Goal: Task Accomplishment & Management: Complete application form

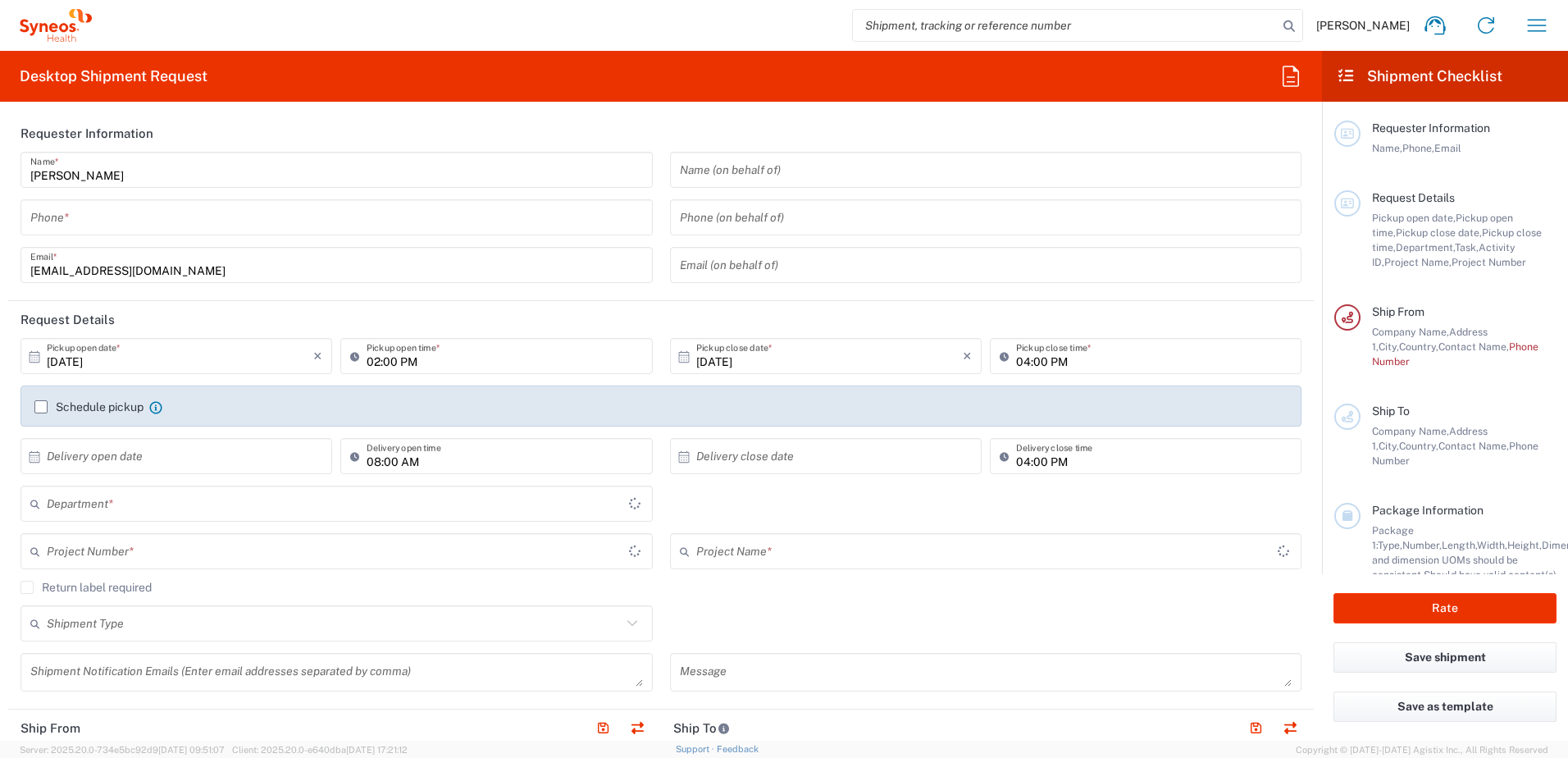
type input "8175"
type input "Romania"
type input "Syneos Health Romania S.R.L"
click at [209, 235] on div "Mihaela Abalaesei Name * Phone * mihaela.abalaesei@syneoshealth.com Email *" at bounding box center [336, 223] width 650 height 143
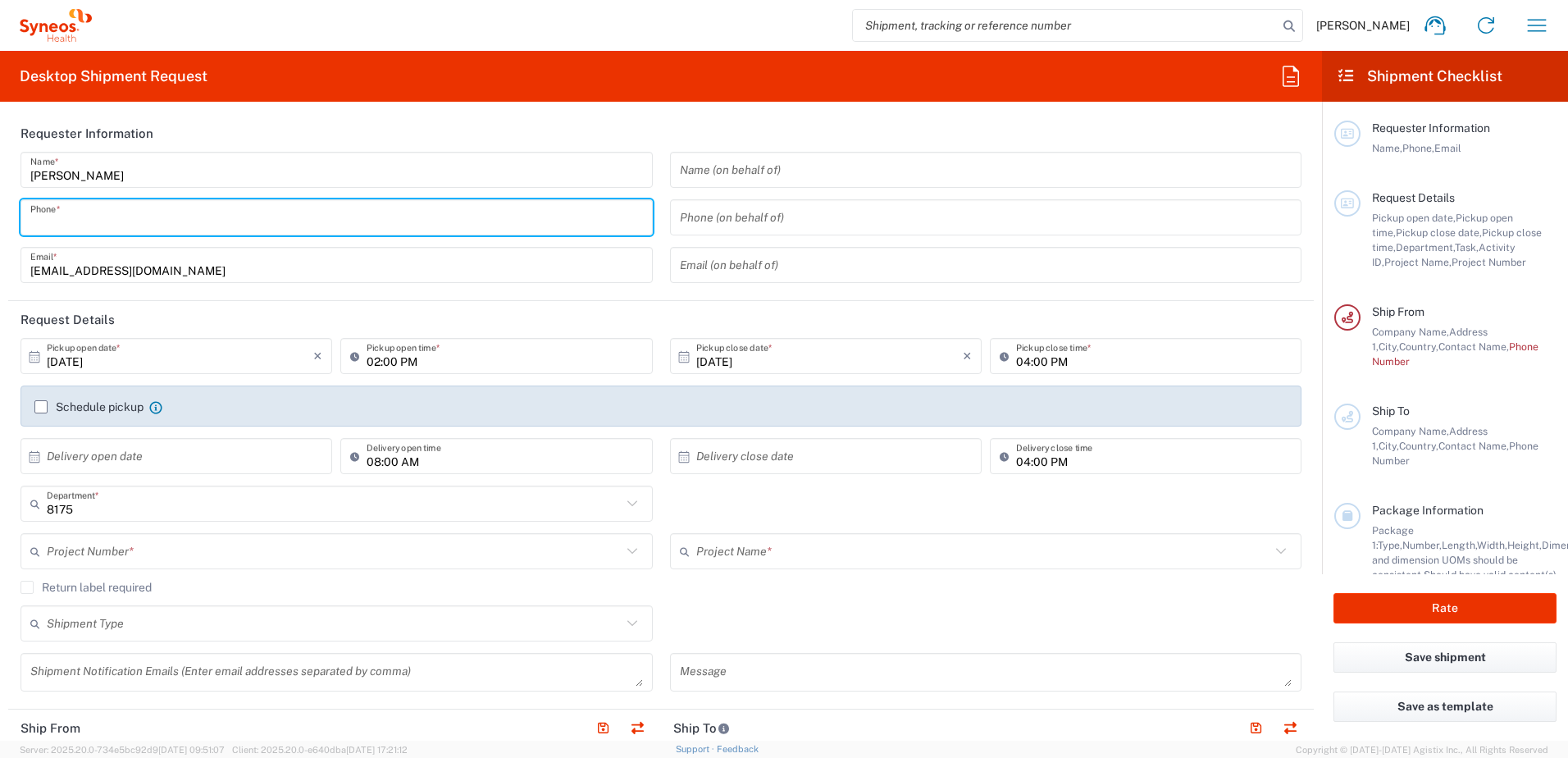
click at [208, 218] on input "tel" at bounding box center [336, 217] width 613 height 28
type input "0742911985"
click at [39, 353] on icon at bounding box center [34, 355] width 10 height 11
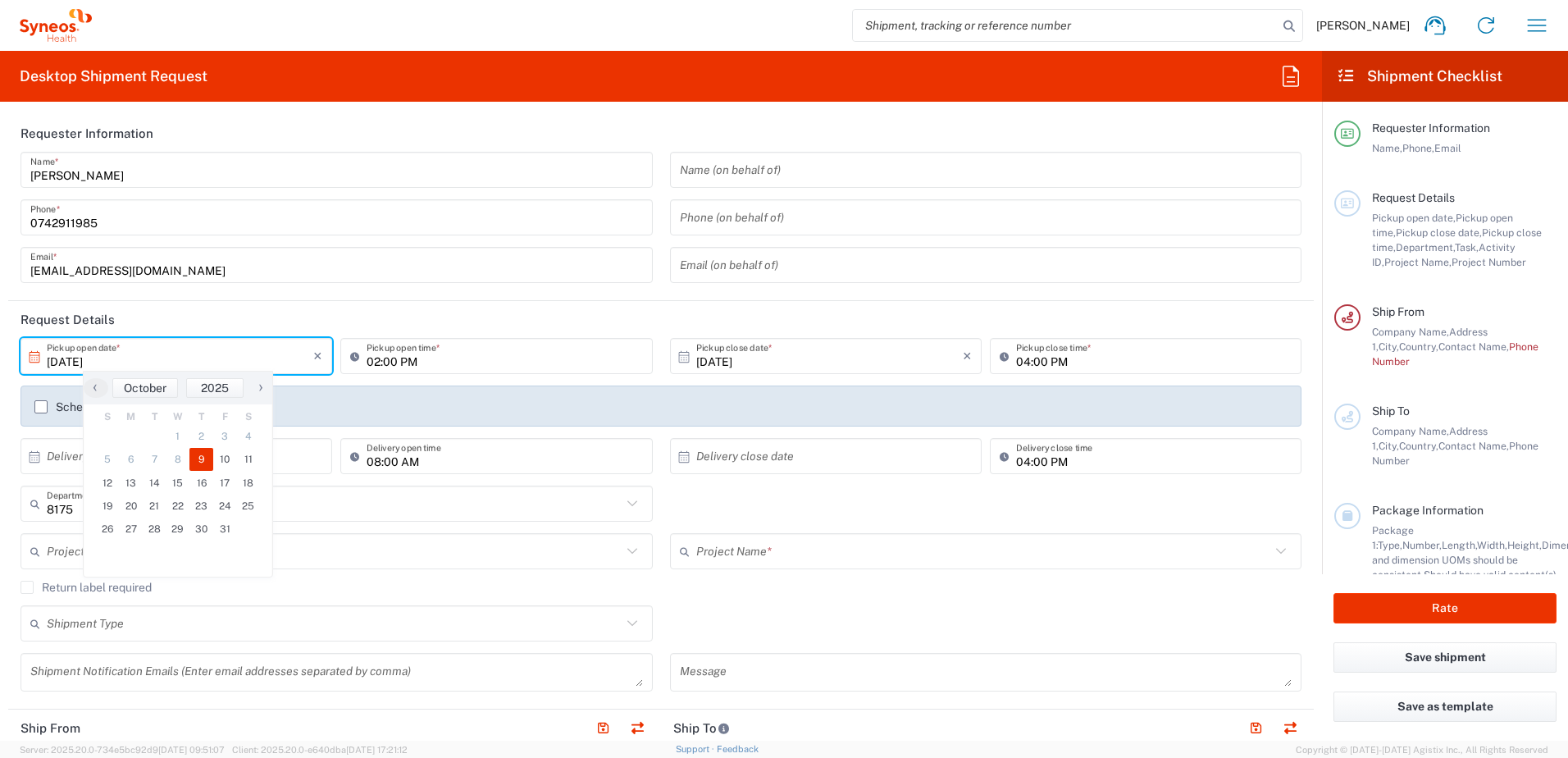
click at [35, 355] on icon at bounding box center [34, 355] width 10 height 11
click at [223, 459] on span "10" at bounding box center [225, 459] width 24 height 23
type input "10/10/2025"
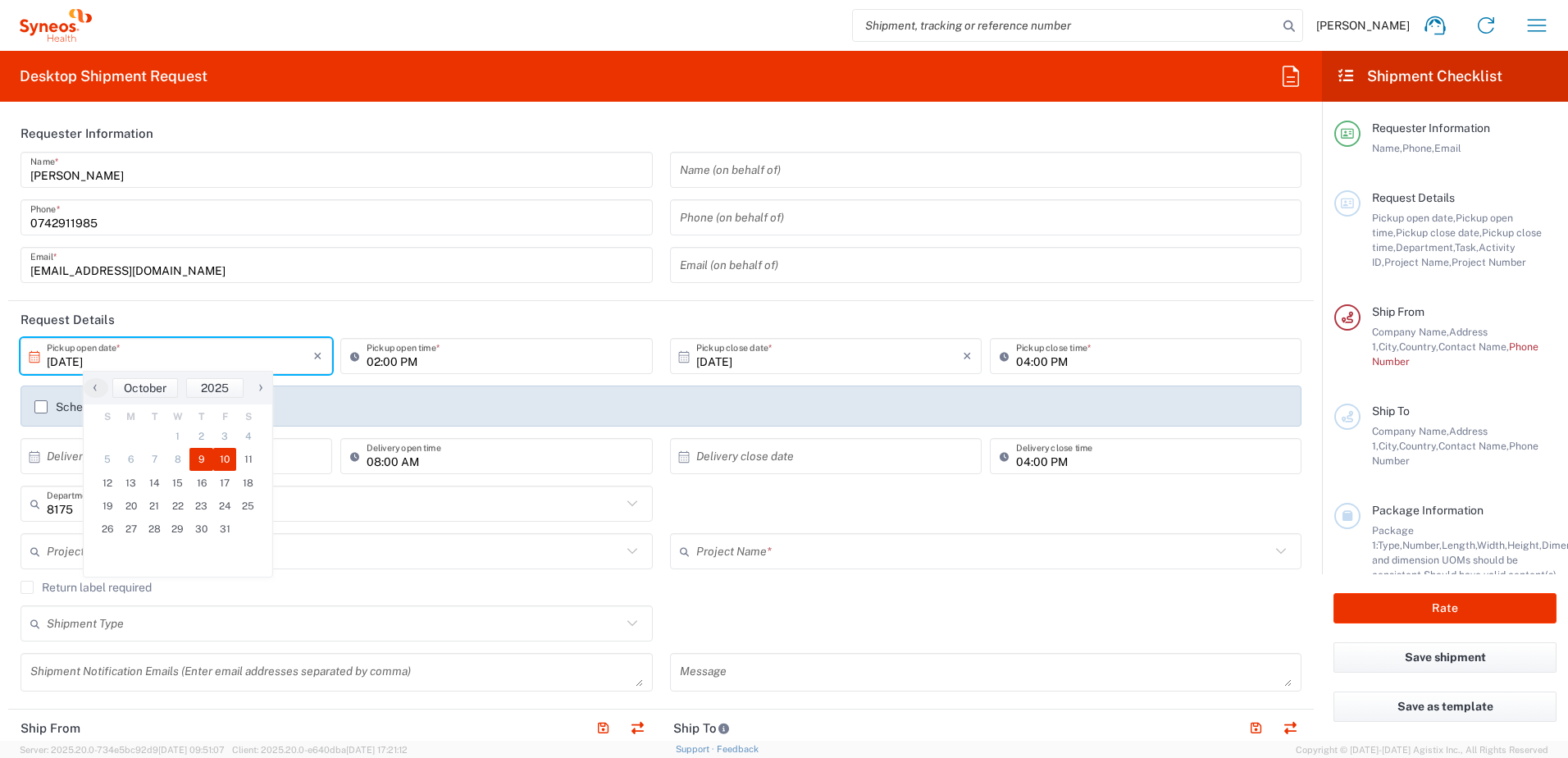
type input "10/10/2025"
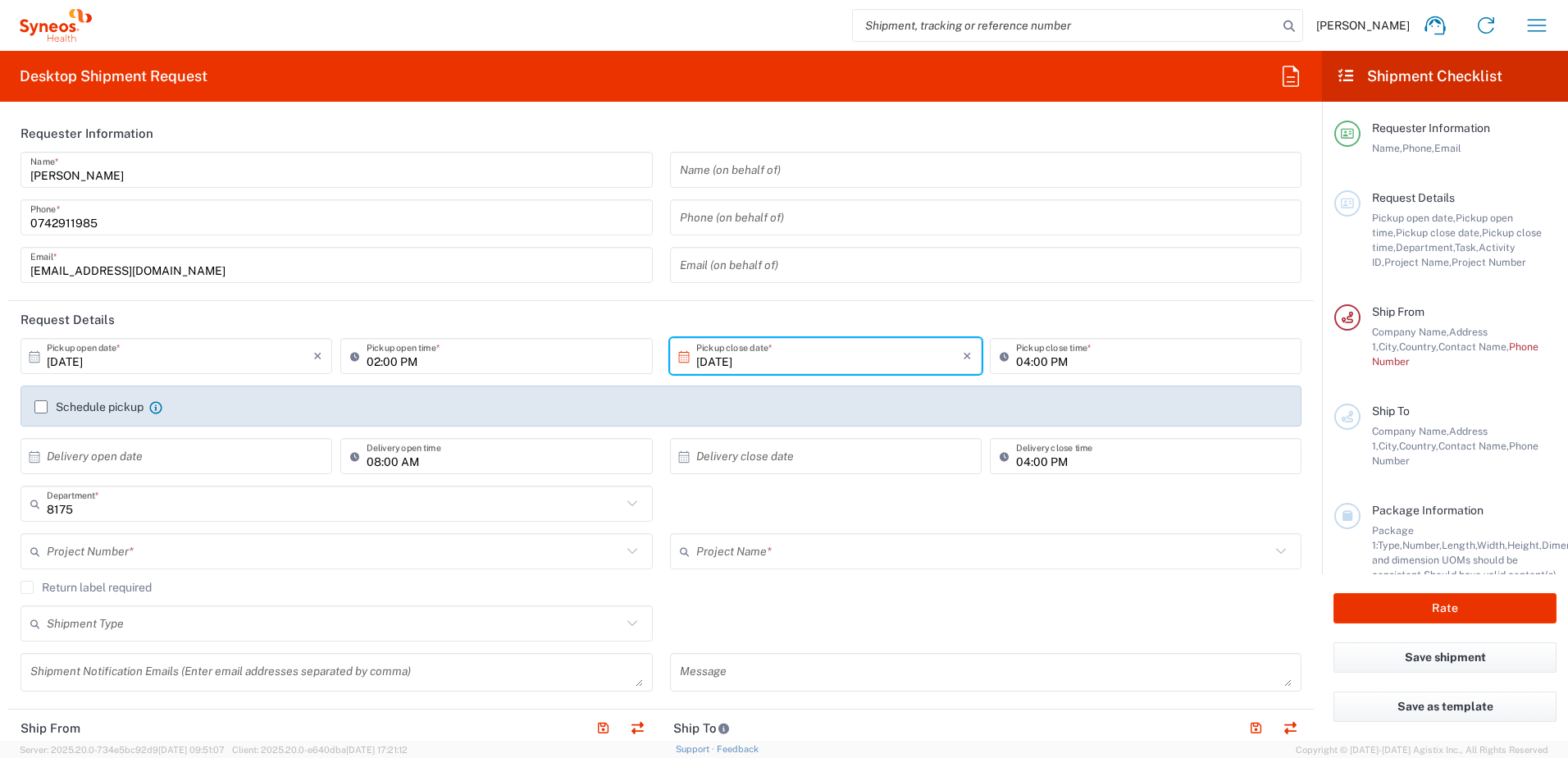
click at [499, 355] on input "02:00 PM" at bounding box center [504, 356] width 275 height 28
click at [415, 363] on input "09:00 PM" at bounding box center [504, 356] width 275 height 28
click at [408, 361] on input "09:00 PM" at bounding box center [504, 356] width 275 height 28
drag, startPoint x: 436, startPoint y: 362, endPoint x: 399, endPoint y: 364, distance: 37.1
click at [399, 364] on input "09:00 PamM" at bounding box center [504, 356] width 275 height 28
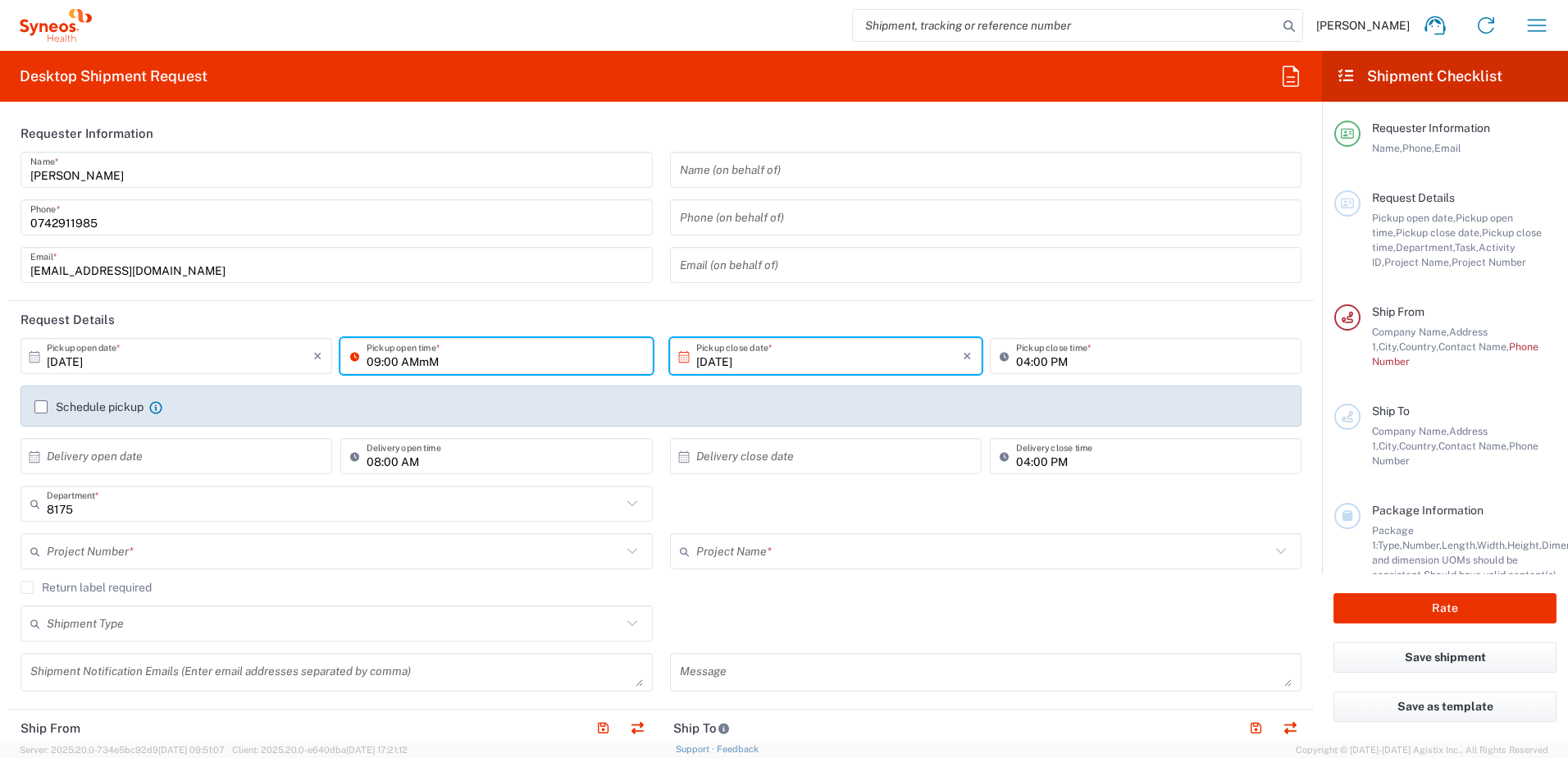
click at [439, 362] on input "09:00 AMmM" at bounding box center [504, 356] width 275 height 28
click at [439, 362] on input "mM" at bounding box center [504, 356] width 275 height 28
type input "09:00 AM"
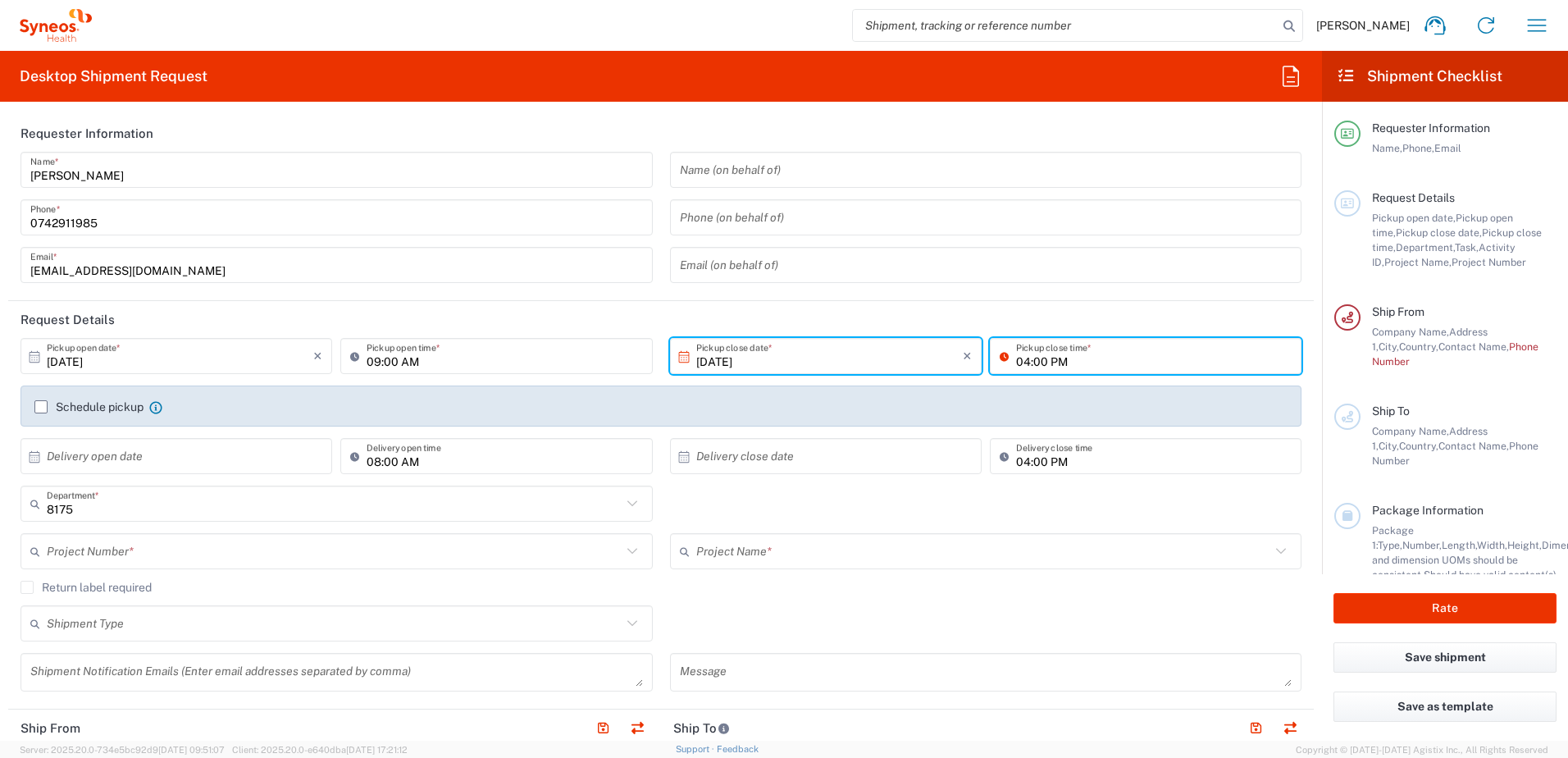
click at [1066, 361] on input "04:00 PM" at bounding box center [1153, 356] width 275 height 28
click at [1079, 368] on input "04:00 PM" at bounding box center [1153, 356] width 275 height 28
click at [41, 409] on label "Schedule pickup" at bounding box center [88, 406] width 109 height 13
click at [41, 407] on input "Schedule pickup" at bounding box center [41, 407] width 0 height 0
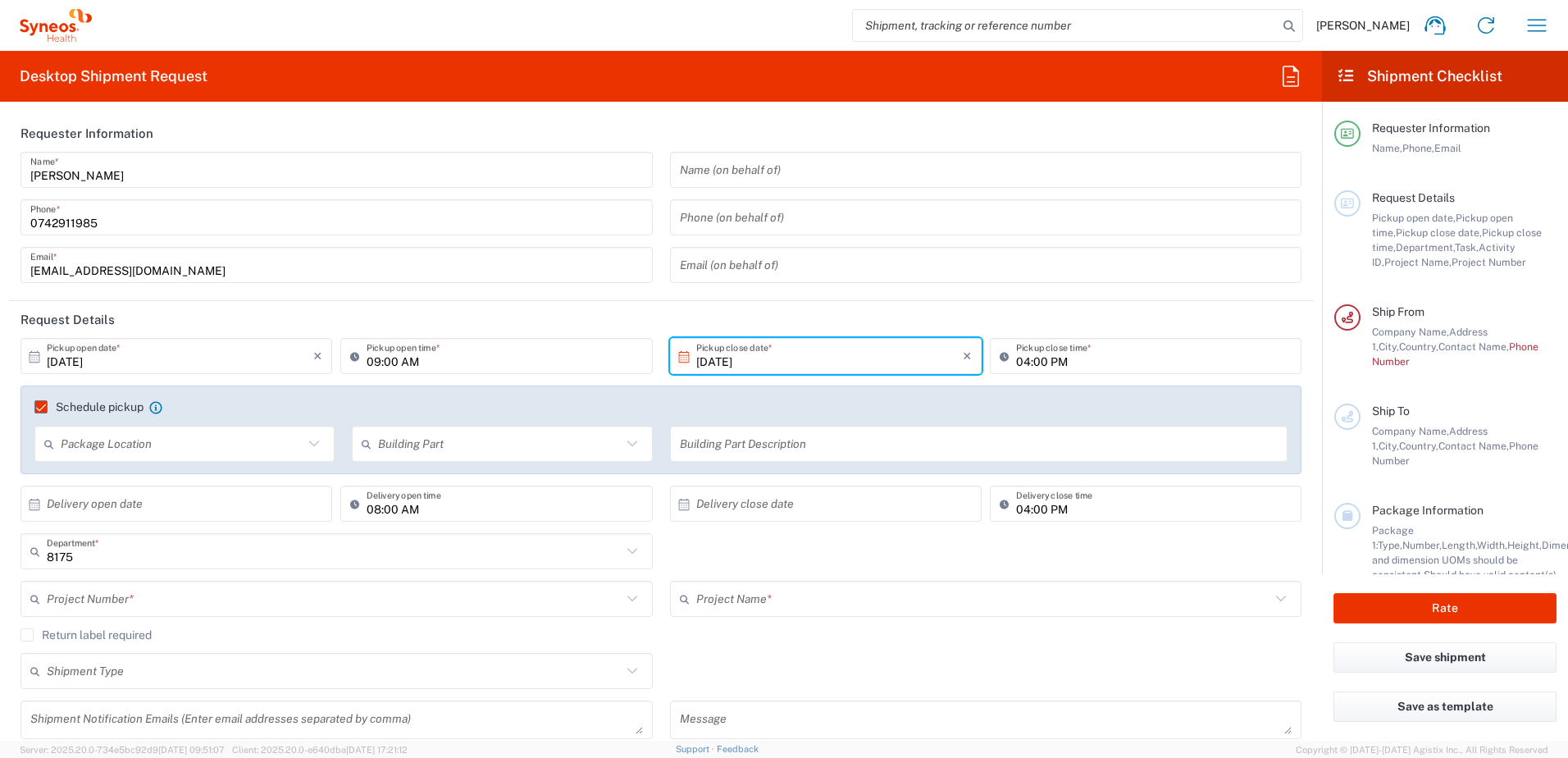
click at [313, 445] on icon at bounding box center [314, 444] width 21 height 21
click at [176, 470] on span "Front" at bounding box center [183, 480] width 294 height 26
type input "Front"
click at [632, 440] on icon at bounding box center [632, 444] width 21 height 21
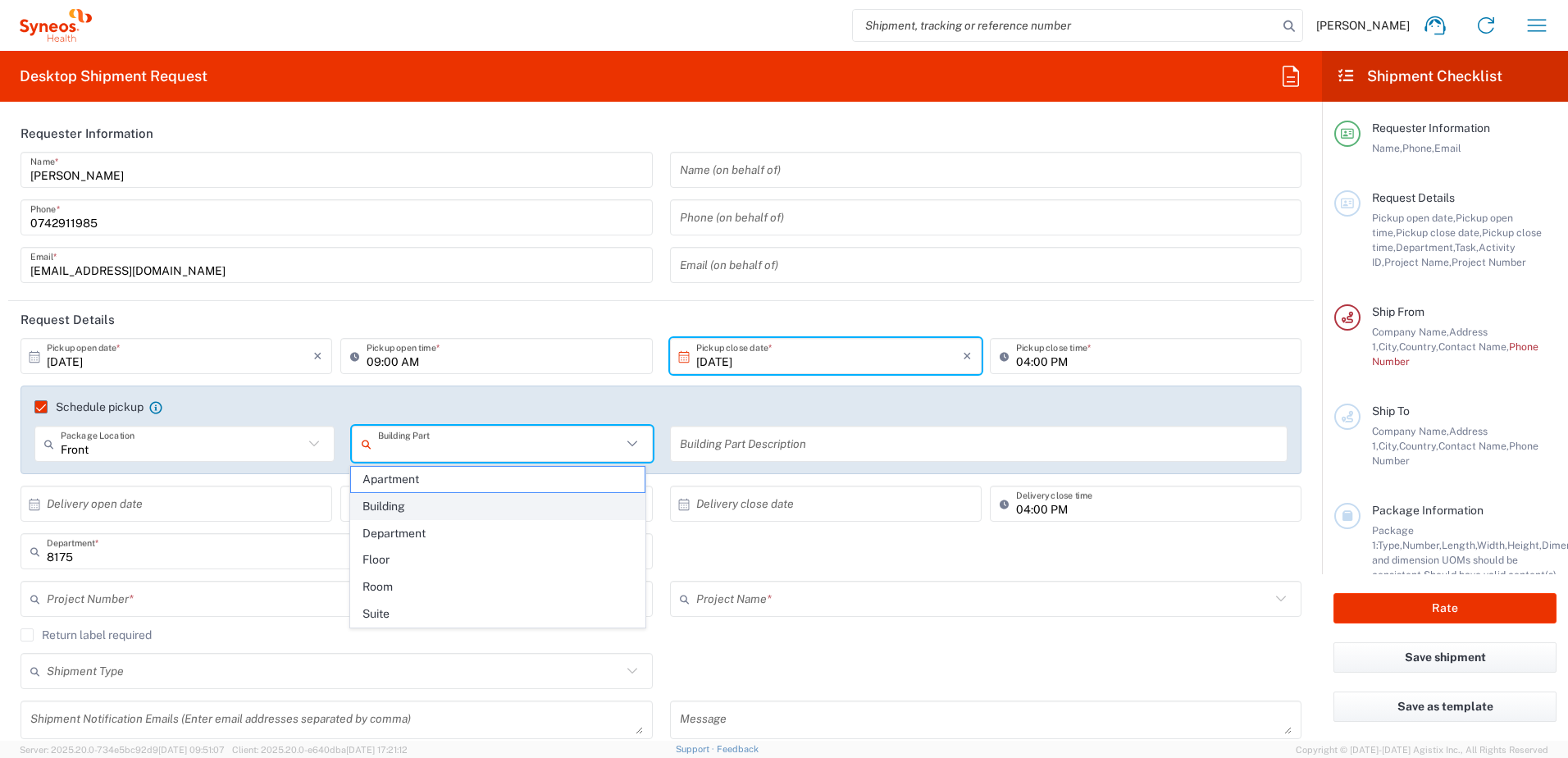
click at [437, 506] on span "Building" at bounding box center [498, 506] width 294 height 26
type input "Building"
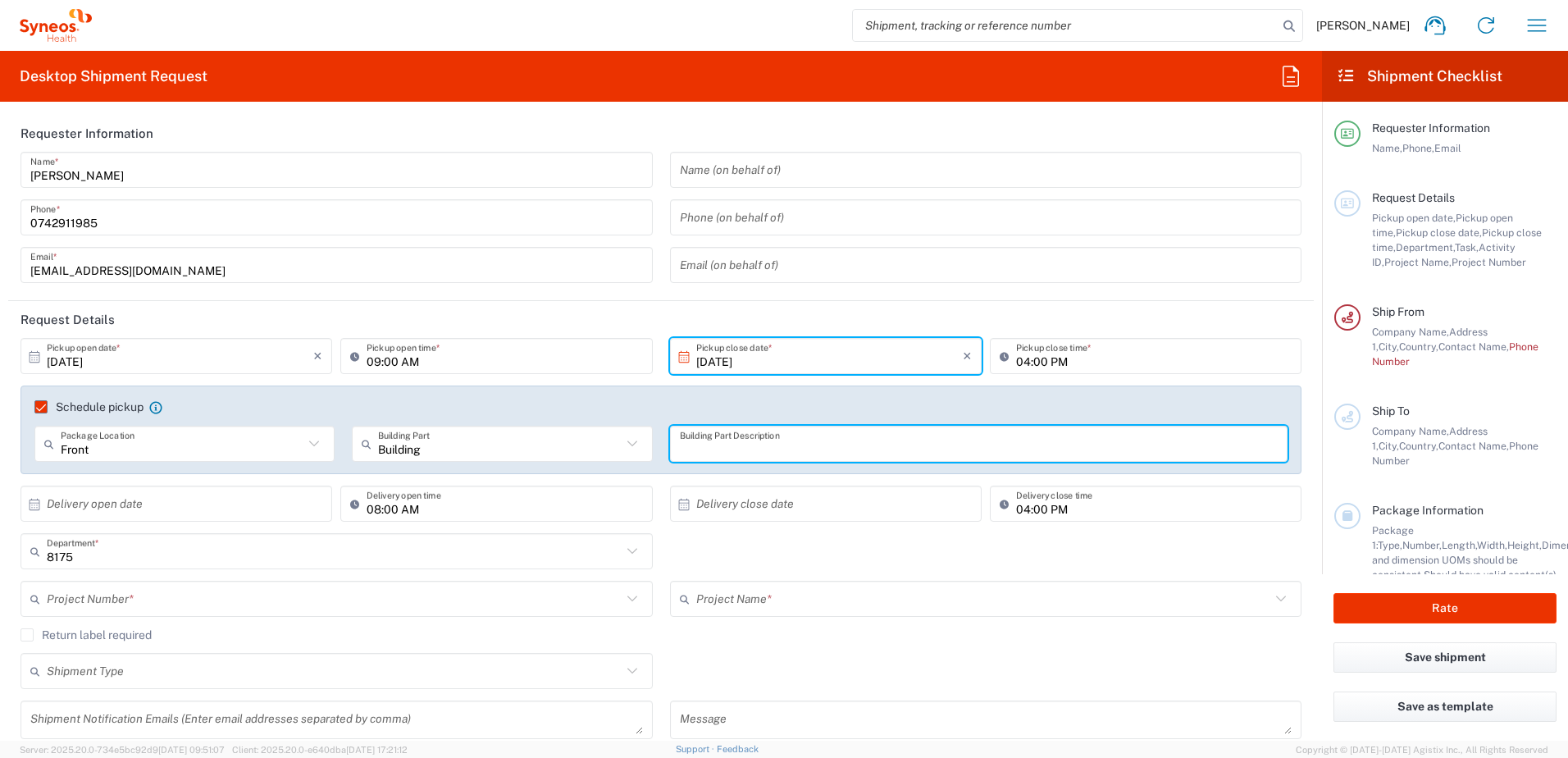
click at [808, 448] on input "text" at bounding box center [979, 444] width 599 height 28
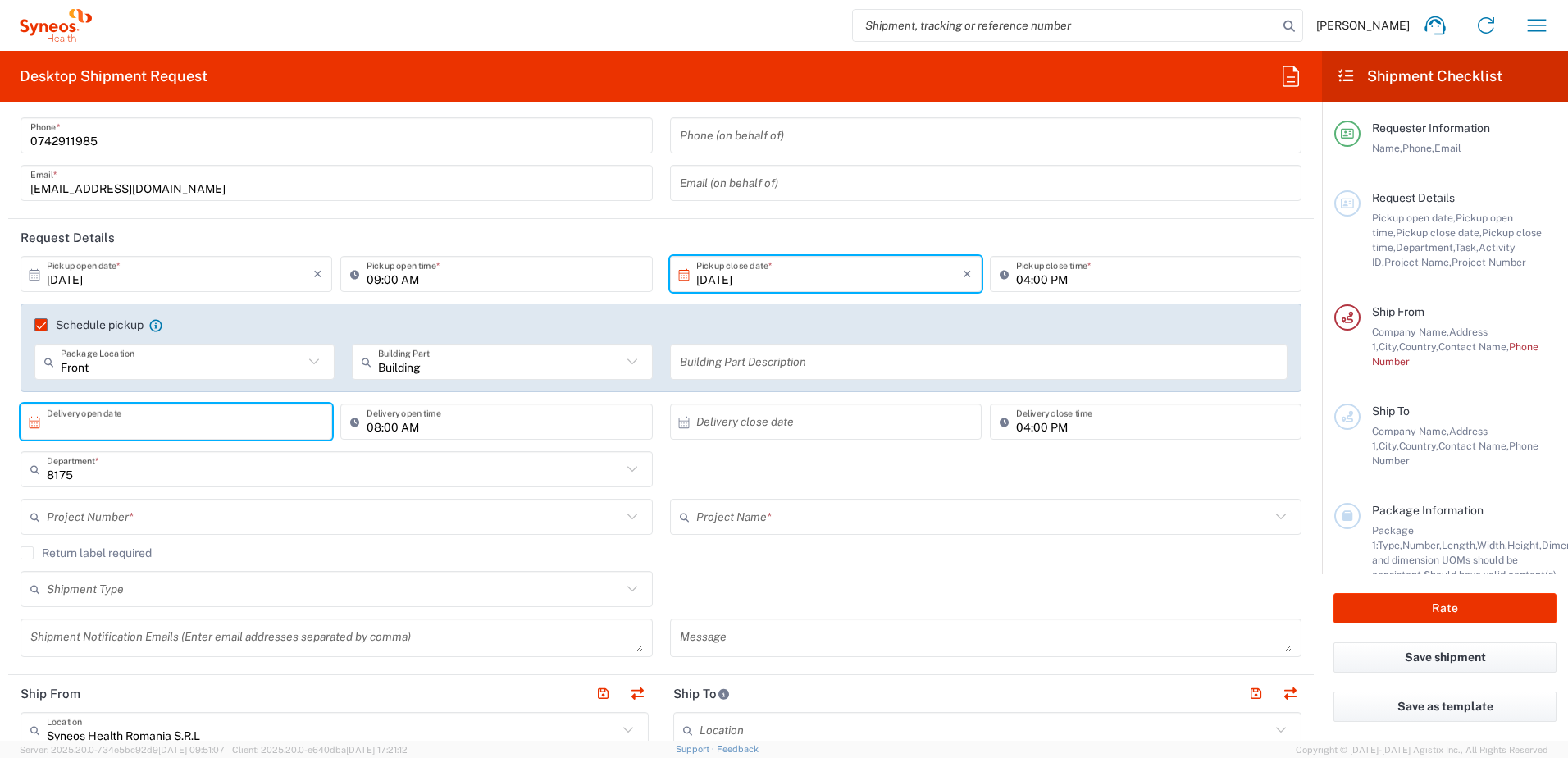
click at [74, 421] on input "text" at bounding box center [179, 421] width 267 height 28
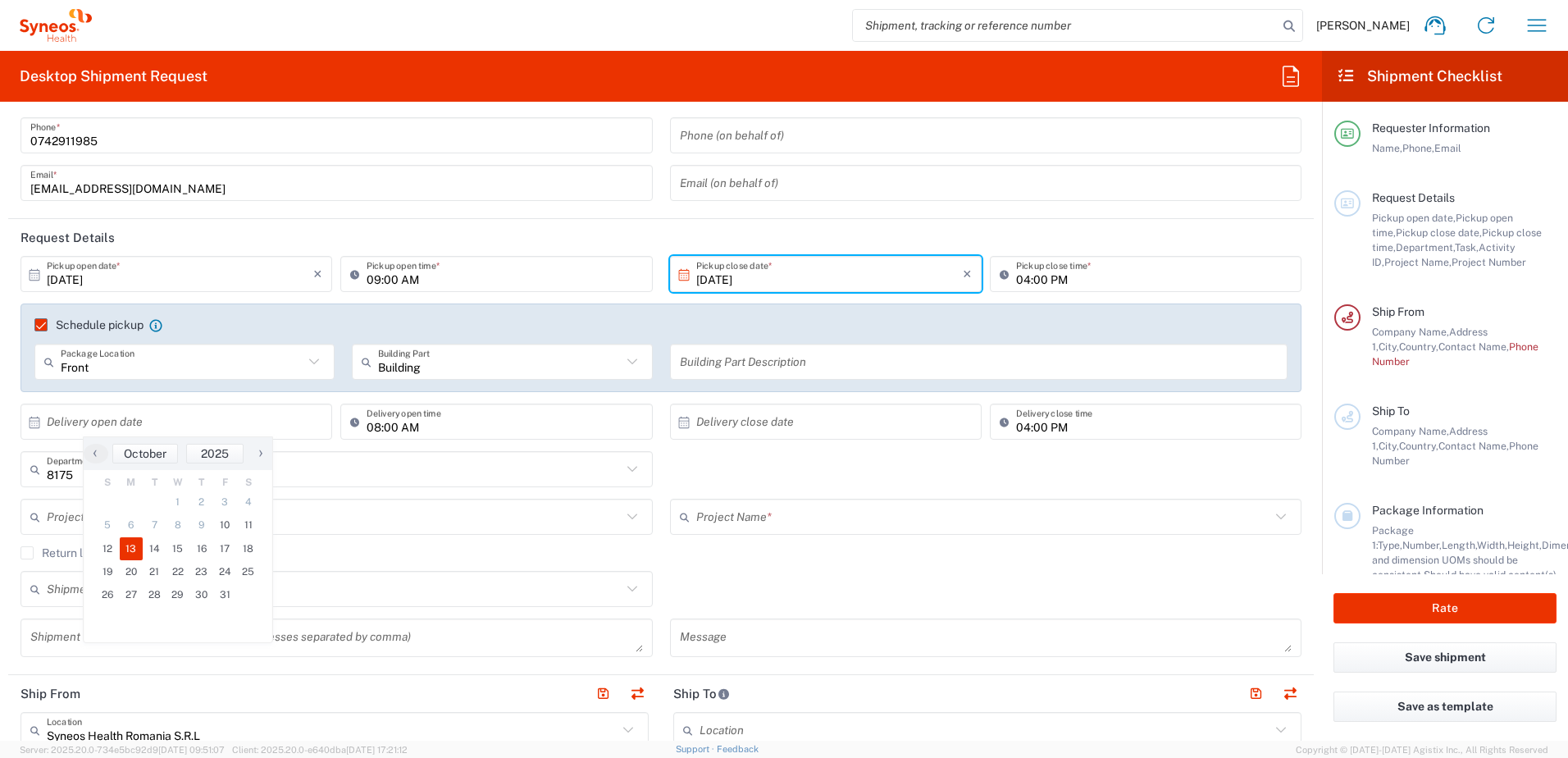
click at [124, 549] on span "13" at bounding box center [132, 549] width 24 height 23
type input "10/13/2025"
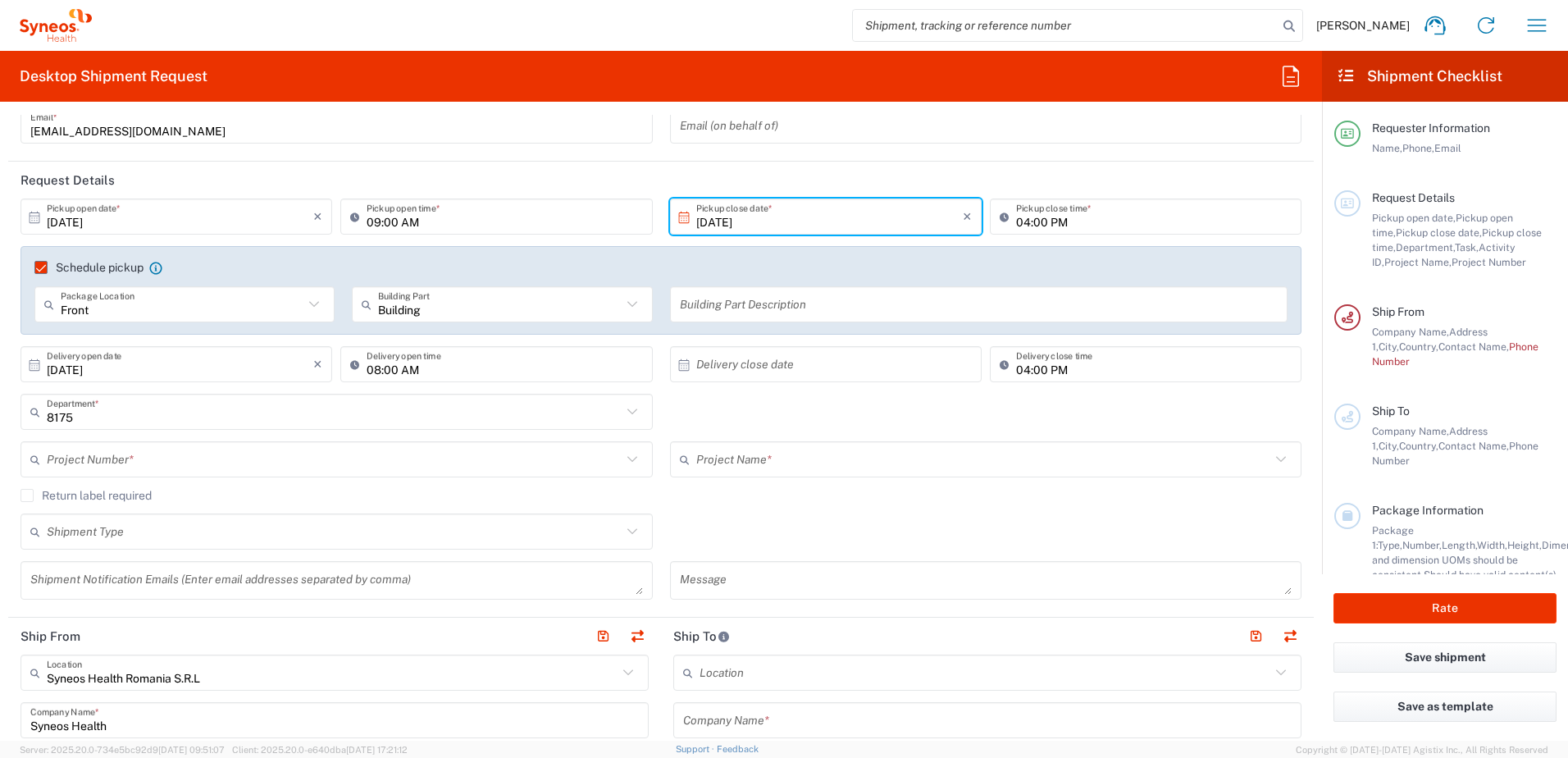
scroll to position [164, 0]
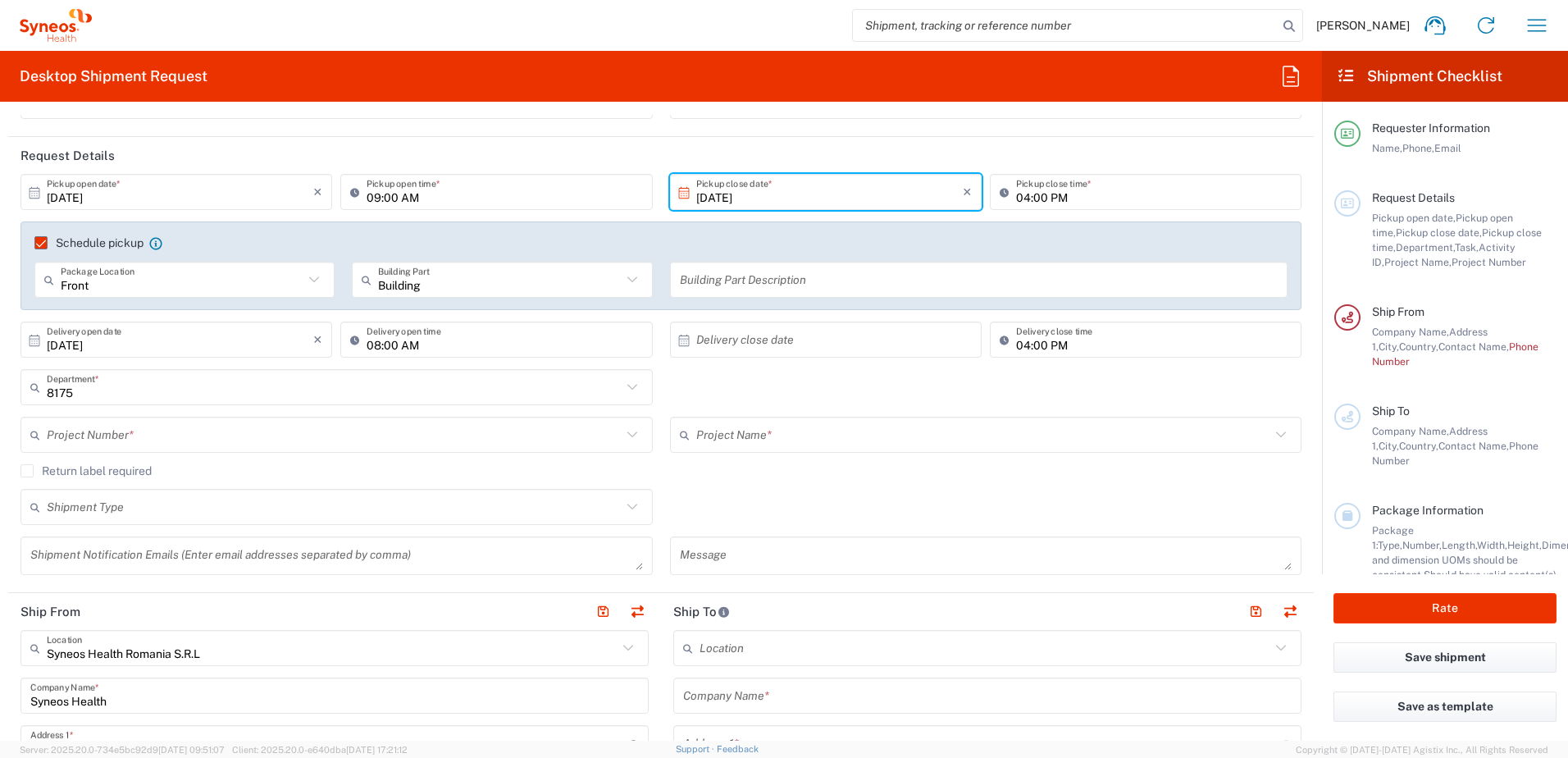
click at [1026, 347] on input "04:00 PM" at bounding box center [1153, 339] width 275 height 28
click at [1079, 352] on input "04:00 PM" at bounding box center [1153, 339] width 275 height 28
click at [842, 346] on input "text" at bounding box center [829, 339] width 267 height 28
click at [780, 470] on span "13" at bounding box center [775, 466] width 24 height 23
type input "10/13/2025"
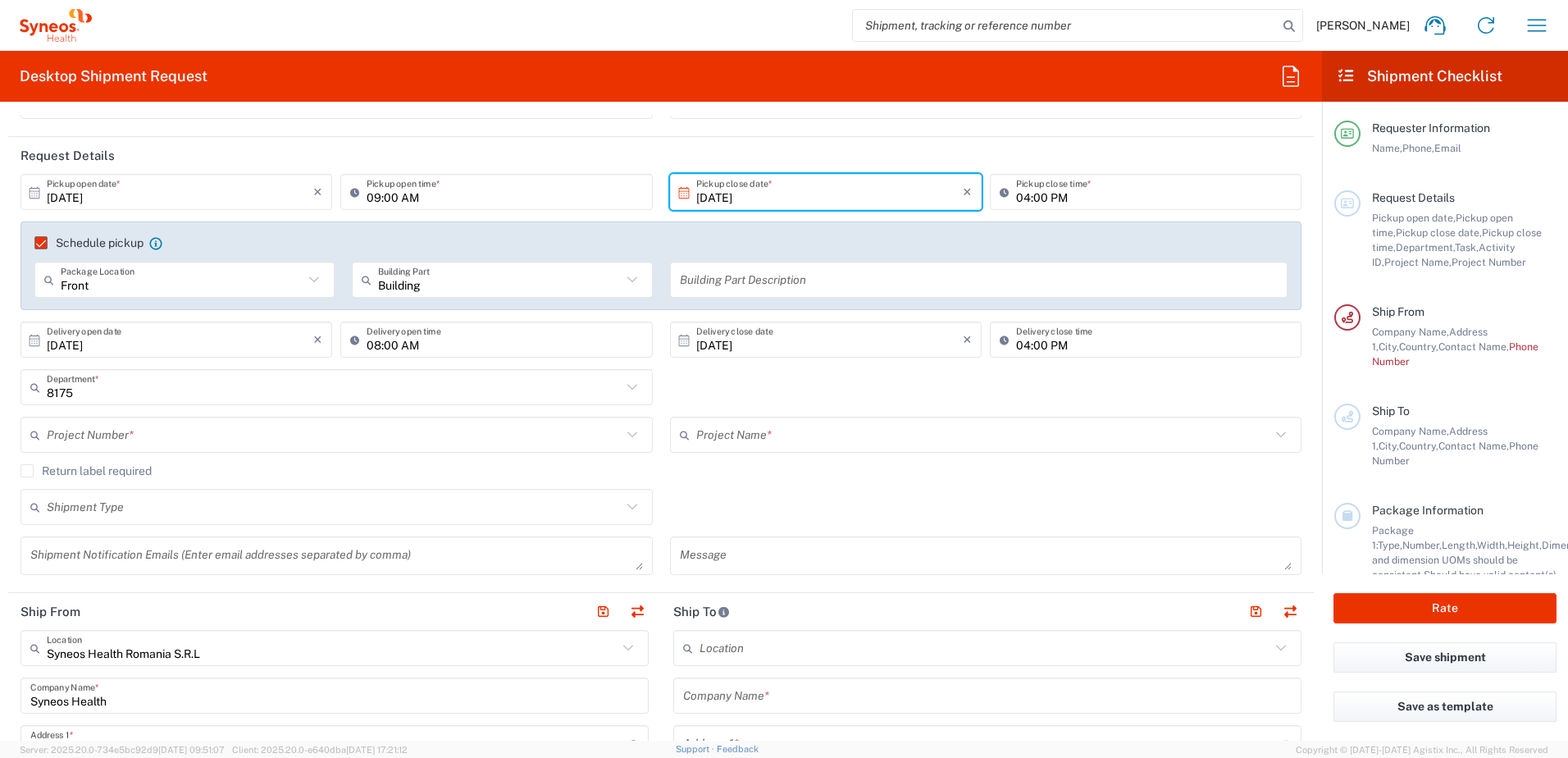
click at [628, 436] on icon at bounding box center [632, 434] width 21 height 21
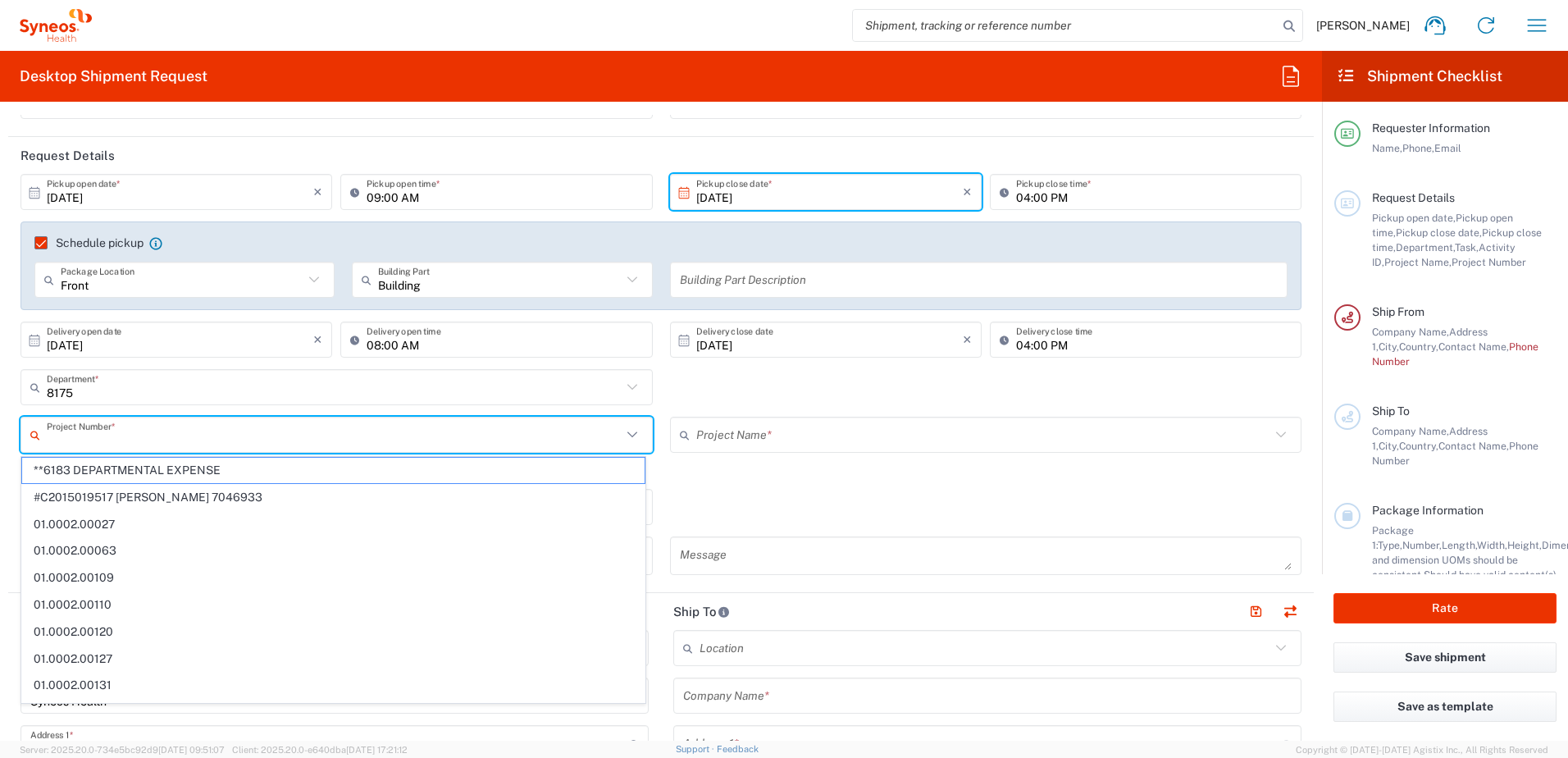
click at [143, 438] on input "text" at bounding box center [334, 434] width 575 height 28
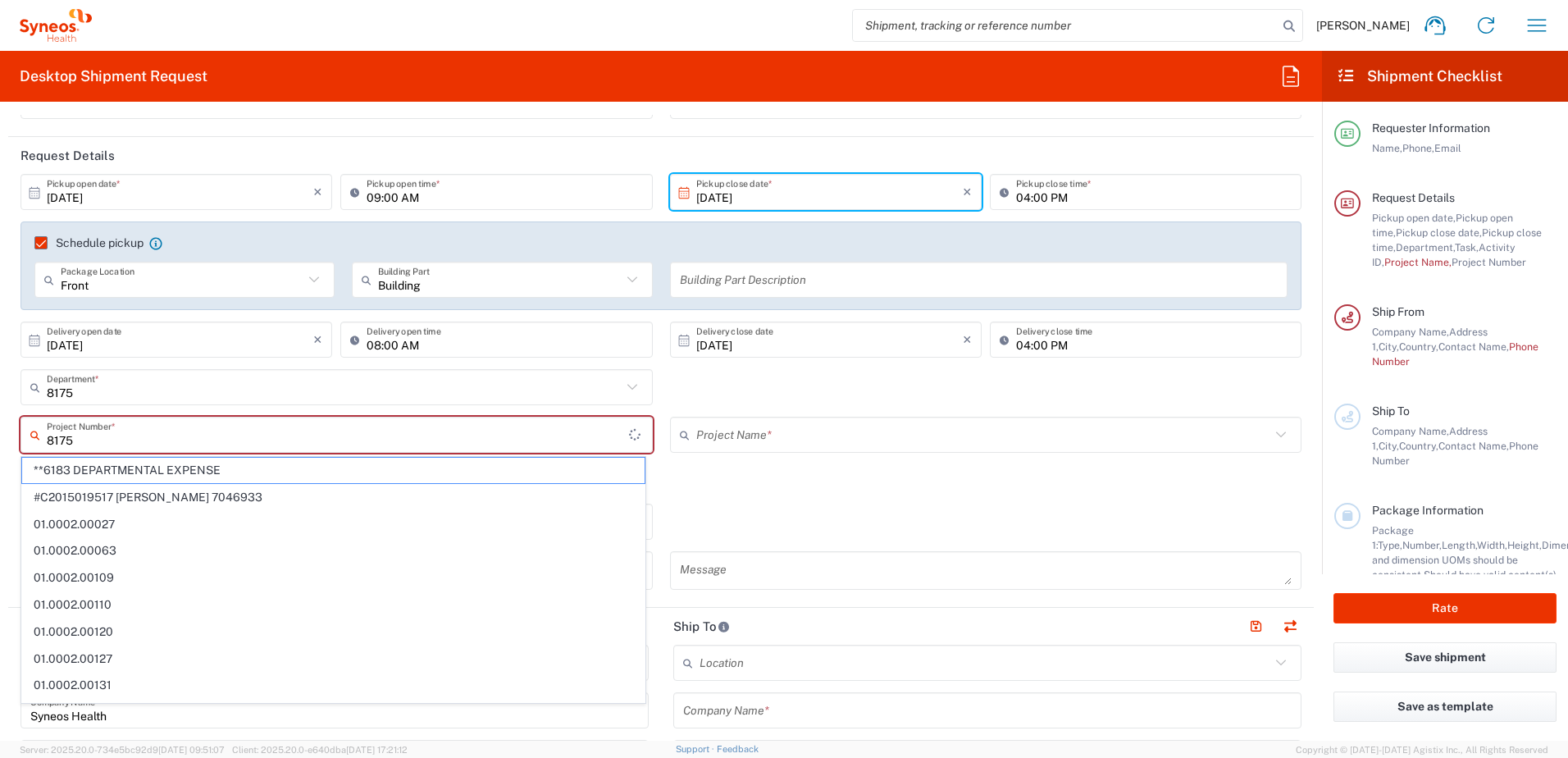
type input "**6183 DEPARTMENTAL EXPENSE"
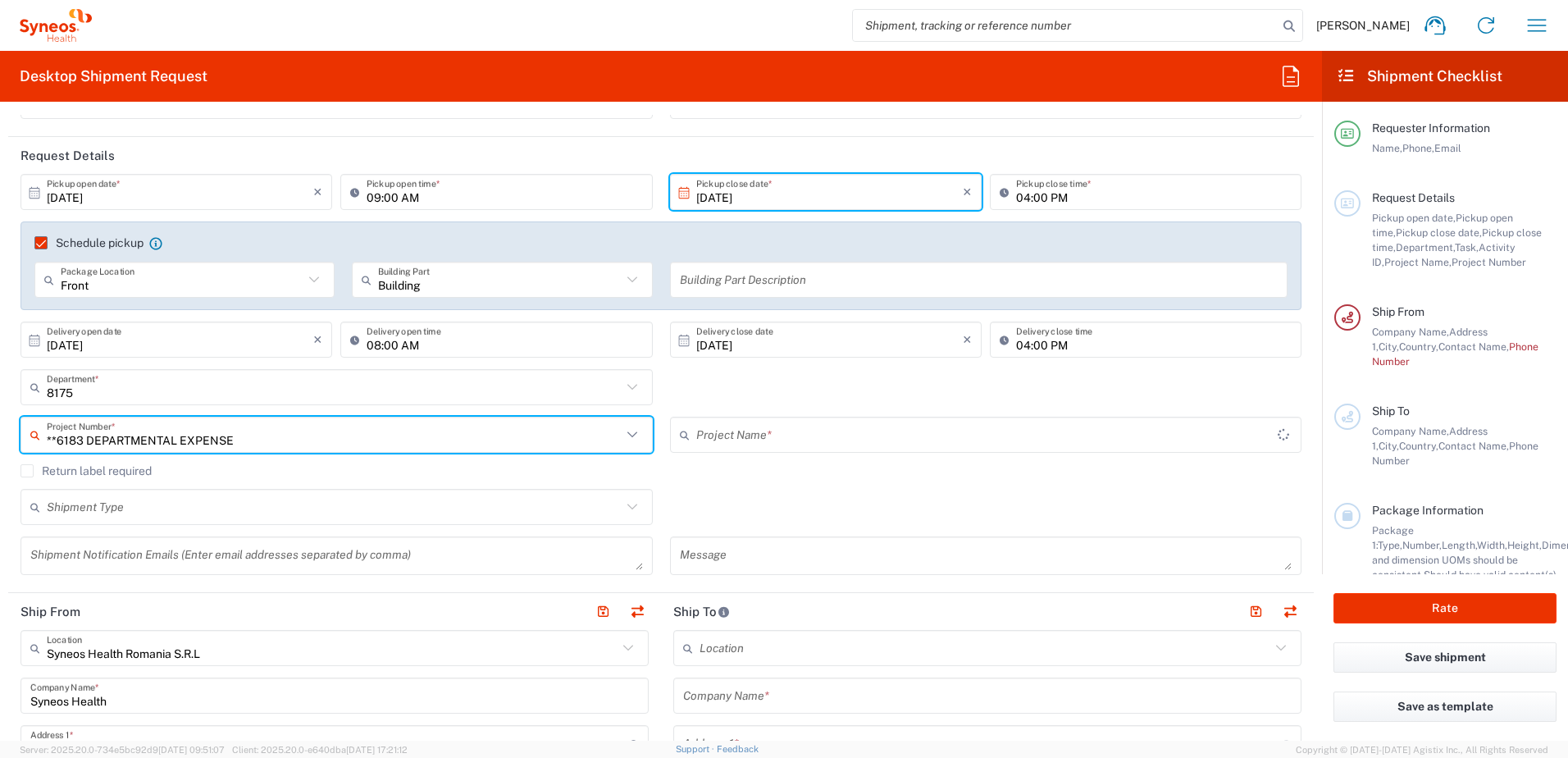
type input "6183"
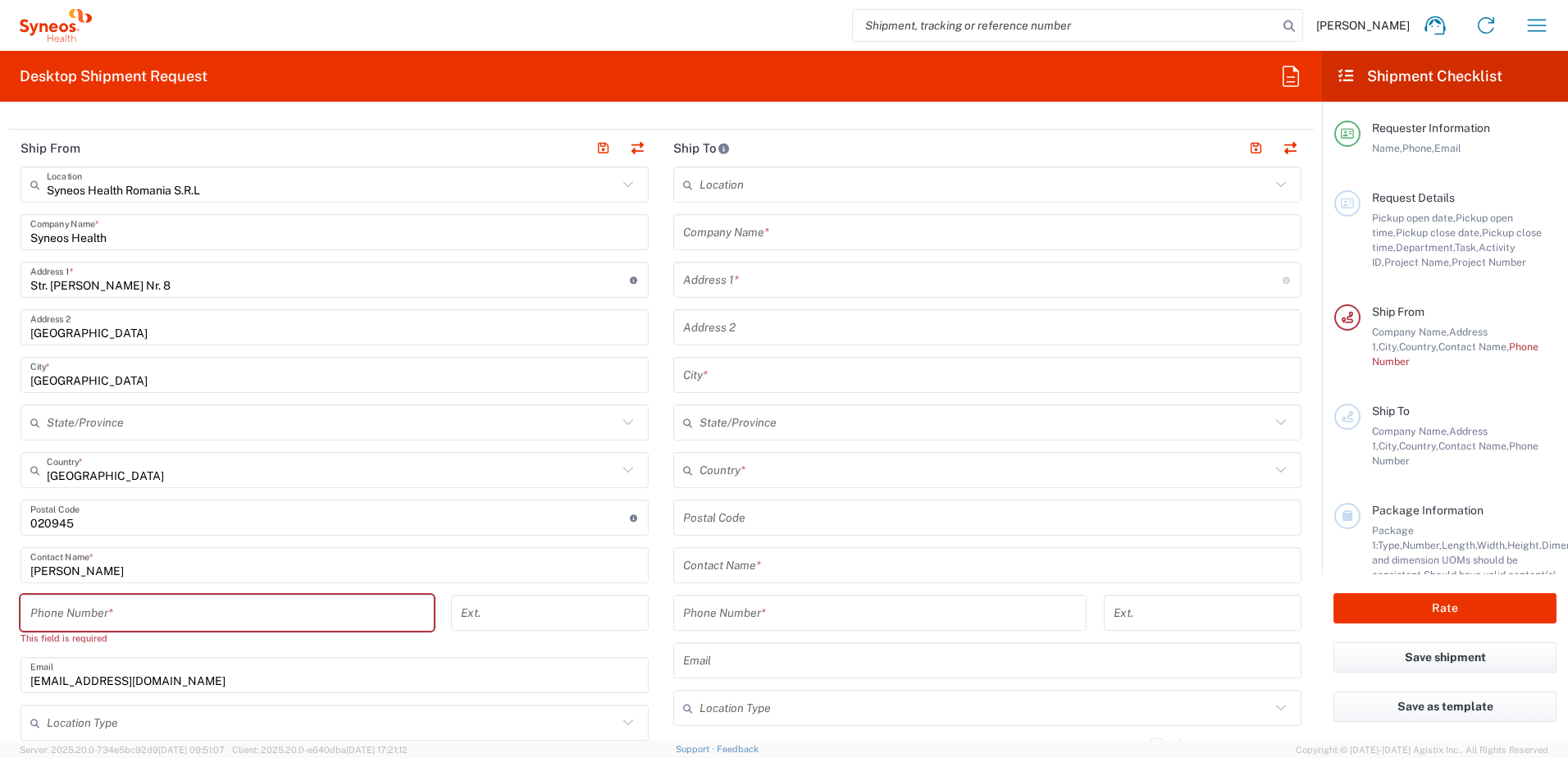
scroll to position [657, 0]
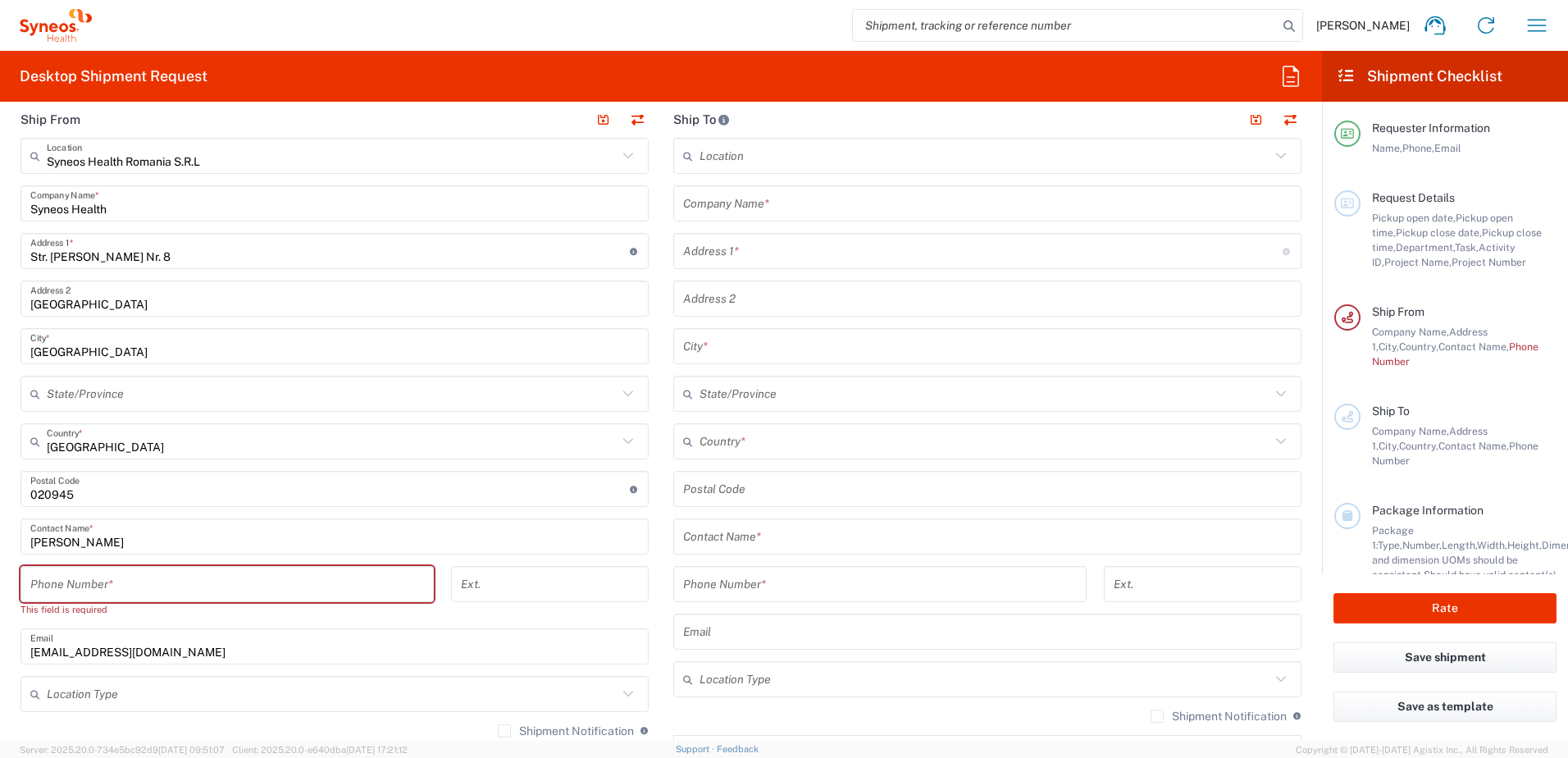
type input "**6183 DEPARTMENTAL EXPENSE"
click at [74, 588] on input "tel" at bounding box center [227, 584] width 394 height 28
click at [139, 546] on input "Mihaela Abalaesei" at bounding box center [334, 537] width 608 height 28
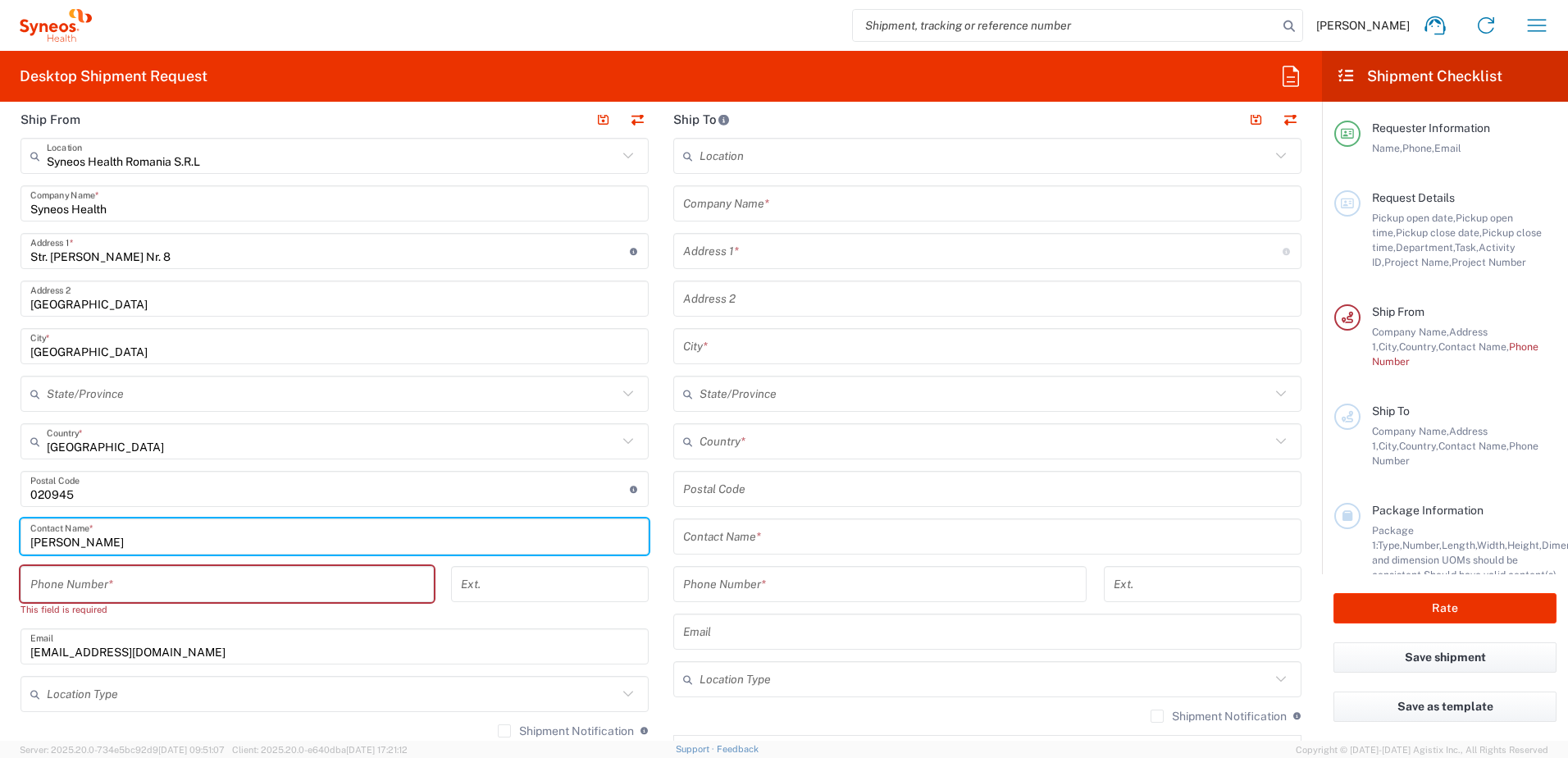
drag, startPoint x: 139, startPoint y: 546, endPoint x: 3, endPoint y: 546, distance: 136.0
click at [3, 546] on form "Requester Information Mihaela Abalaesei Name * 0742911985 Phone * mihaela.abala…" at bounding box center [661, 428] width 1323 height 626
type input "Irina Chirpisizu"
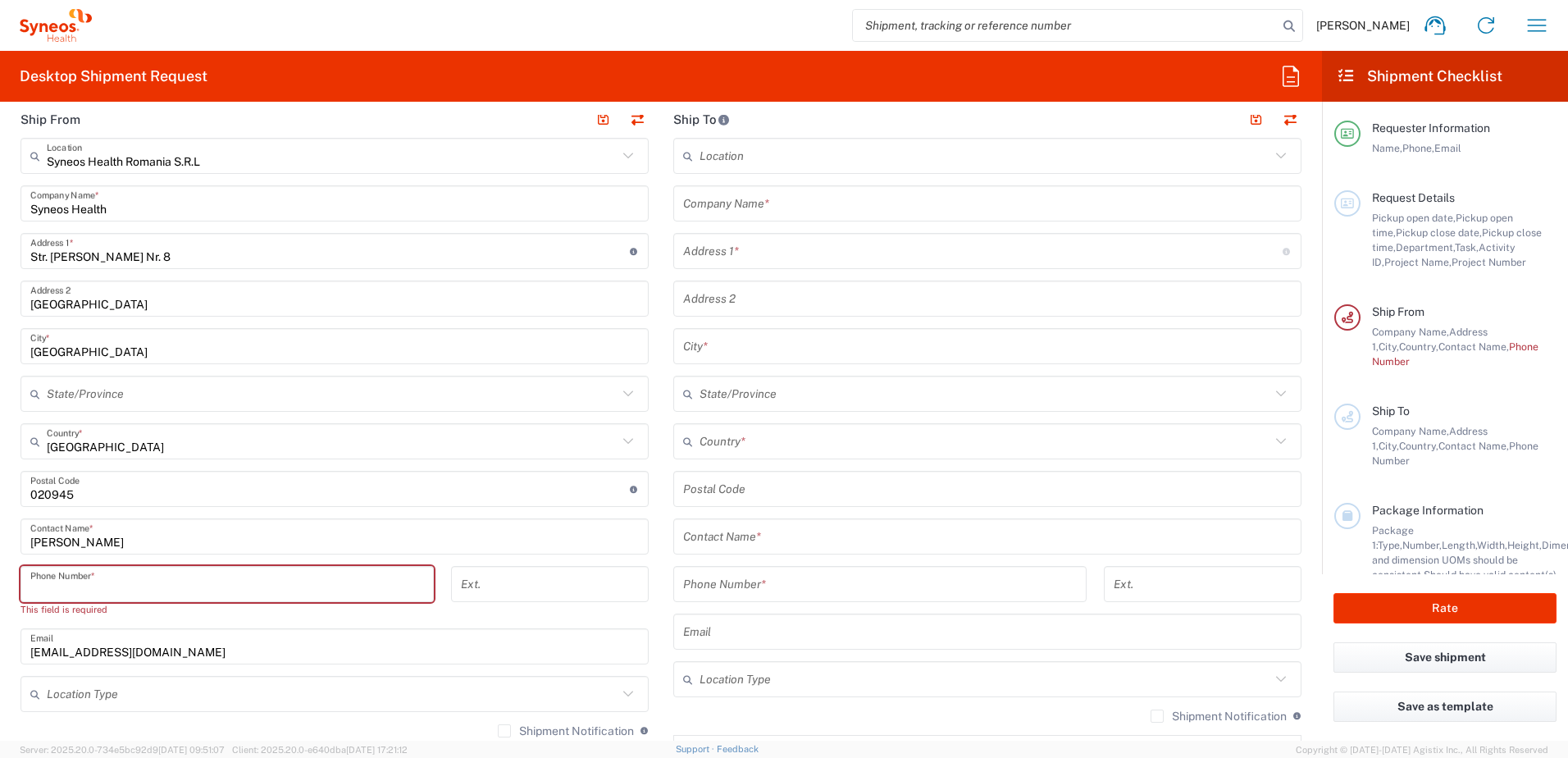
click at [124, 579] on input "tel" at bounding box center [227, 584] width 394 height 28
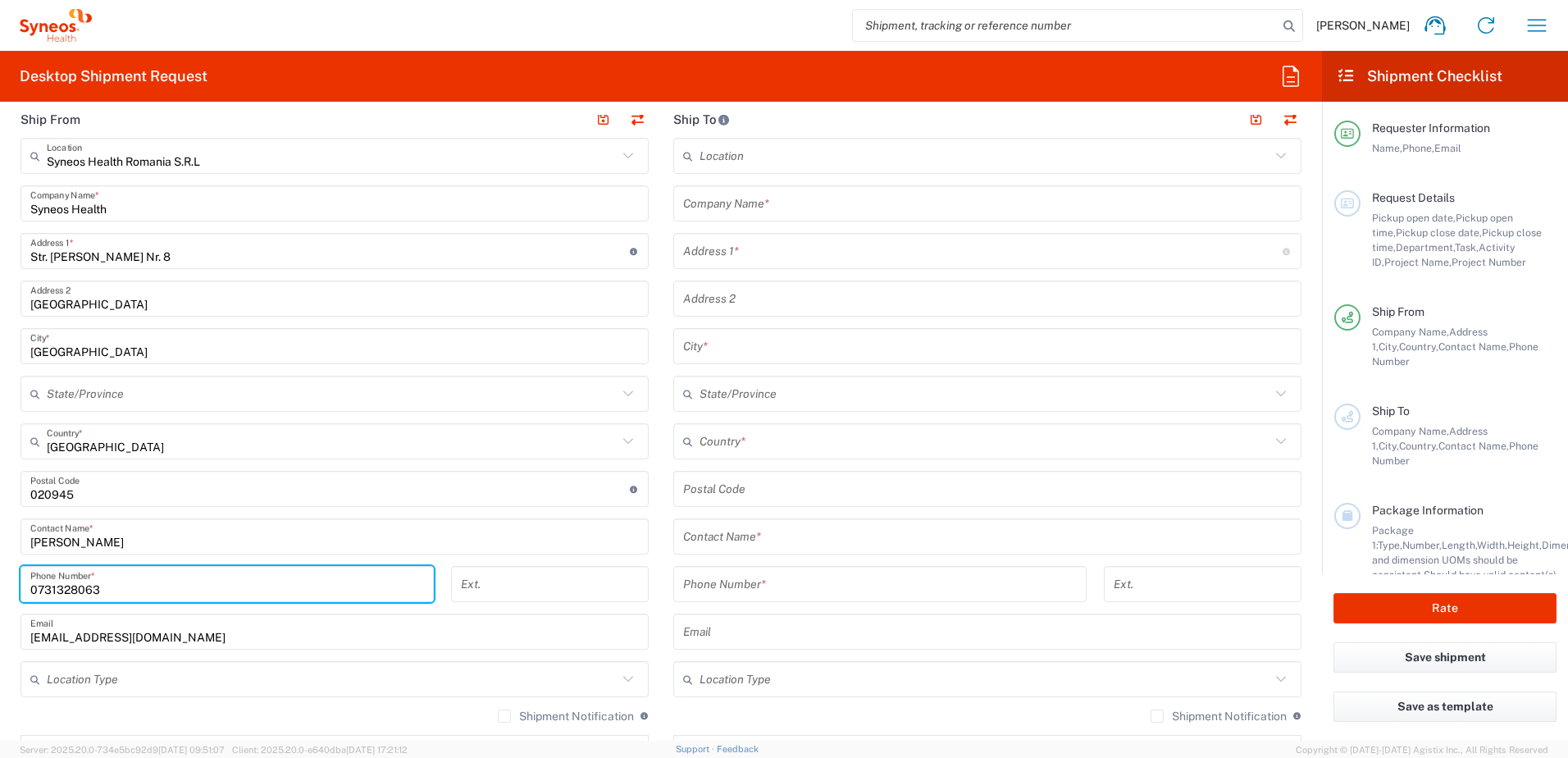
type input "0731328063"
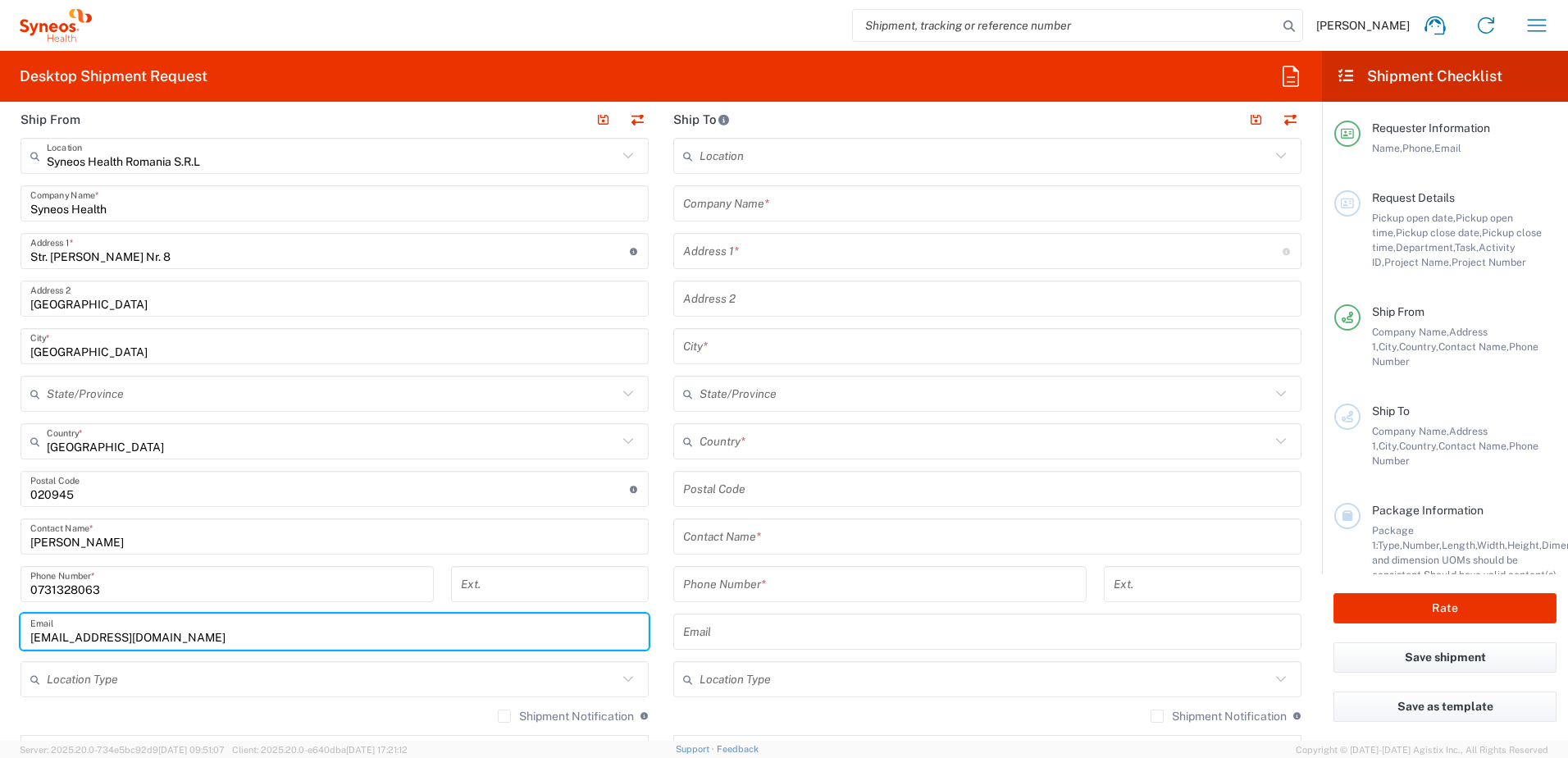
click at [124, 634] on input "mihaela.abalaesei@syneoshealth.com" at bounding box center [334, 632] width 608 height 28
drag, startPoint x: 127, startPoint y: 639, endPoint x: 36, endPoint y: 640, distance: 91.0
drag, startPoint x: 36, startPoint y: 640, endPoint x: 124, endPoint y: 633, distance: 88.3
click at [62, 641] on input "mihaela.abalaesei@syneoshealth.com" at bounding box center [334, 632] width 608 height 28
click at [104, 635] on input "mihaela.abalaesei@syneoshealth.com" at bounding box center [334, 632] width 608 height 28
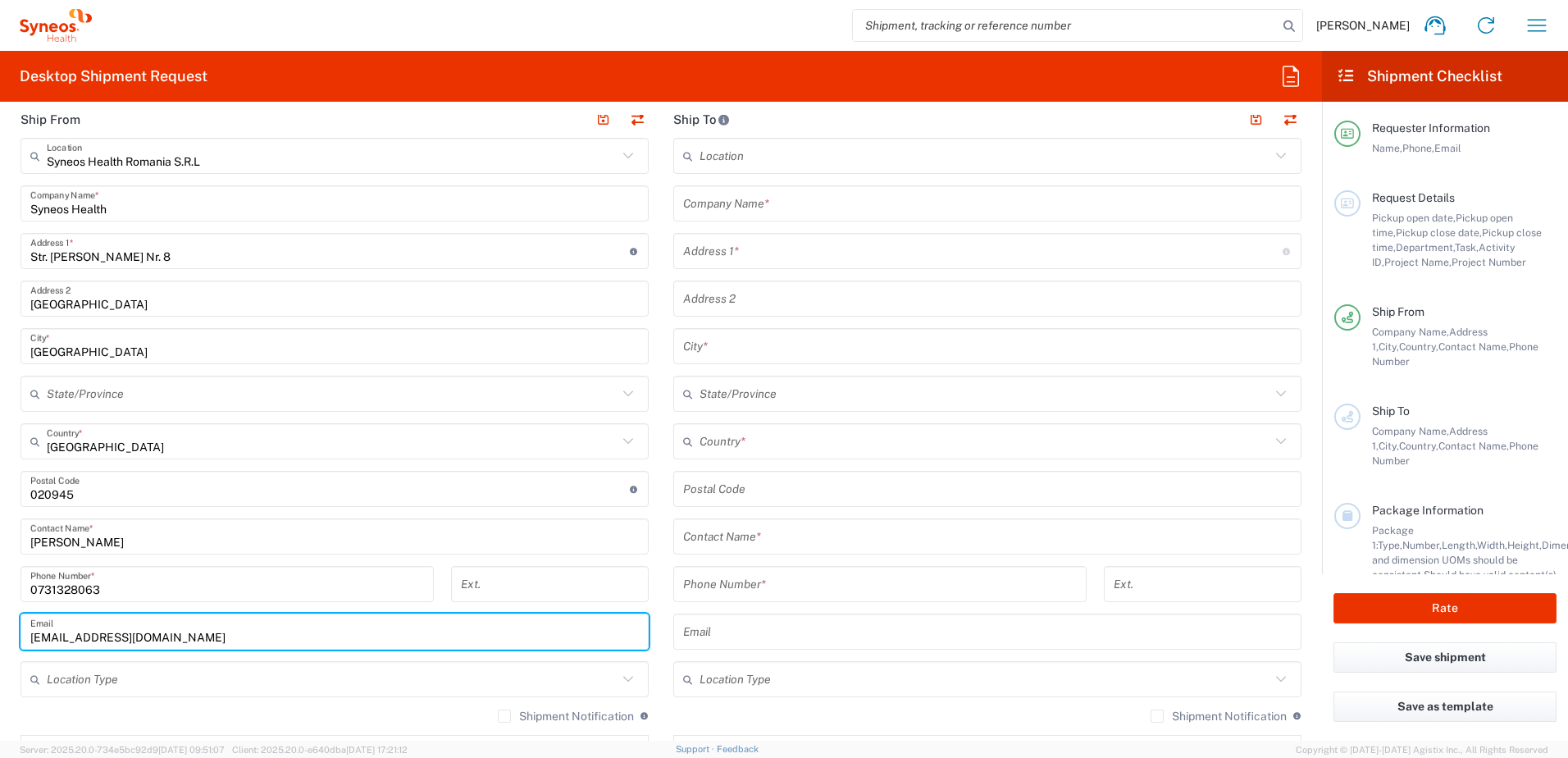
click at [124, 633] on input "mihaela.abalaesei@syneoshealth.com" at bounding box center [334, 632] width 608 height 28
click at [227, 641] on input "irina.chirpisizu@syneoshealth.com" at bounding box center [334, 632] width 608 height 28
type input "irina.chirpisizu@syneoshealth.com"
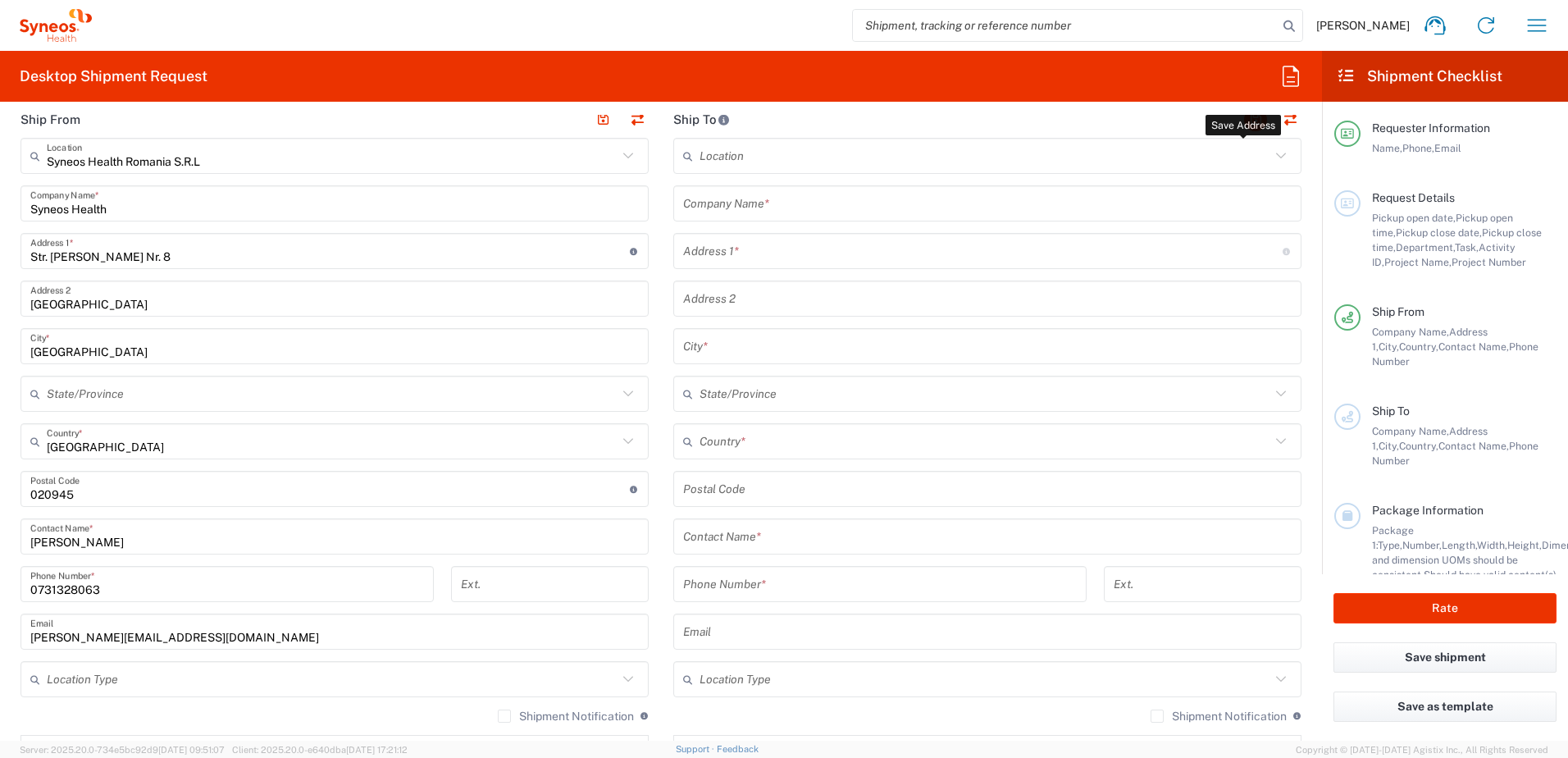
click at [1248, 115] on button "button" at bounding box center [1256, 119] width 23 height 23
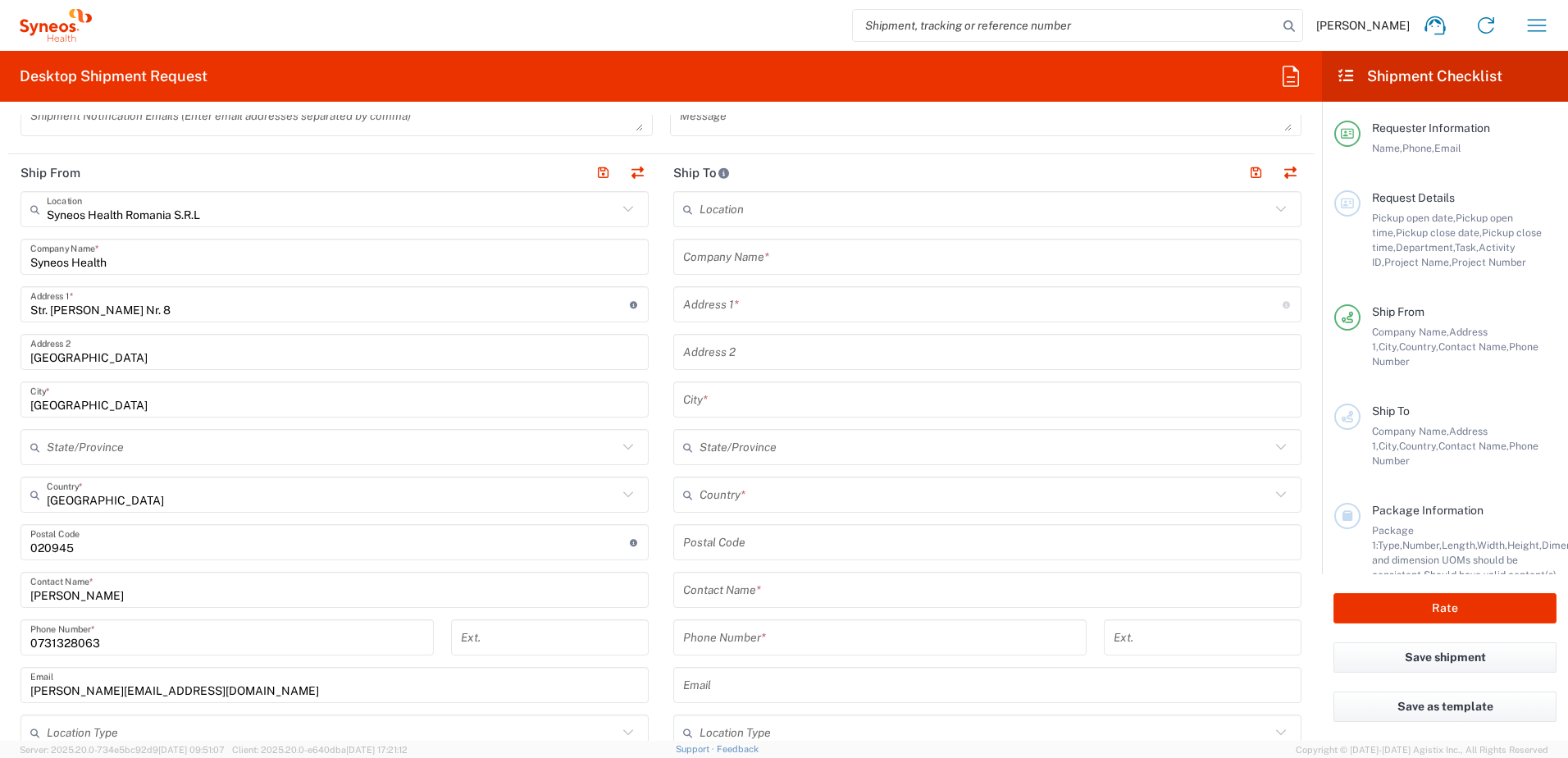
scroll to position [574, 0]
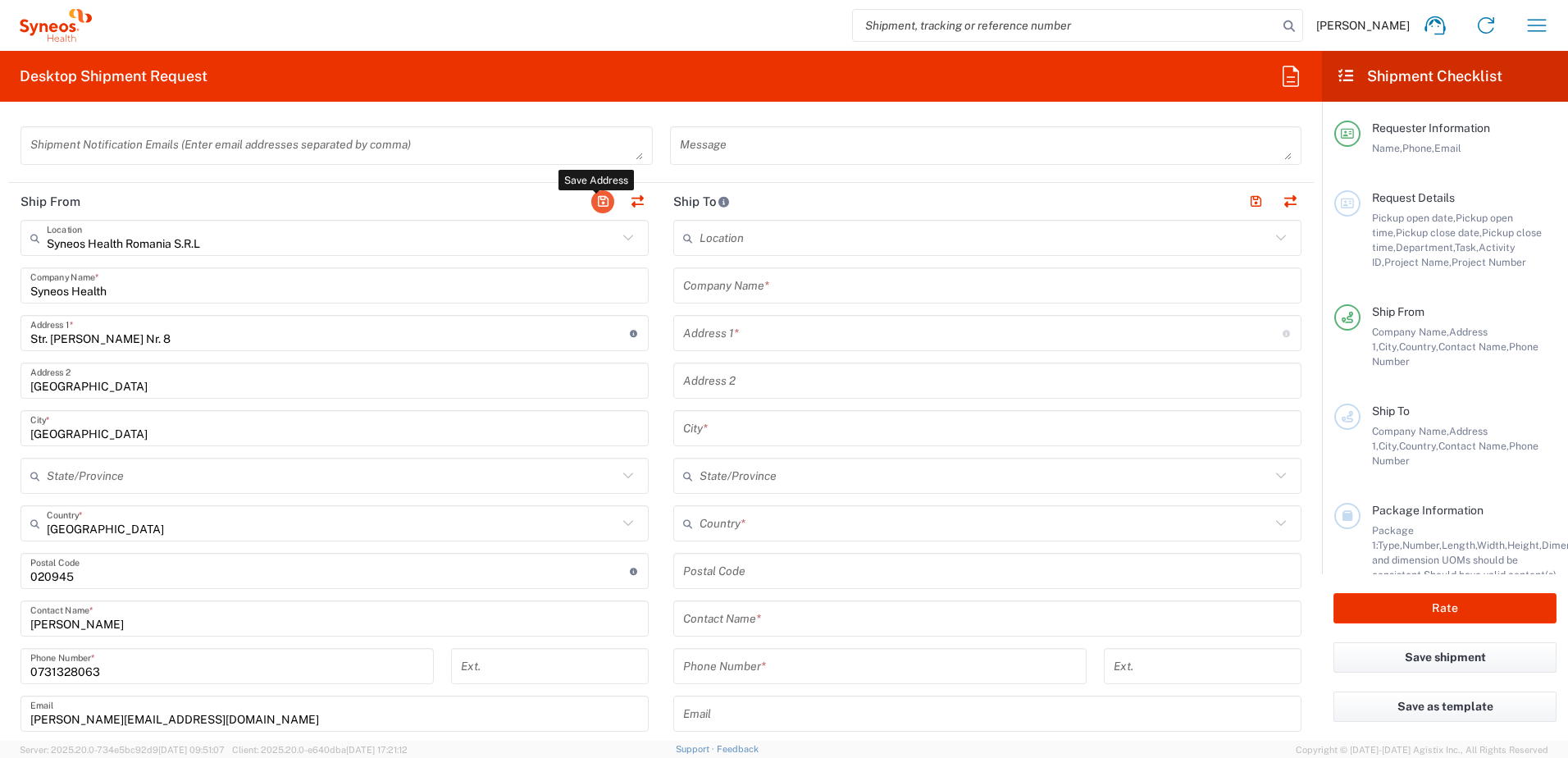
click at [598, 205] on button "button" at bounding box center [602, 202] width 23 height 23
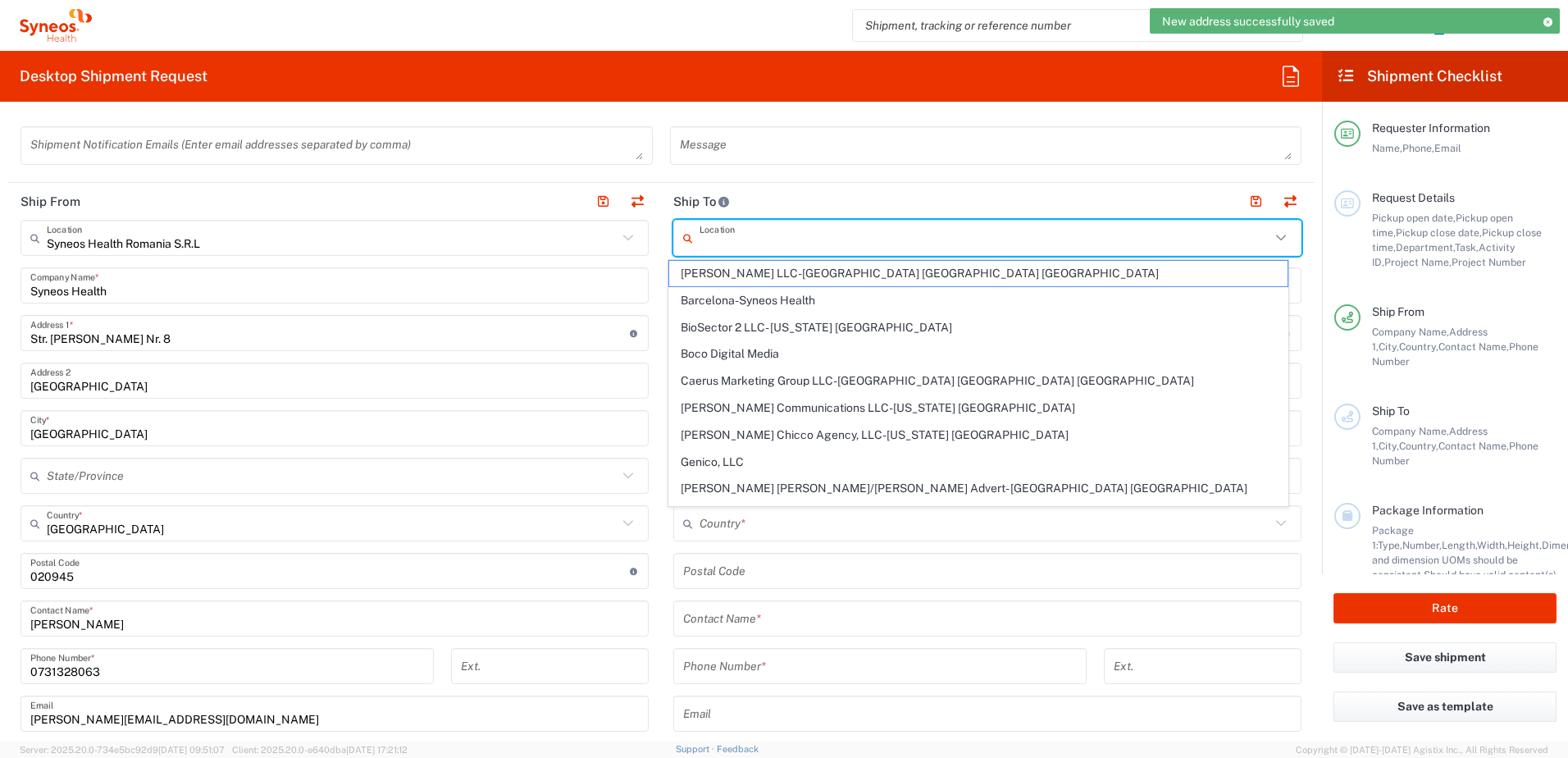
click at [744, 240] on input "text" at bounding box center [984, 238] width 571 height 28
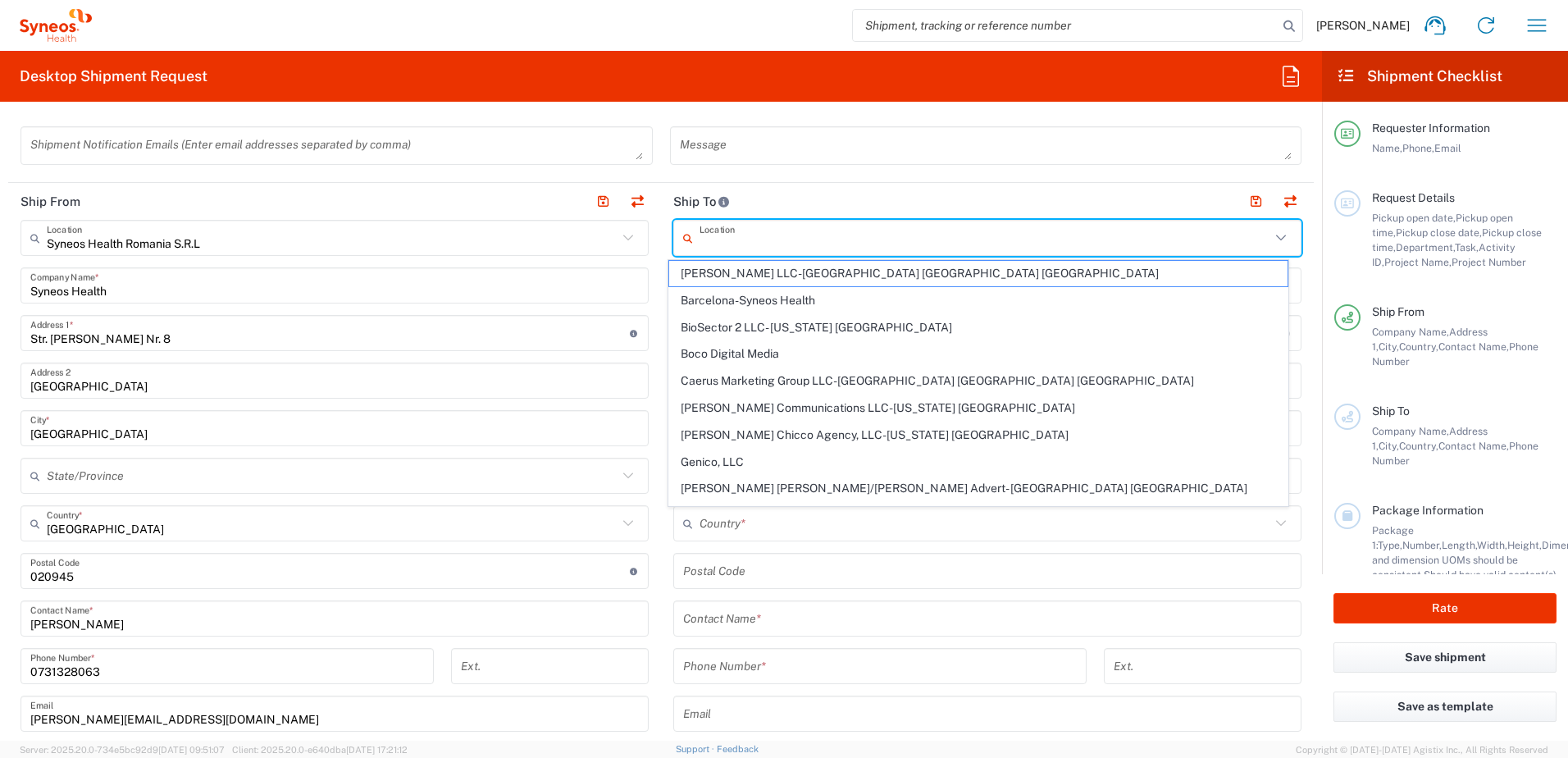
click at [808, 192] on header "Ship To" at bounding box center [987, 201] width 653 height 37
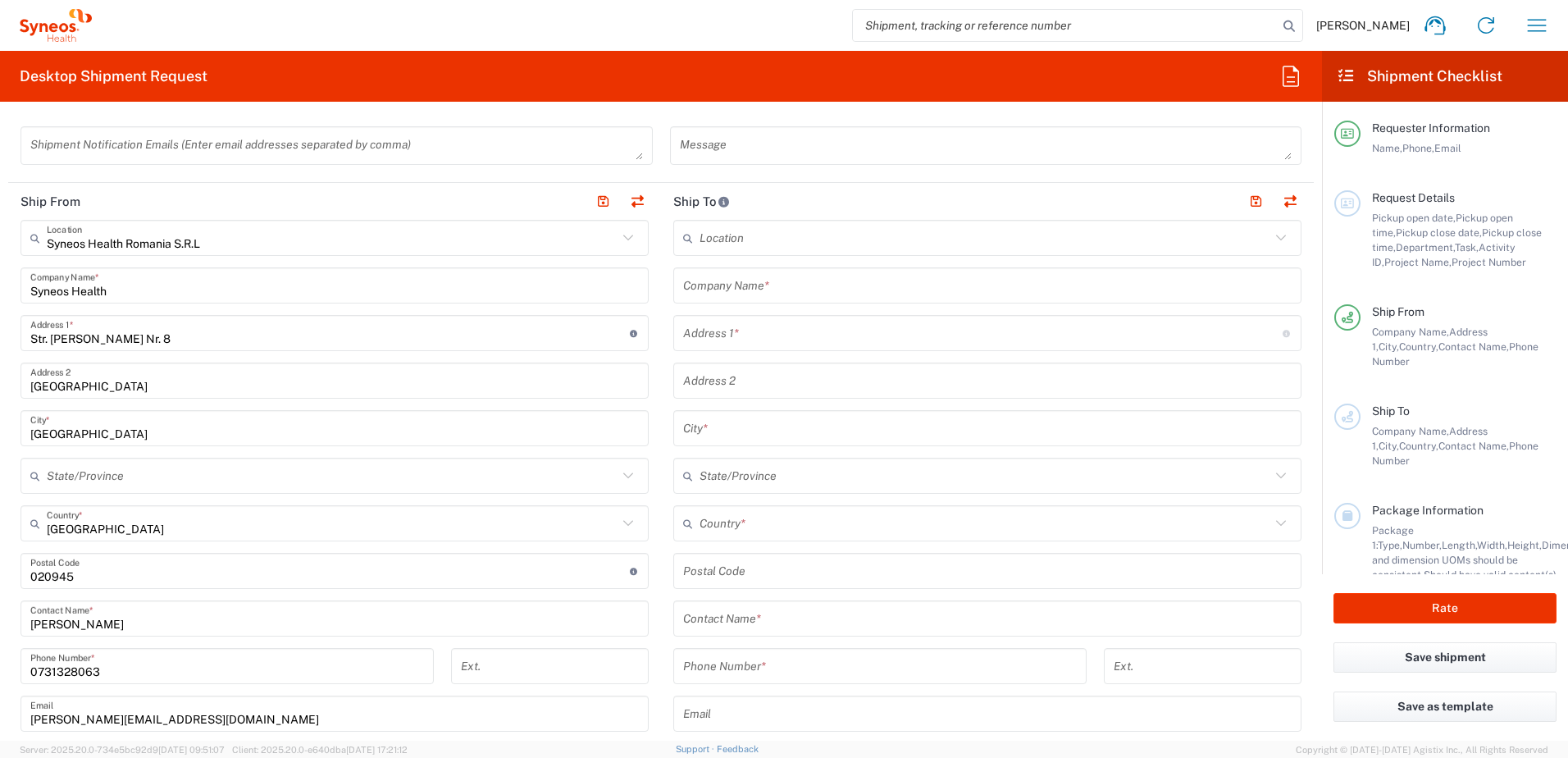
click at [851, 286] on input "text" at bounding box center [987, 285] width 608 height 28
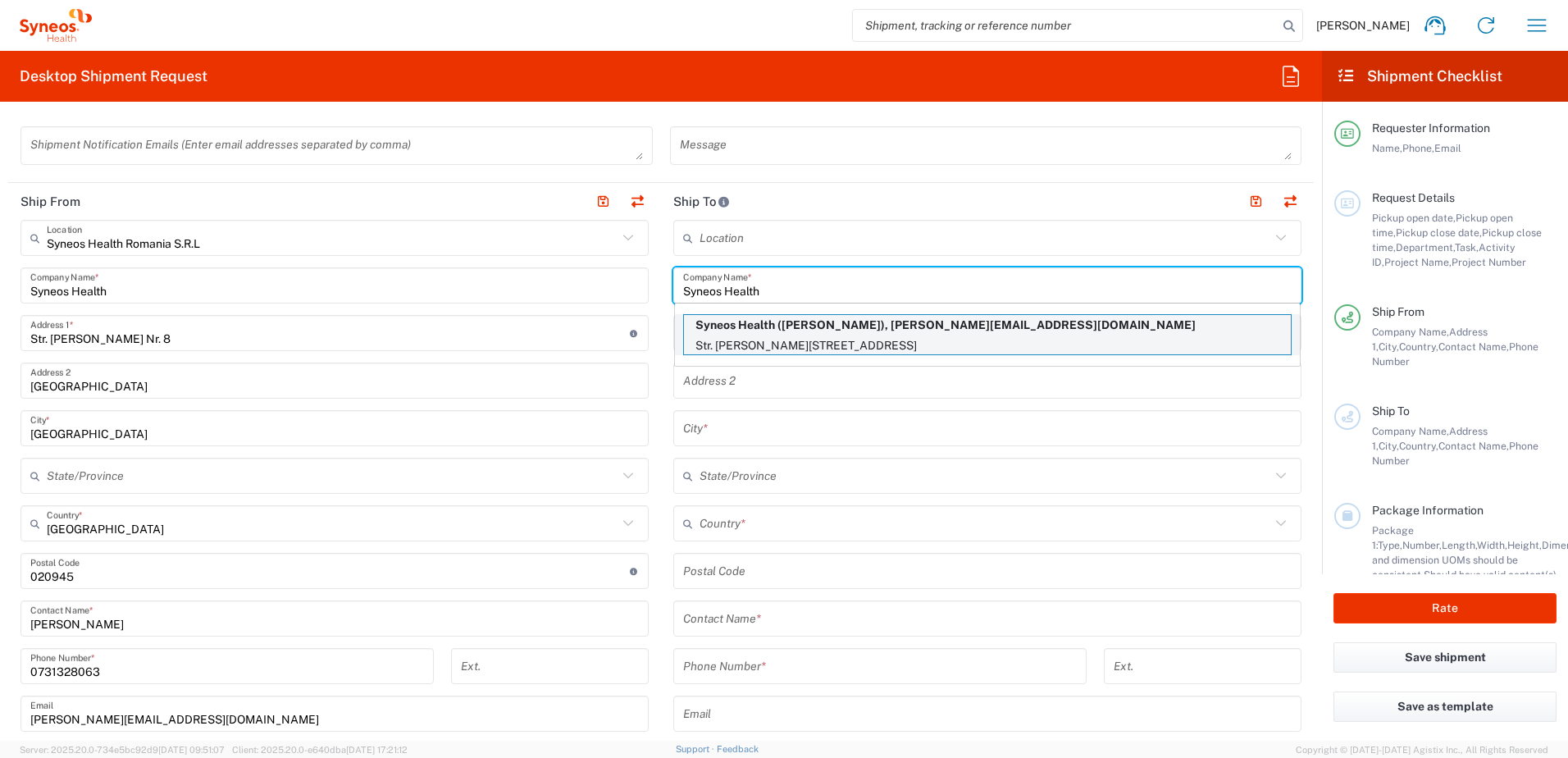
type input "Syneos Health"
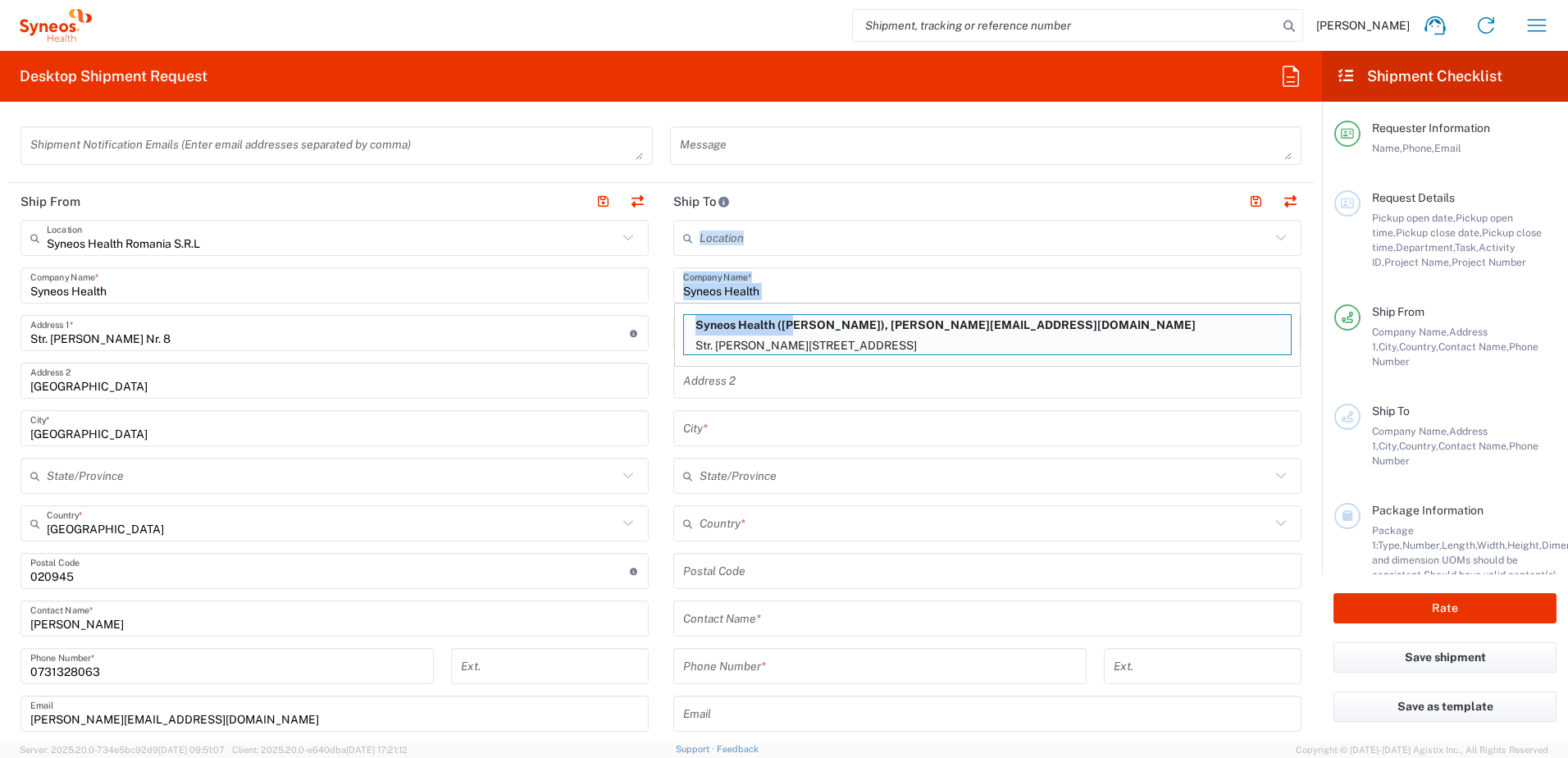
drag, startPoint x: 785, startPoint y: 325, endPoint x: 830, endPoint y: 287, distance: 58.9
click at [856, 260] on div "Location Addison Whitney LLC-Morrisvile NC US Barcelona-Syneos Health BioSector…" at bounding box center [988, 564] width 628 height 689
drag, startPoint x: 830, startPoint y: 287, endPoint x: 832, endPoint y: 305, distance: 18.1
click at [830, 287] on input "Syneos Health" at bounding box center [987, 285] width 608 height 28
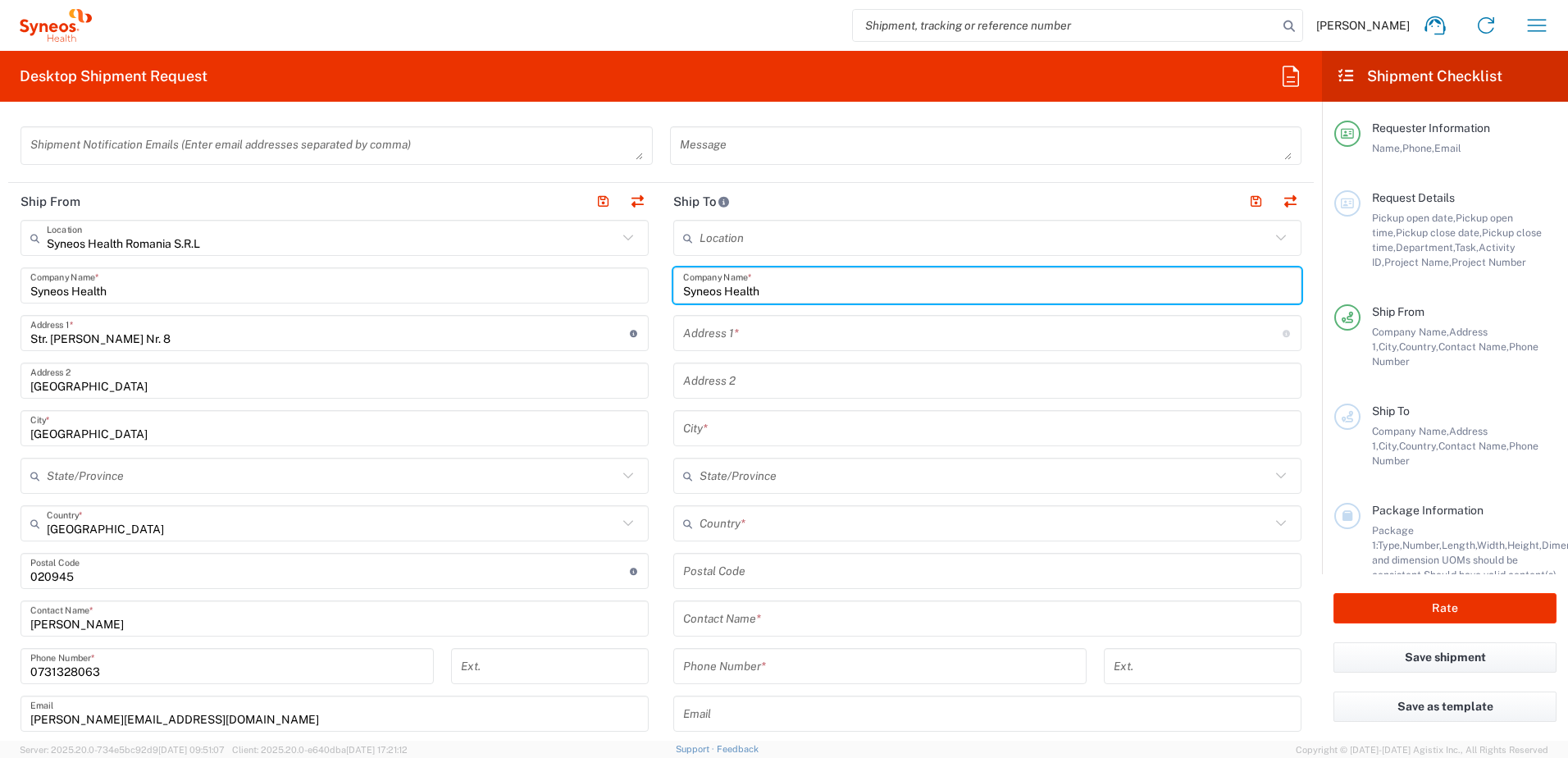
click at [817, 583] on input "undefined" at bounding box center [987, 571] width 608 height 28
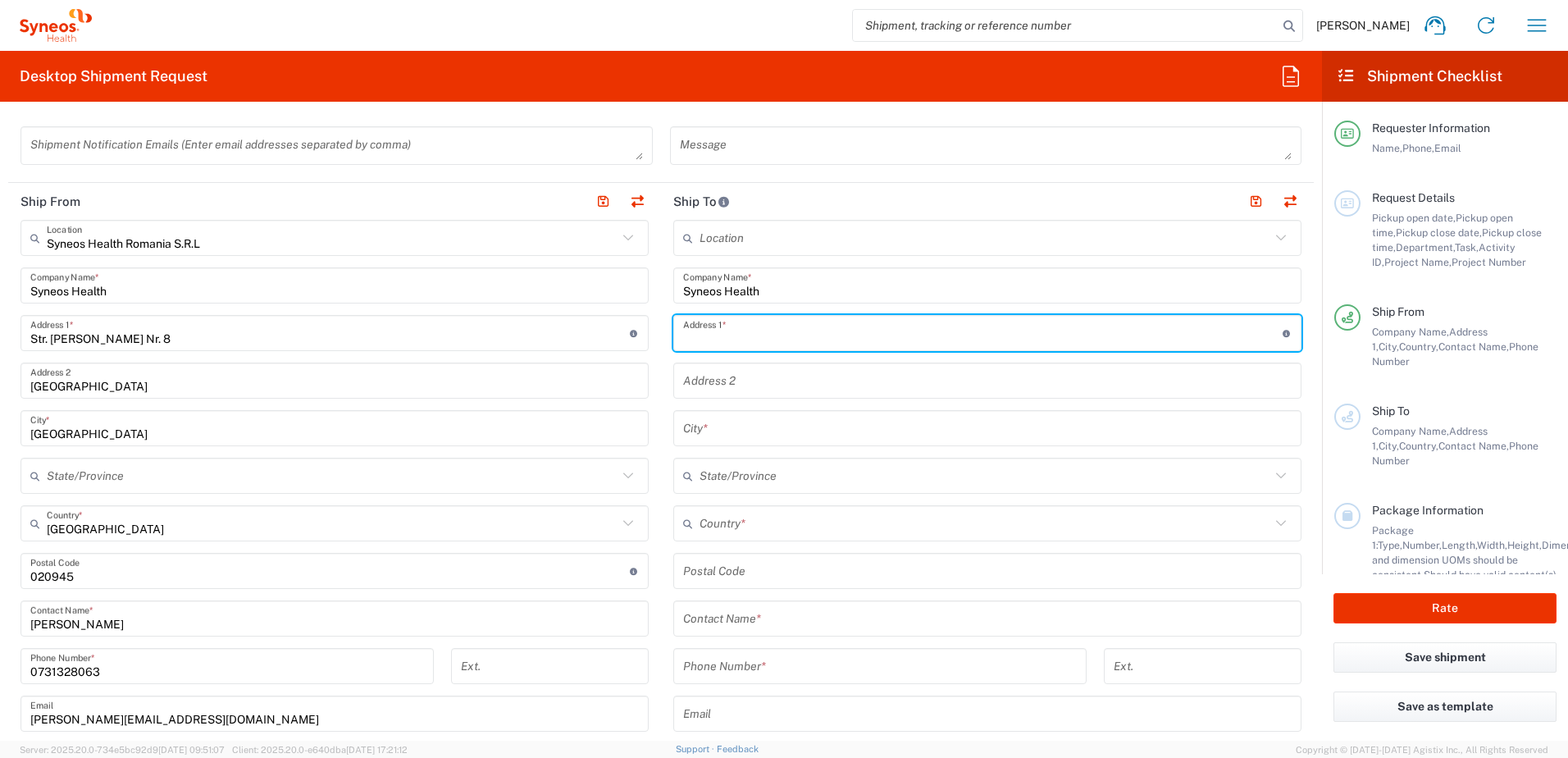
click at [736, 327] on input "text" at bounding box center [983, 333] width 600 height 28
click at [827, 337] on input "Strada Musatini, Nr 37, Bl P3, Sc A, Et" at bounding box center [983, 333] width 600 height 28
click at [889, 340] on input "Strada Musatini, Nr 37, Bl P3, Sc A, Et" at bounding box center [983, 333] width 600 height 28
type input "Strada Musatini, Nr 37, Bl P3, Sc A, Et 3, Ap. 14"
click at [756, 435] on input "text" at bounding box center [987, 428] width 608 height 28
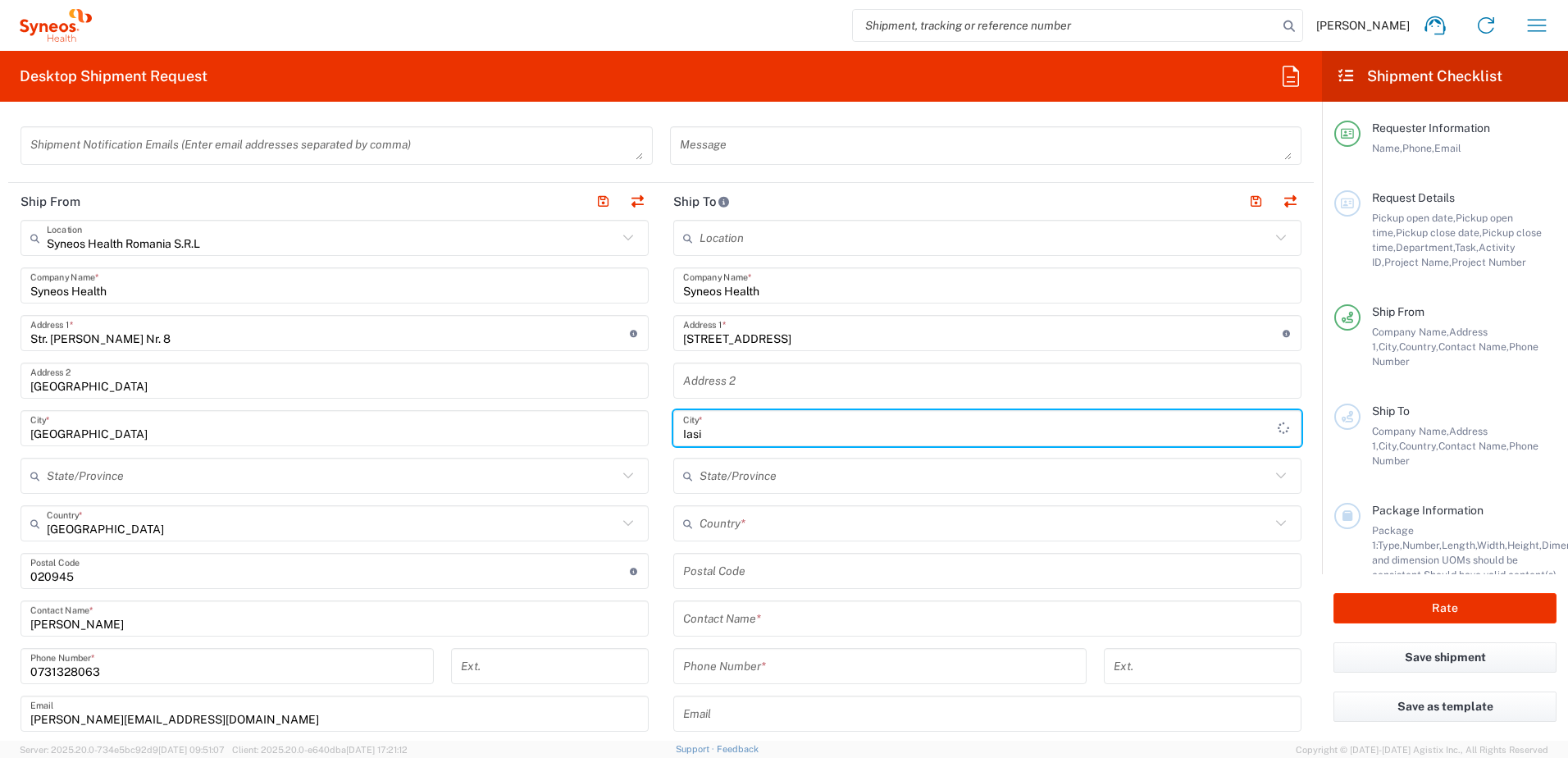
type input "Iasi"
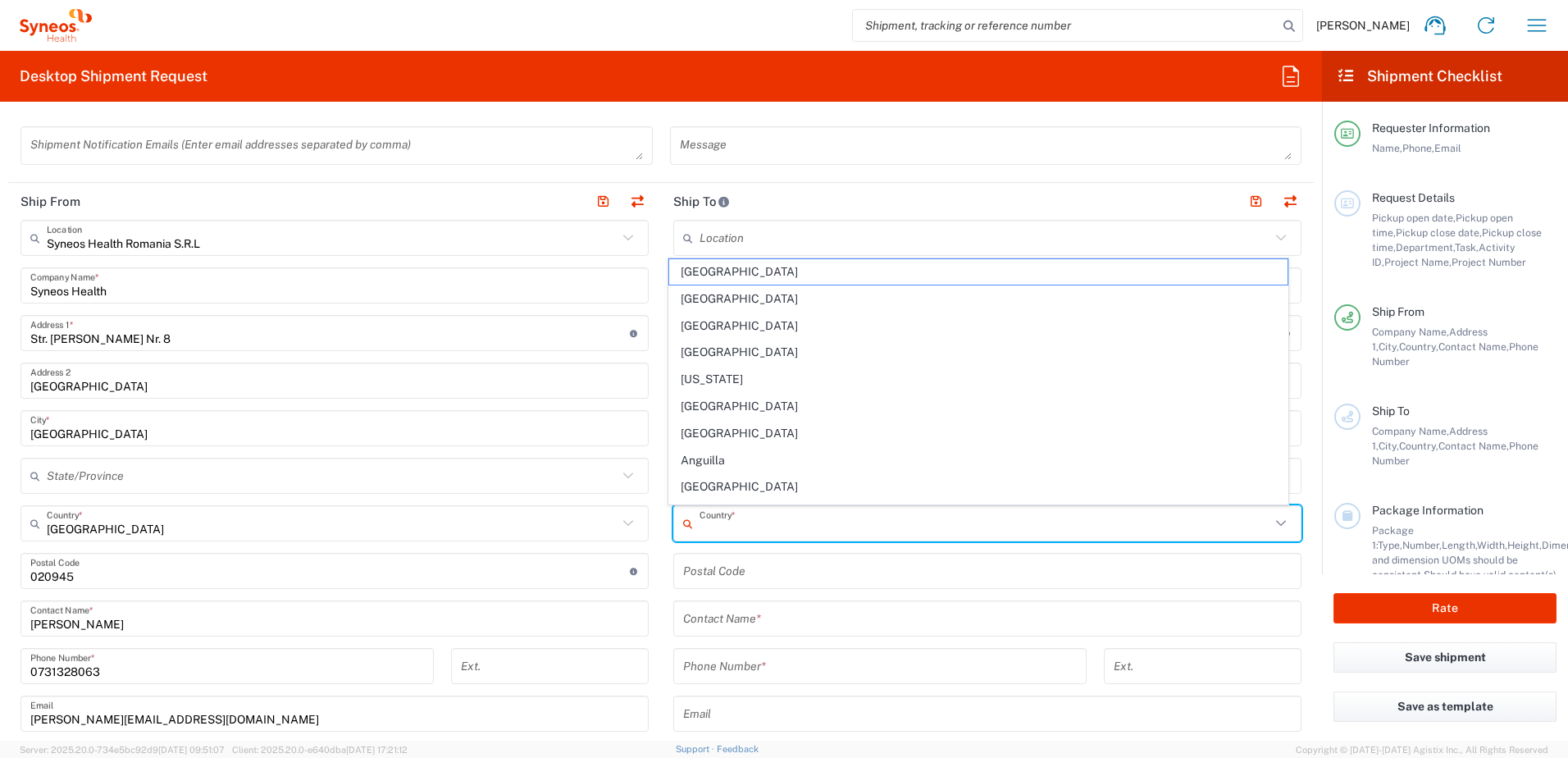
click at [775, 520] on input "text" at bounding box center [984, 523] width 571 height 28
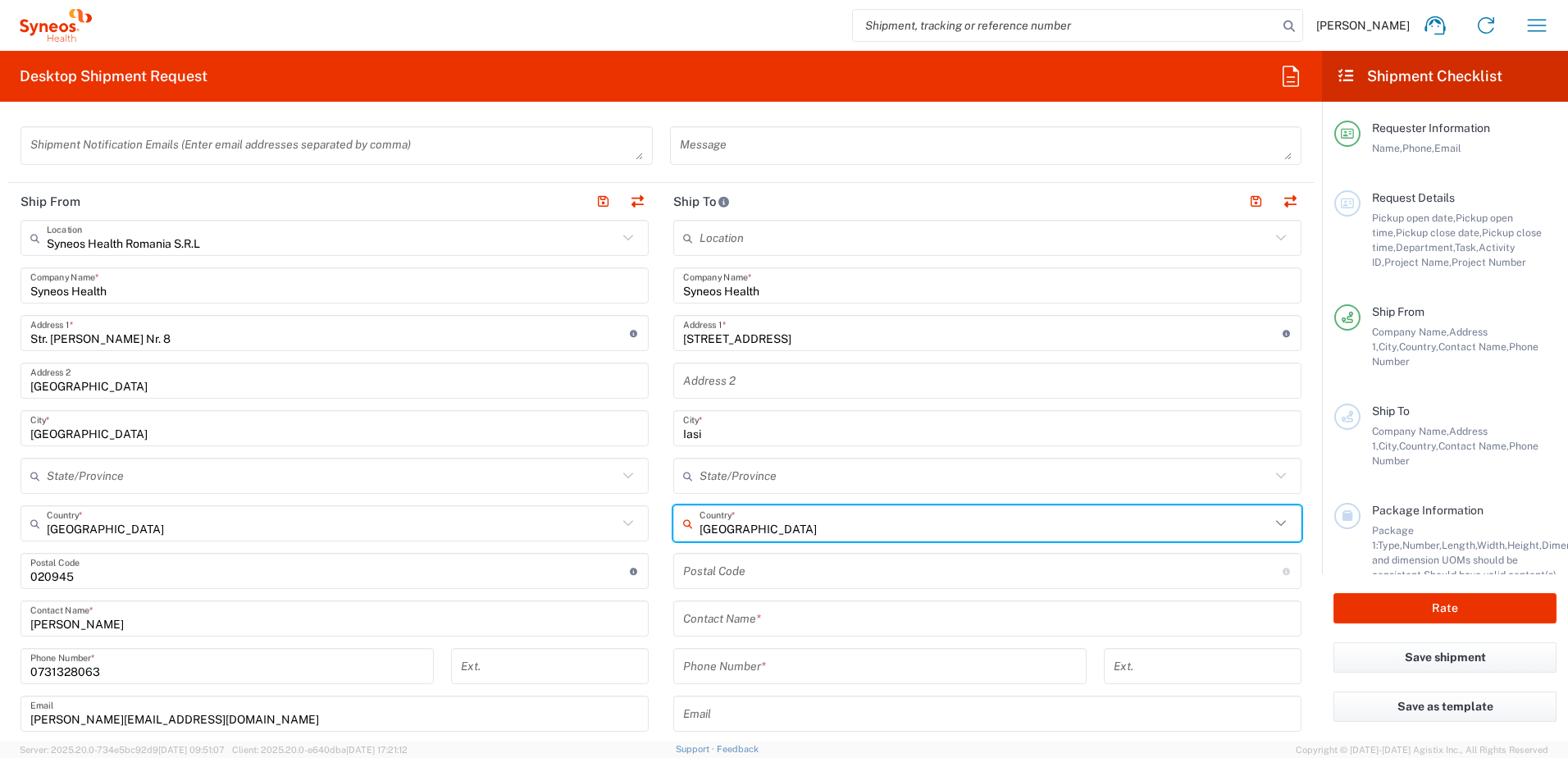
type input "Romania"
click at [754, 544] on div "Location Addison Whitney LLC-Morrisvile NC US Barcelona-Syneos Health BioSector…" at bounding box center [988, 564] width 628 height 689
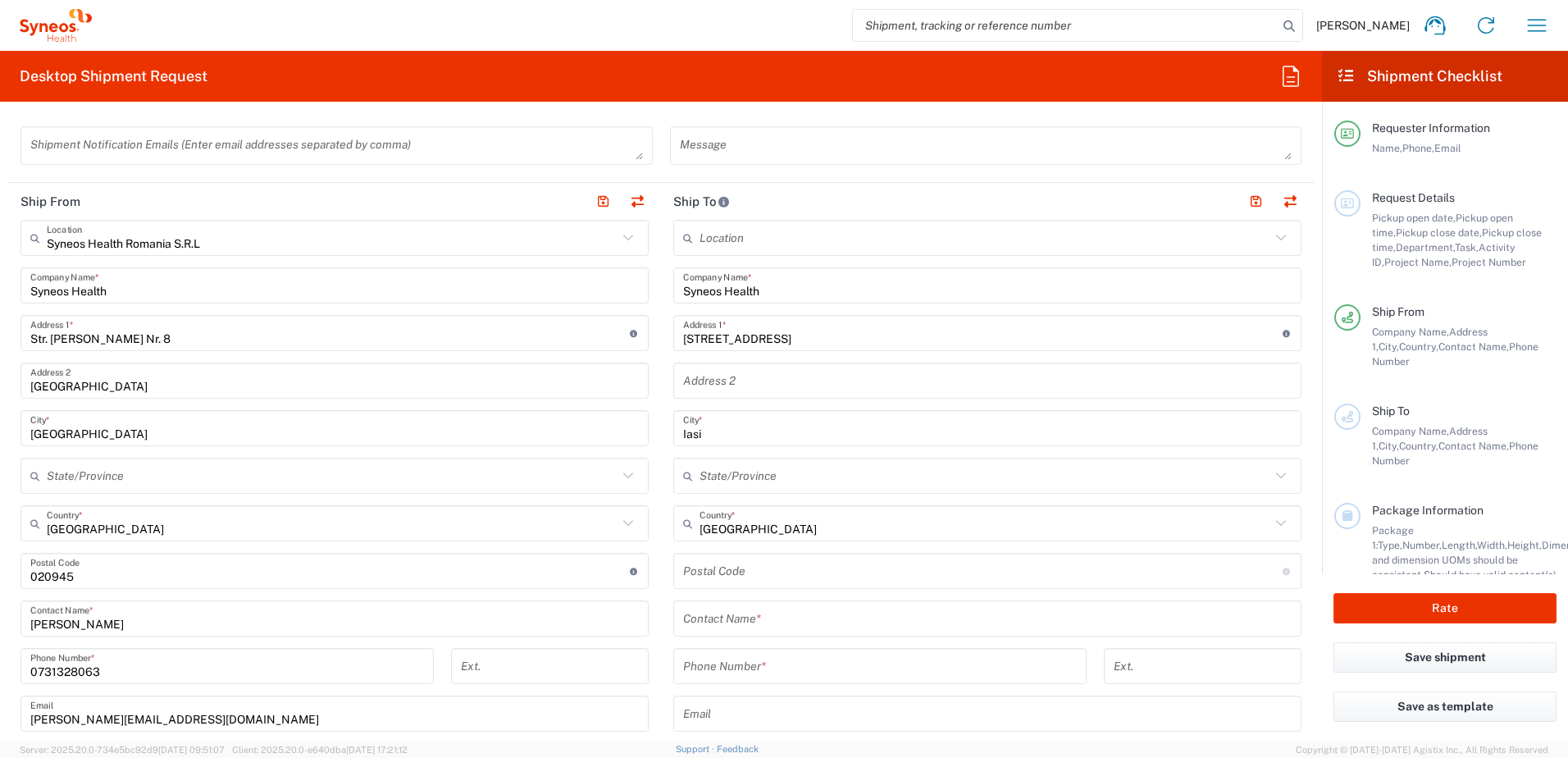
click at [759, 574] on input "undefined" at bounding box center [983, 571] width 600 height 28
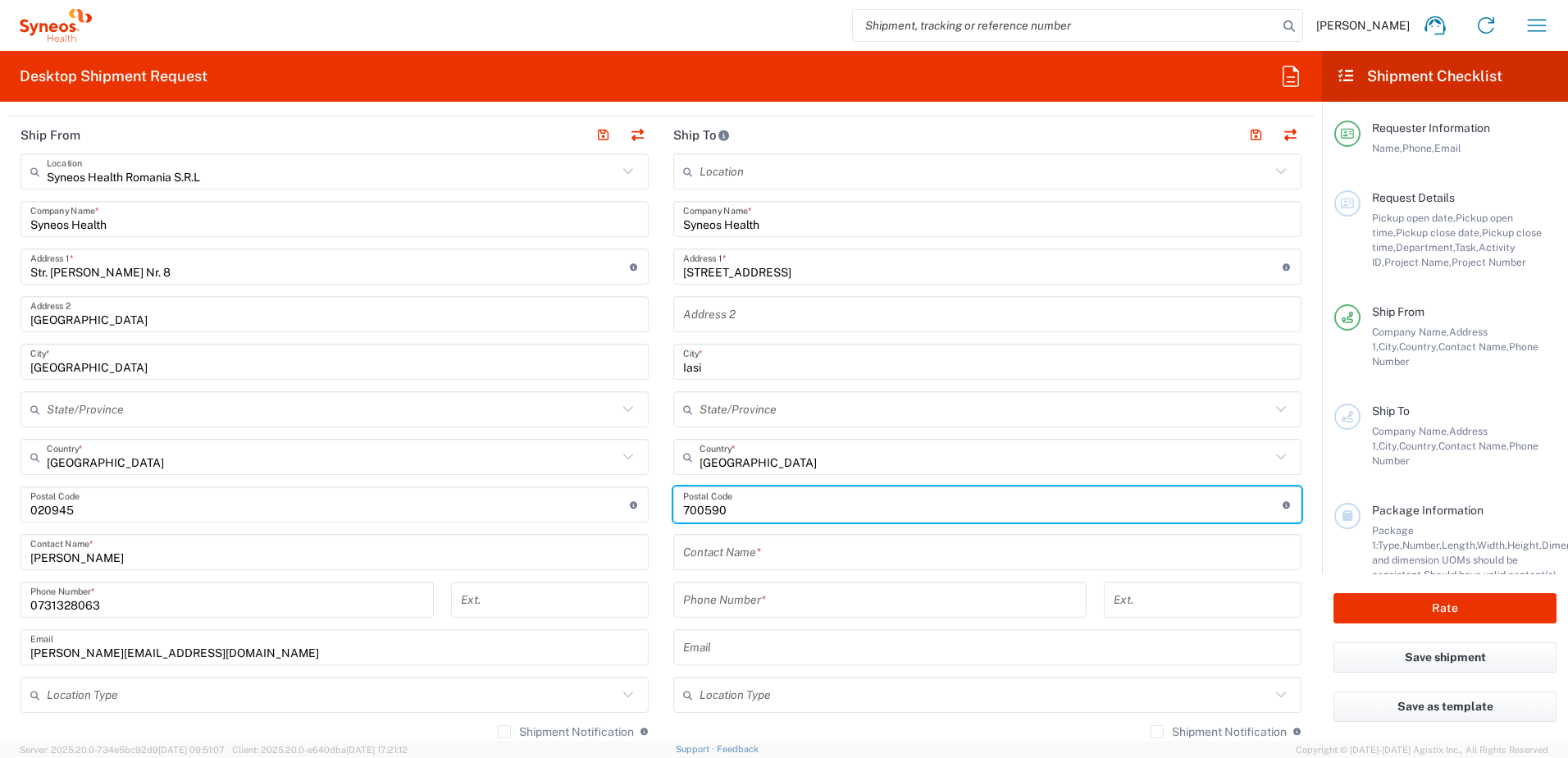
scroll to position [738, 0]
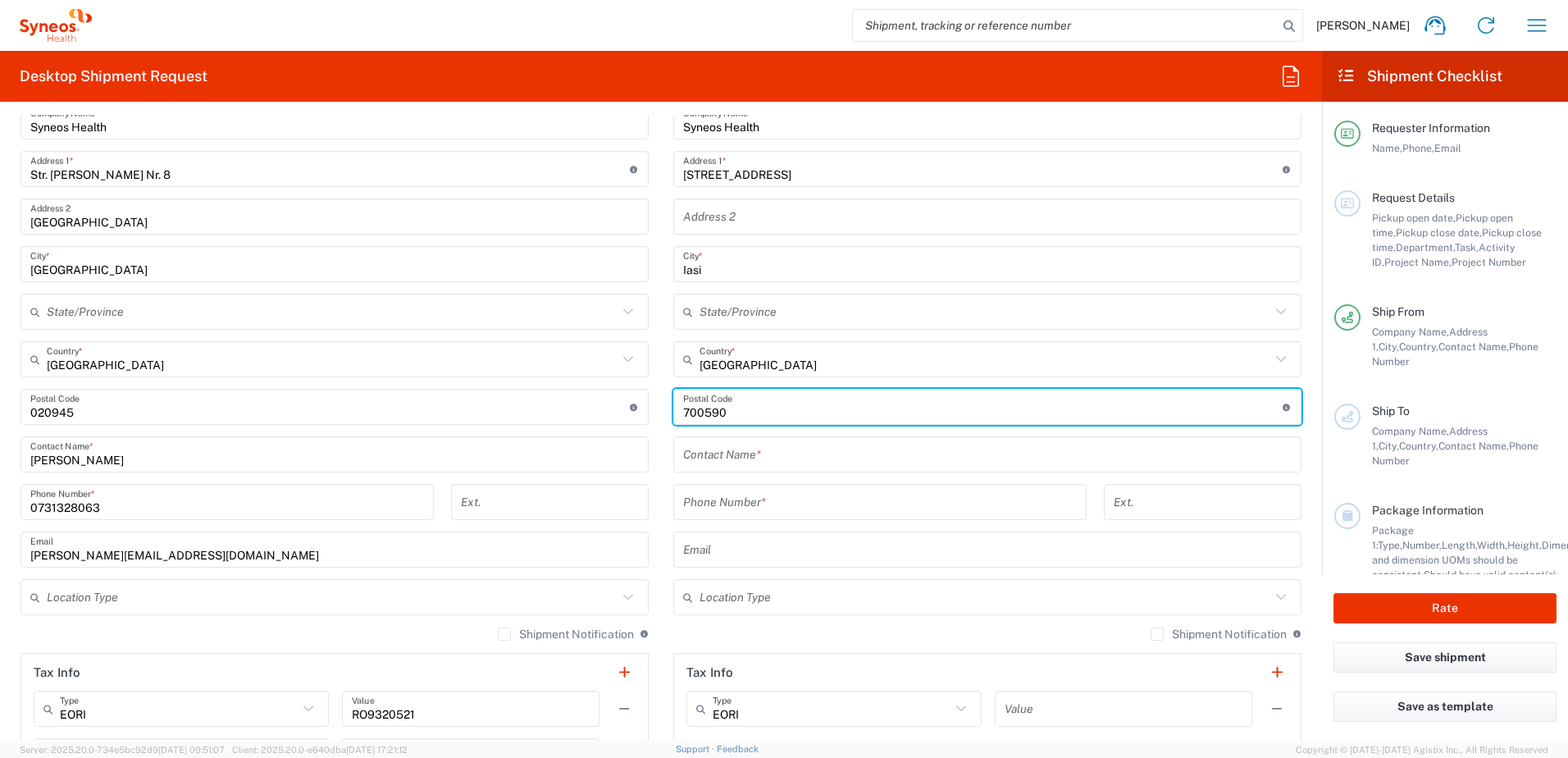
type input "700590"
click at [808, 460] on input "text" at bounding box center [987, 454] width 608 height 28
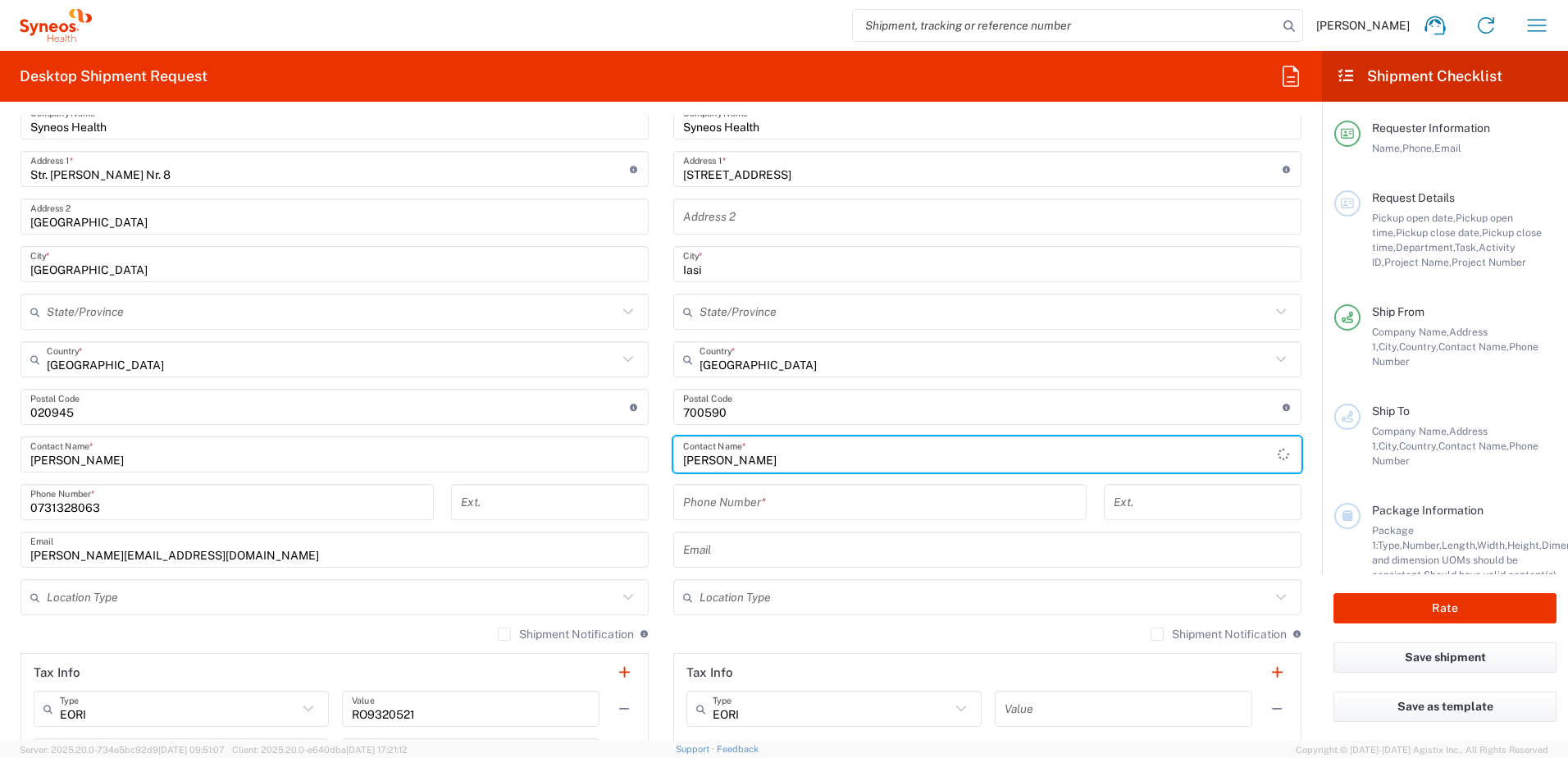
type input "Mihaela Abalaesei"
click at [796, 505] on input "tel" at bounding box center [880, 502] width 394 height 28
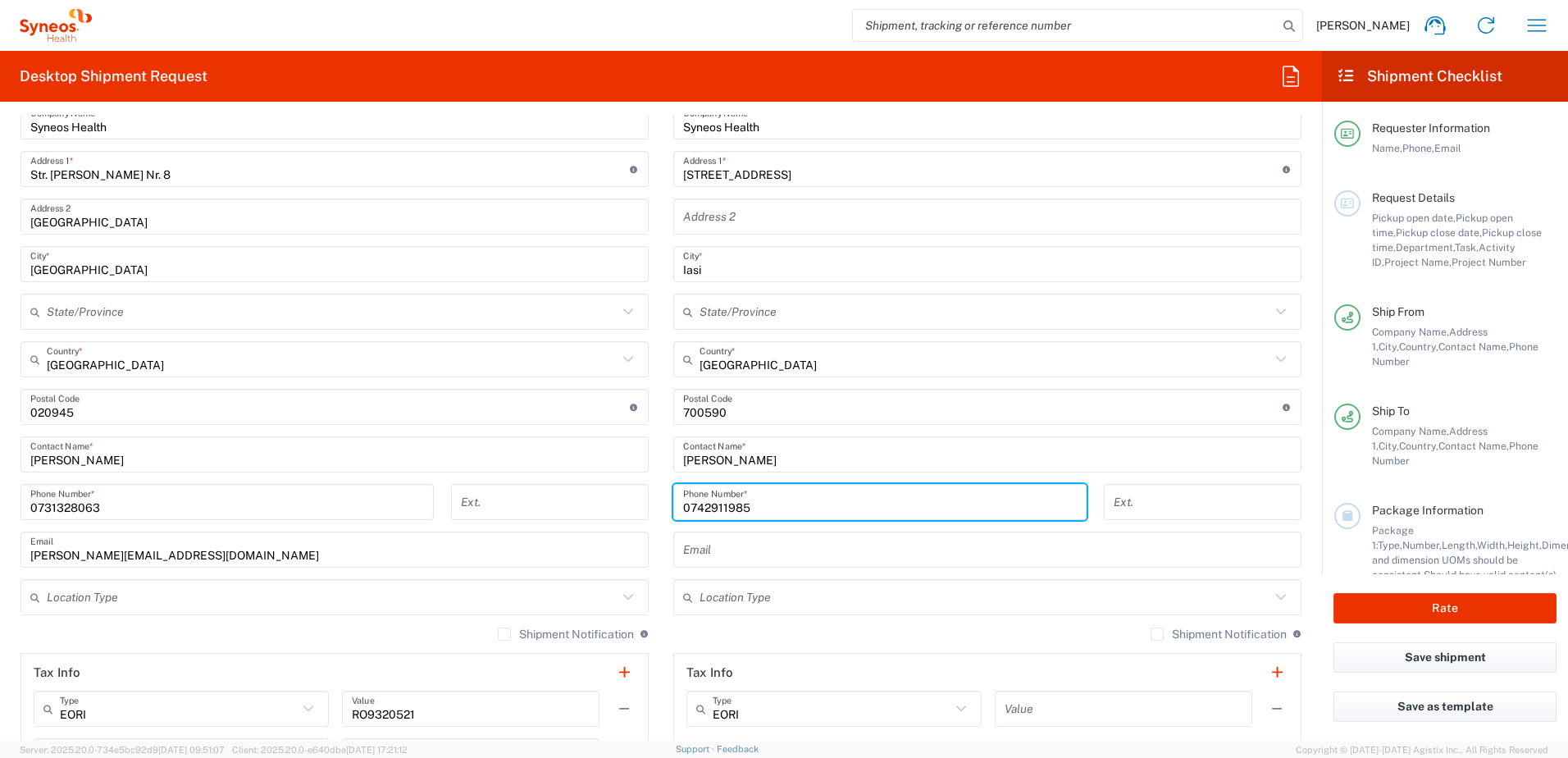
type input "0742911985"
click at [802, 568] on div "Location Addison Whitney LLC-Morrisvile NC US Barcelona-Syneos Health BioSector…" at bounding box center [988, 400] width 628 height 689
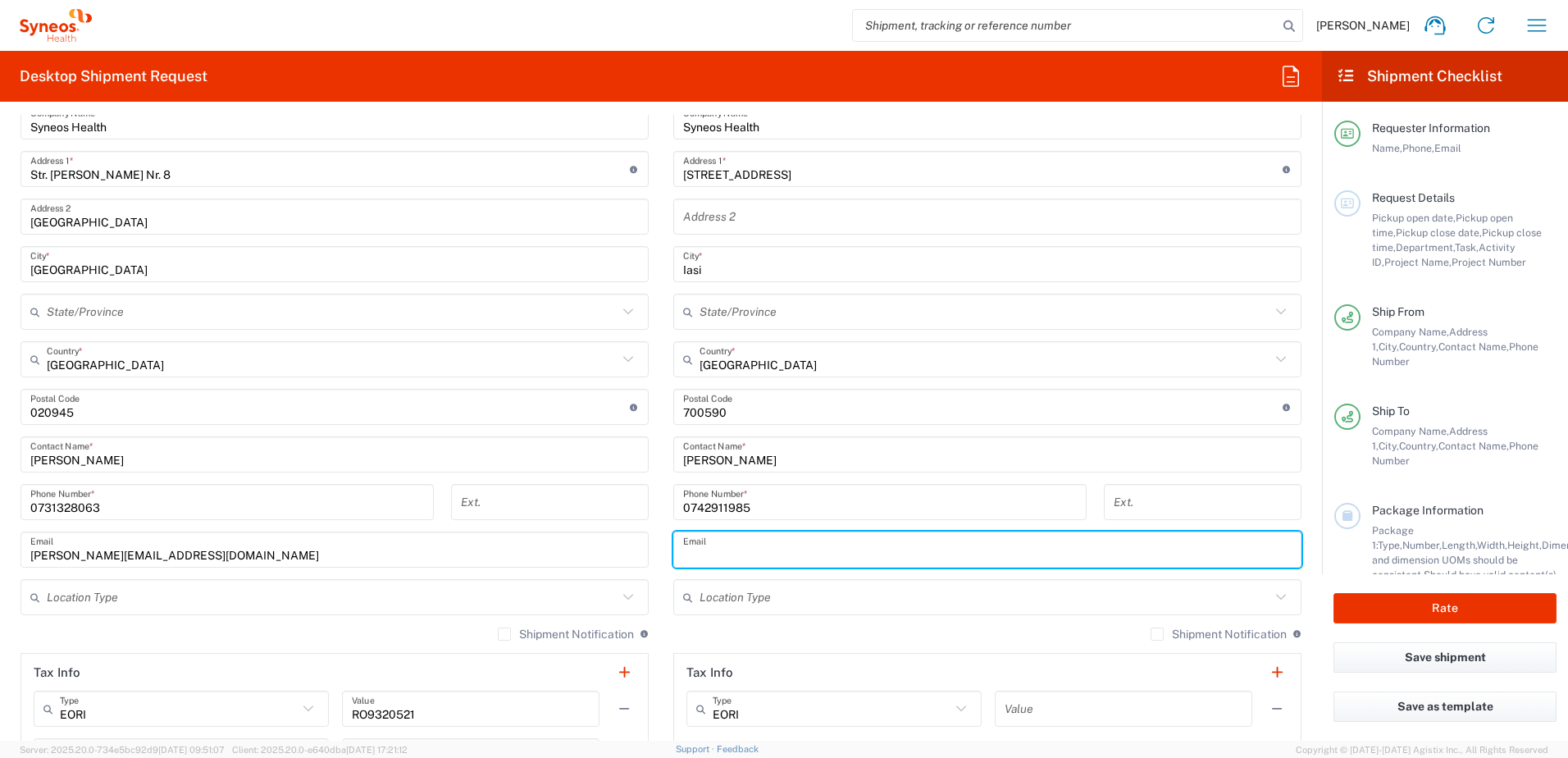
click at [805, 545] on input "text" at bounding box center [987, 549] width 608 height 28
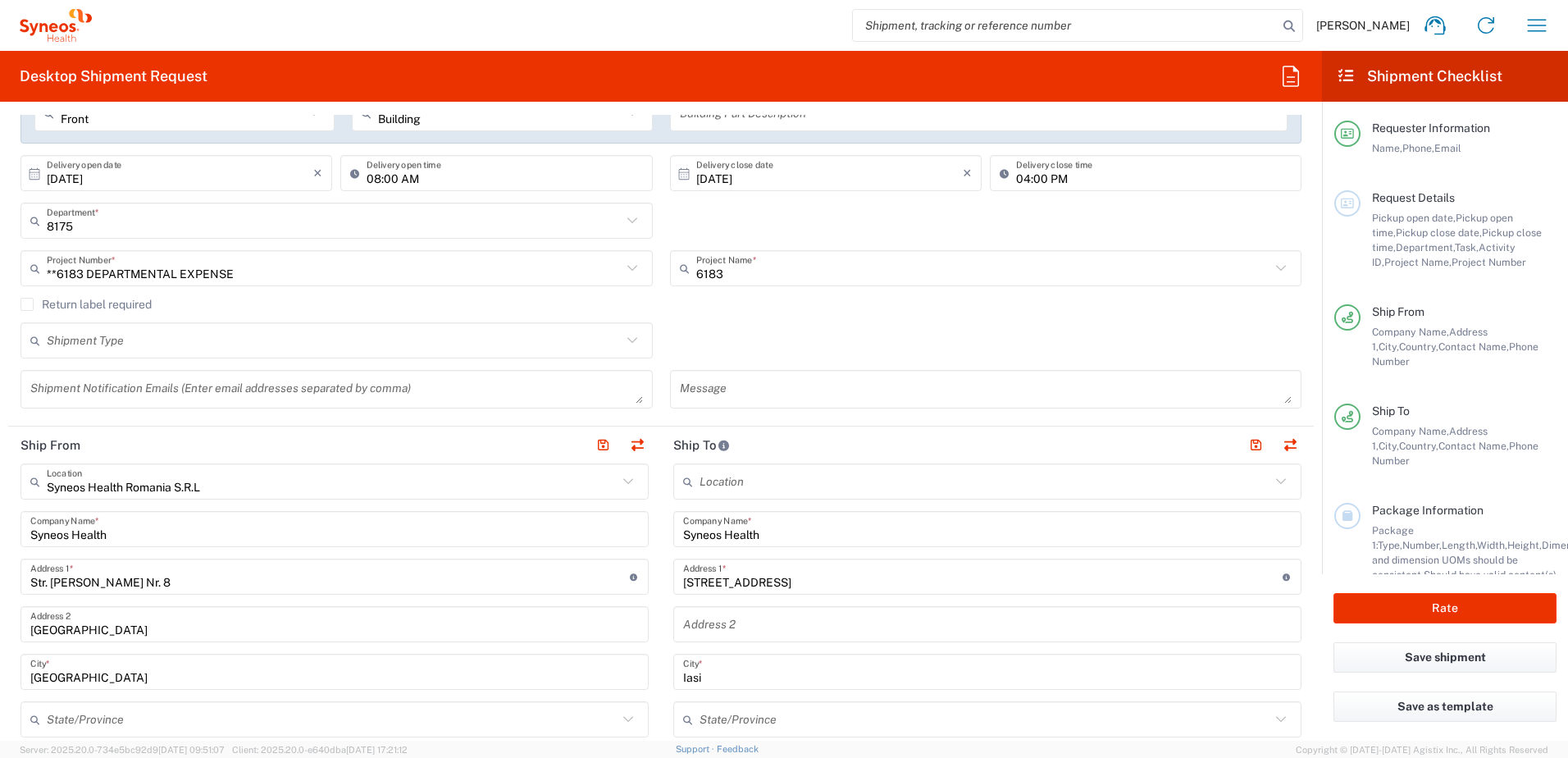
scroll to position [328, 0]
click at [1244, 452] on button "button" at bounding box center [1256, 447] width 23 height 23
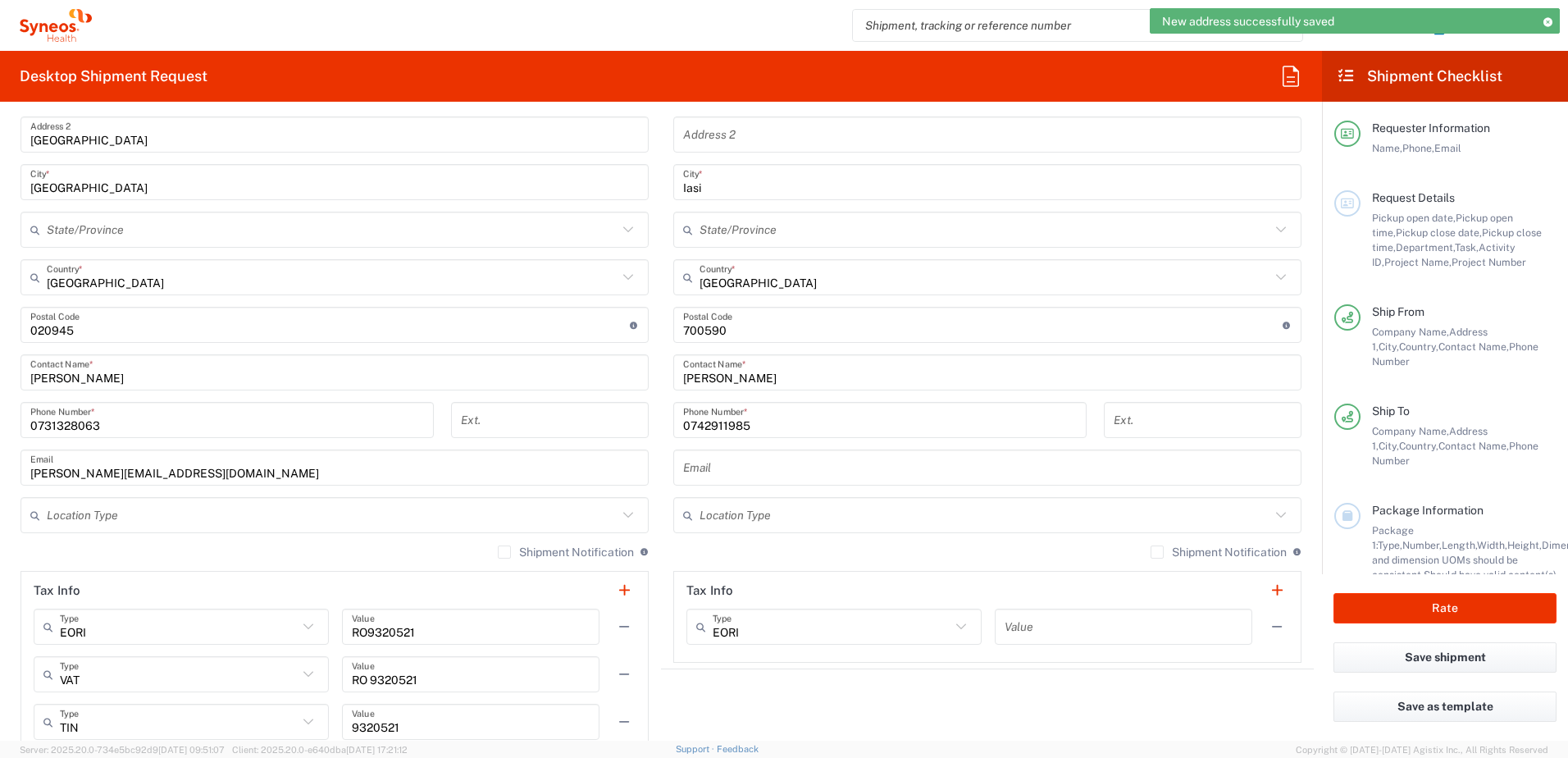
scroll to position [902, 0]
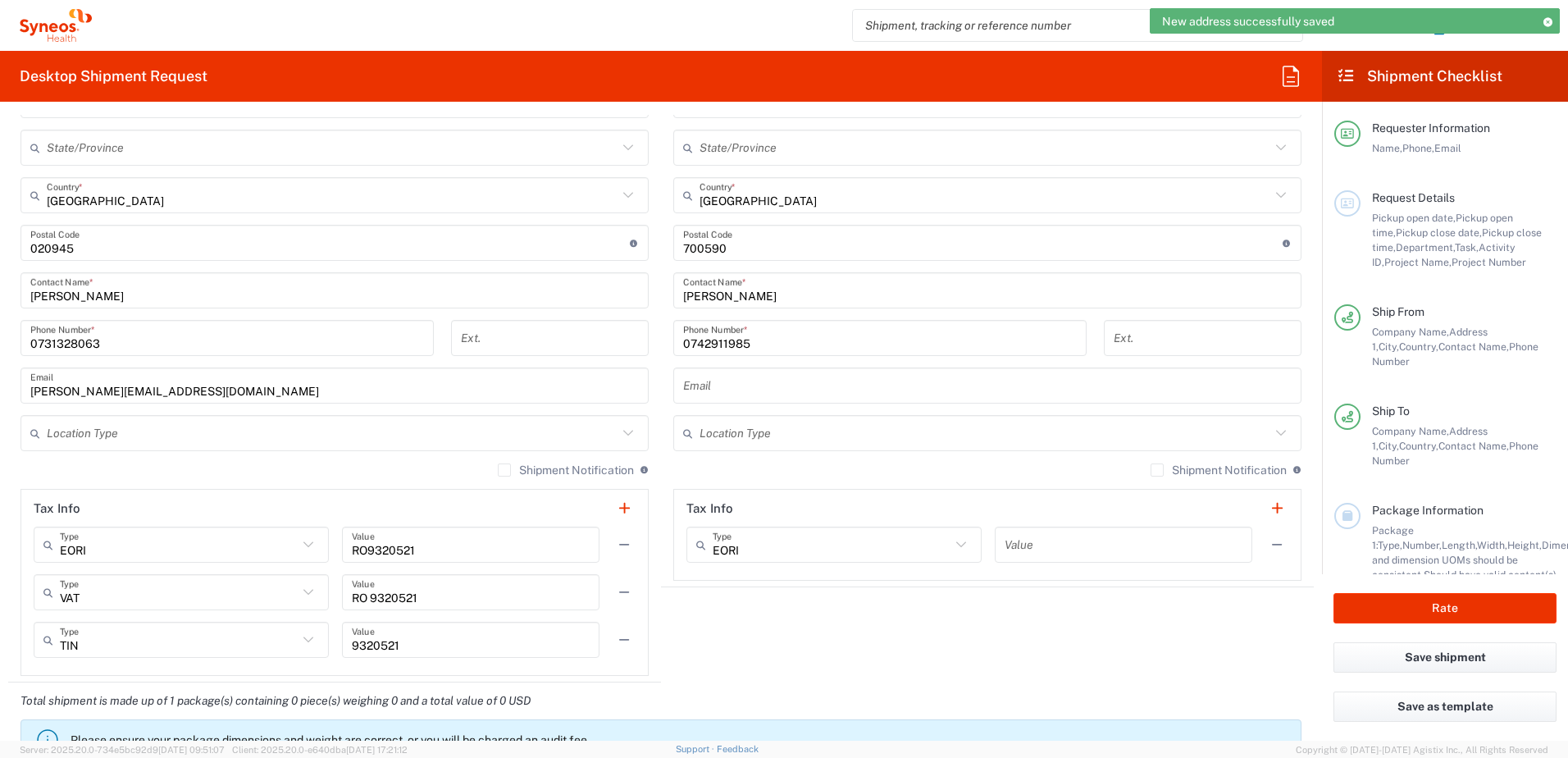
click at [768, 390] on input "text" at bounding box center [987, 385] width 608 height 28
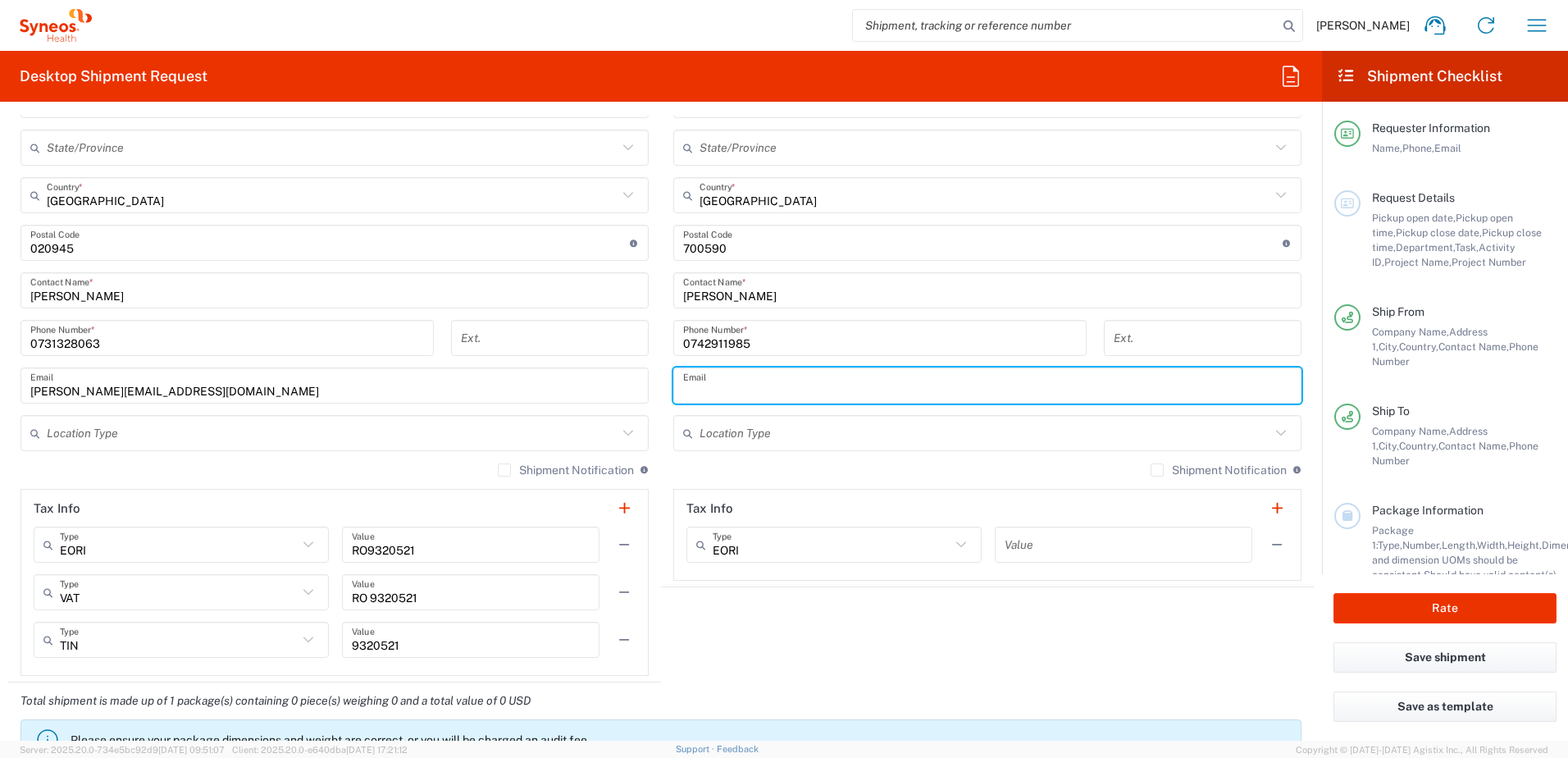
type input "mihaela.abalaesei@syneoshealth.com"
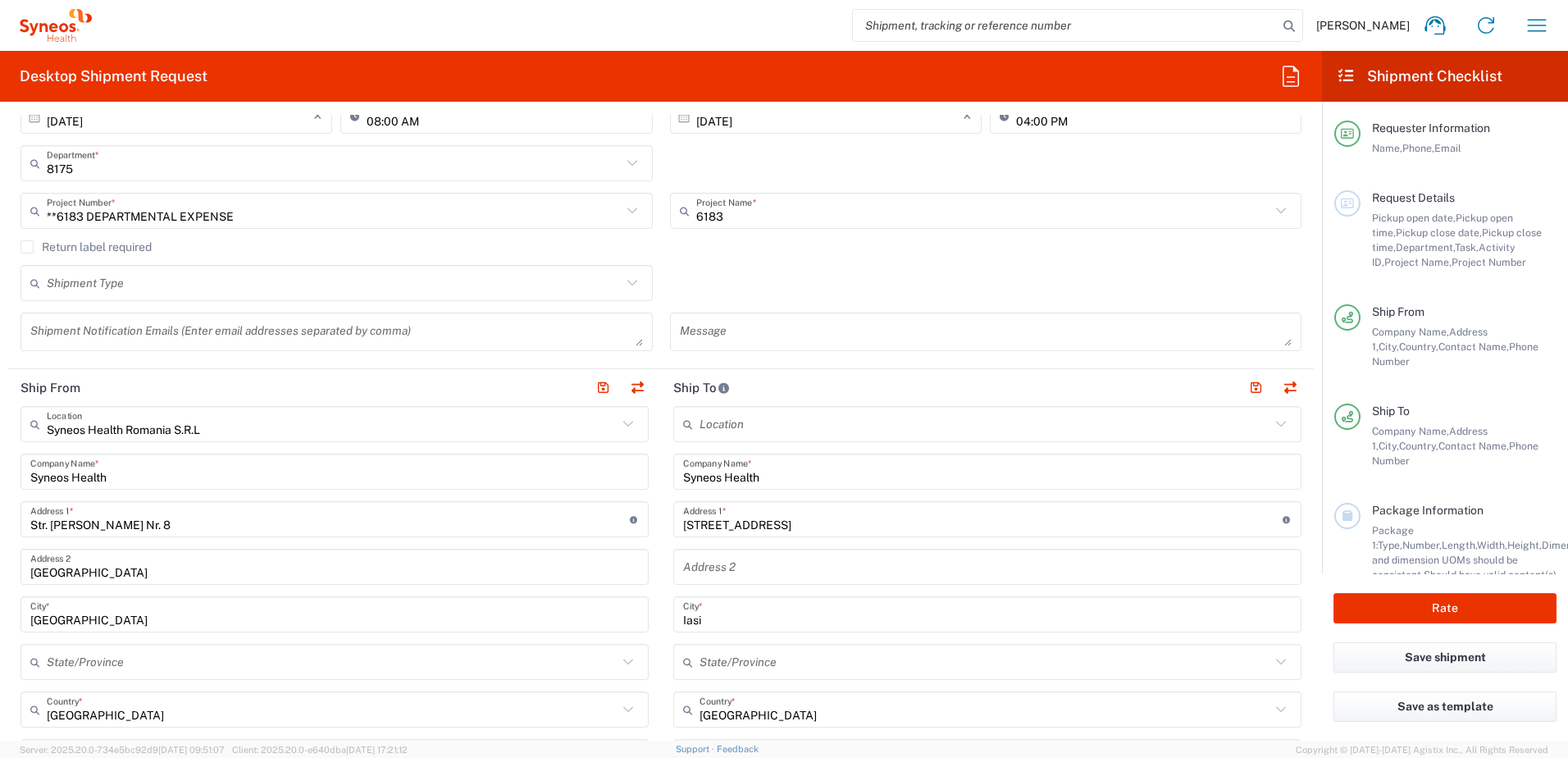
scroll to position [246, 0]
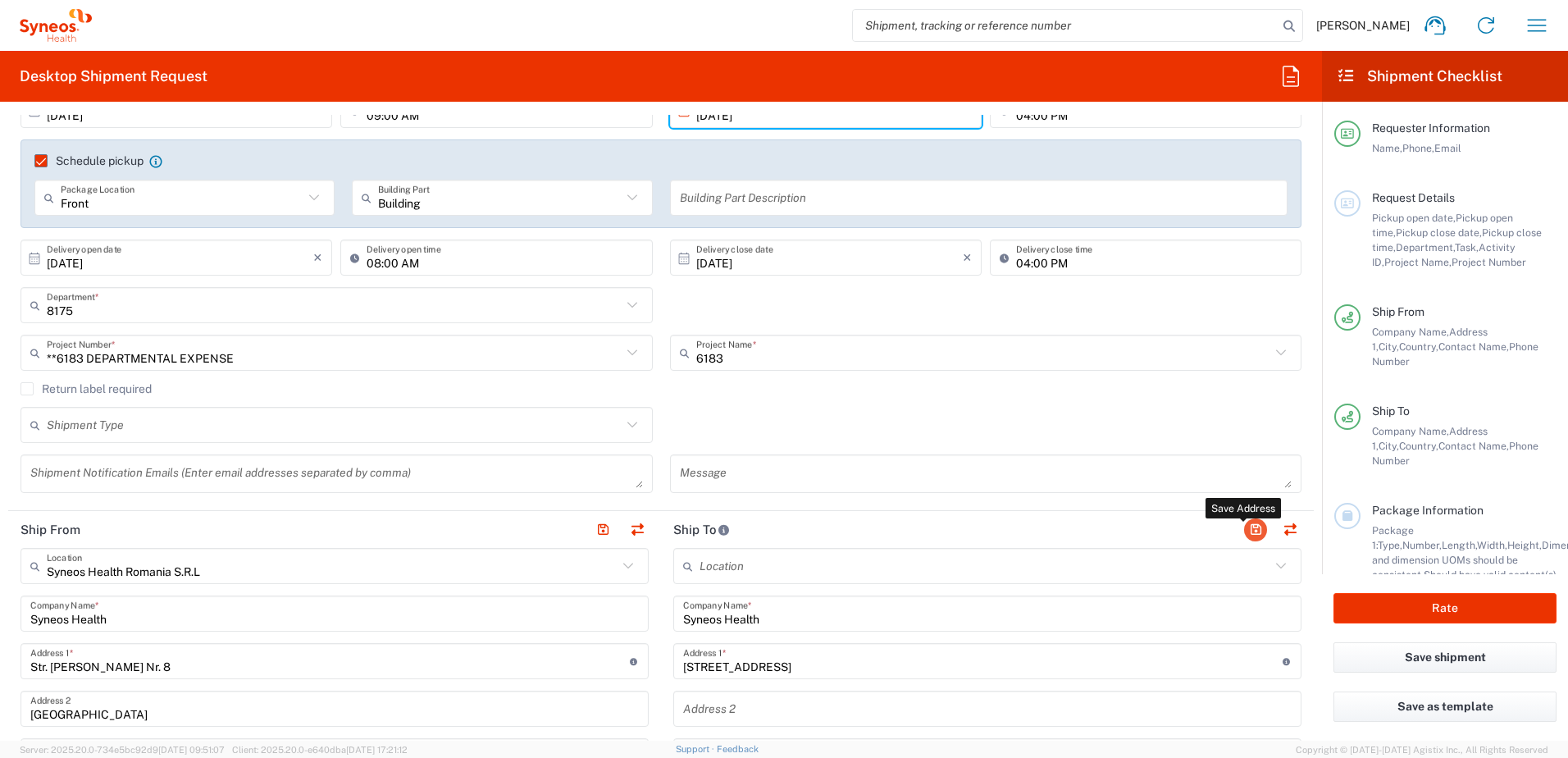
click at [1244, 518] on button "button" at bounding box center [1256, 530] width 23 height 23
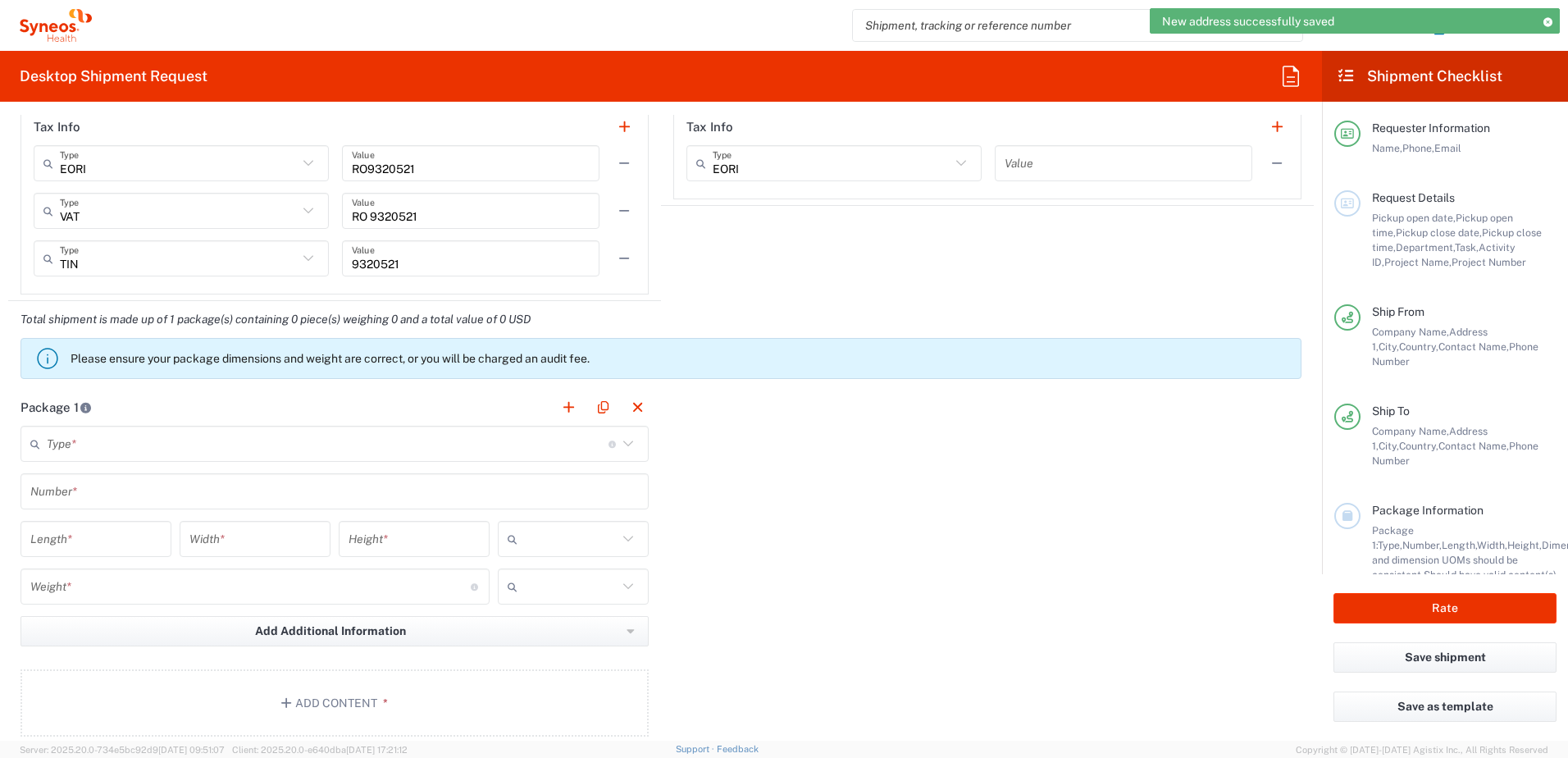
scroll to position [1313, 0]
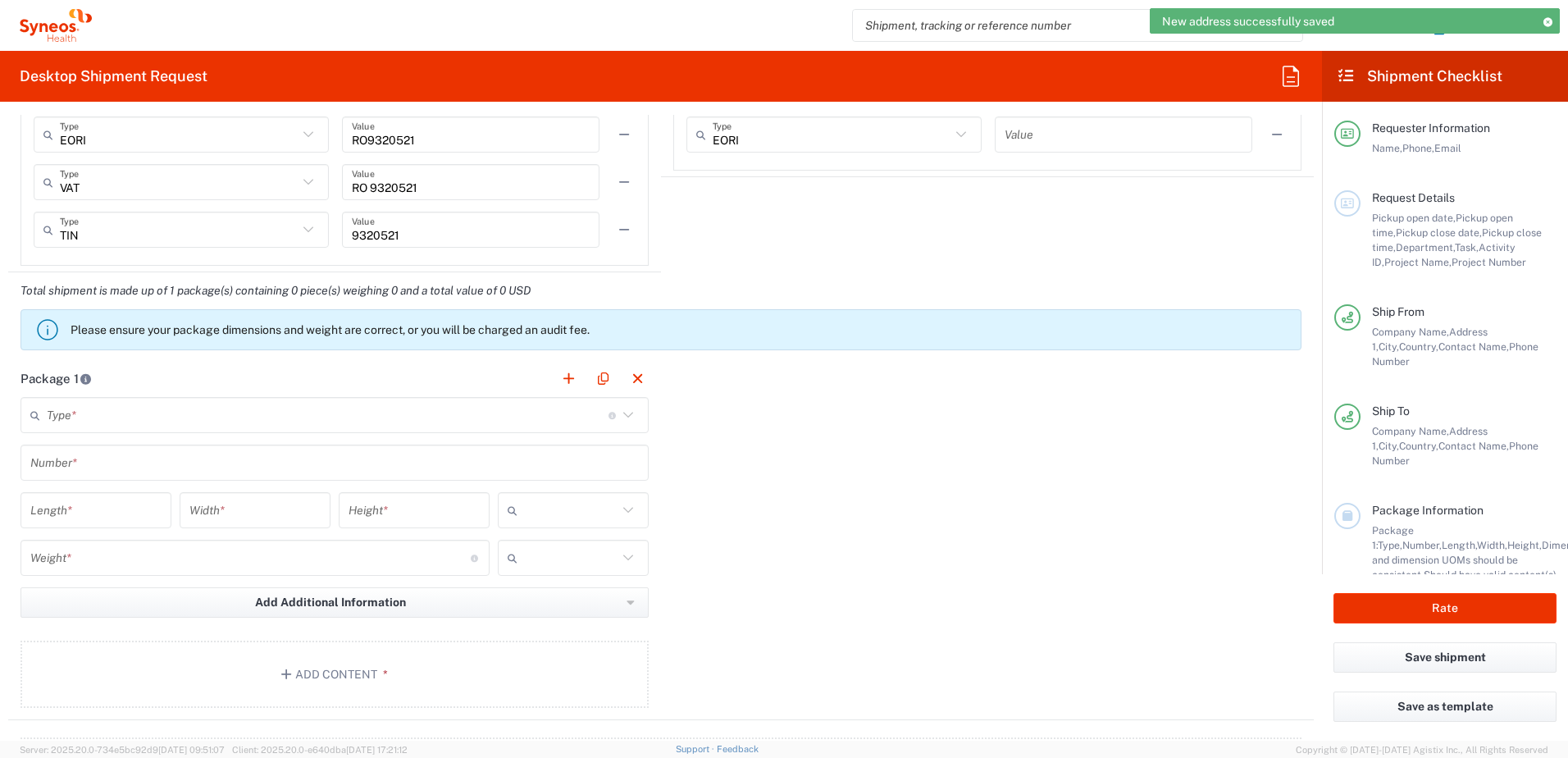
click at [623, 420] on icon at bounding box center [628, 415] width 21 height 21
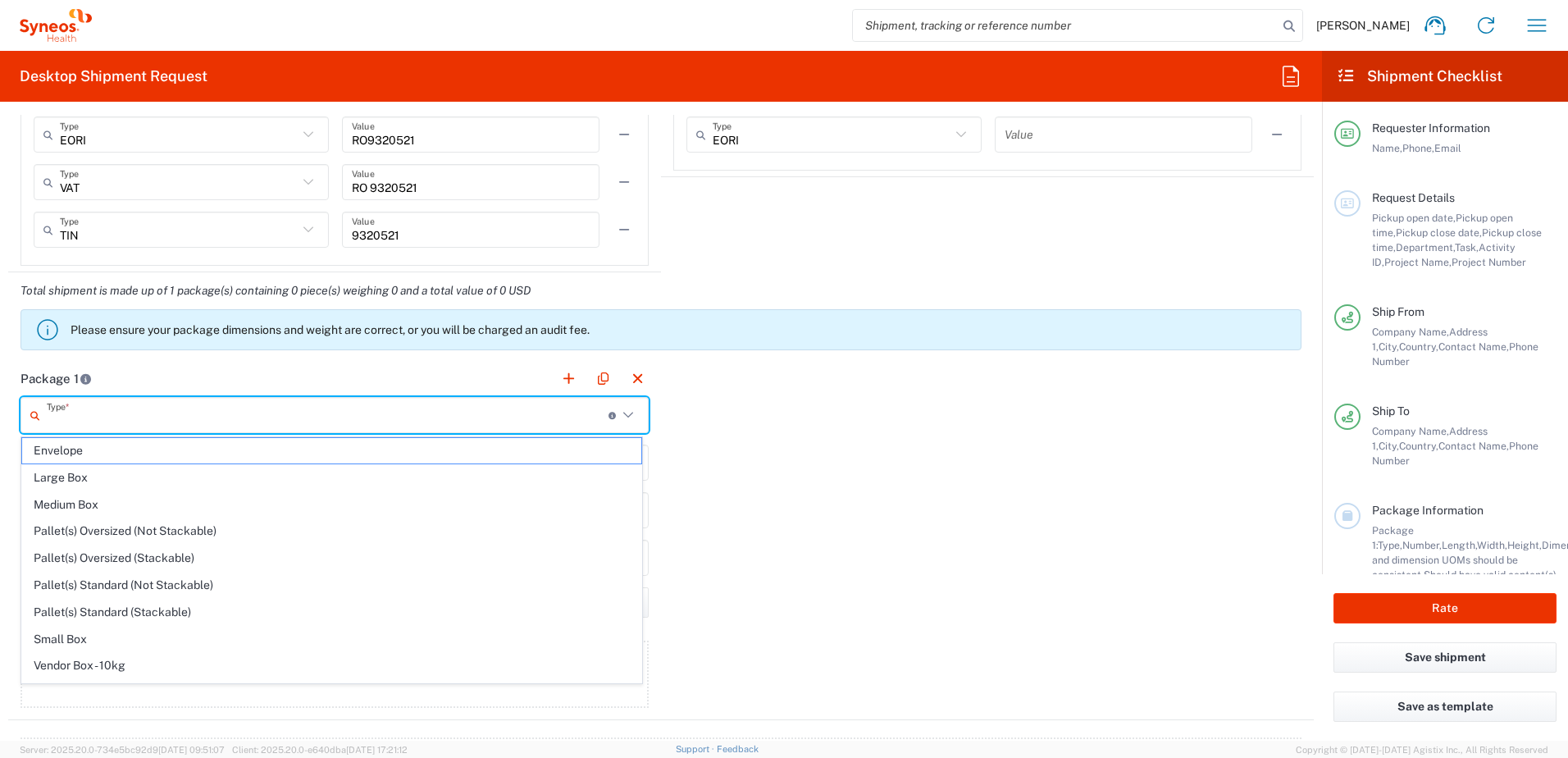
click at [160, 506] on span "Medium Box" at bounding box center [332, 505] width 620 height 26
type input "Medium Box"
type input "13"
type input "11.5"
type input "2.5"
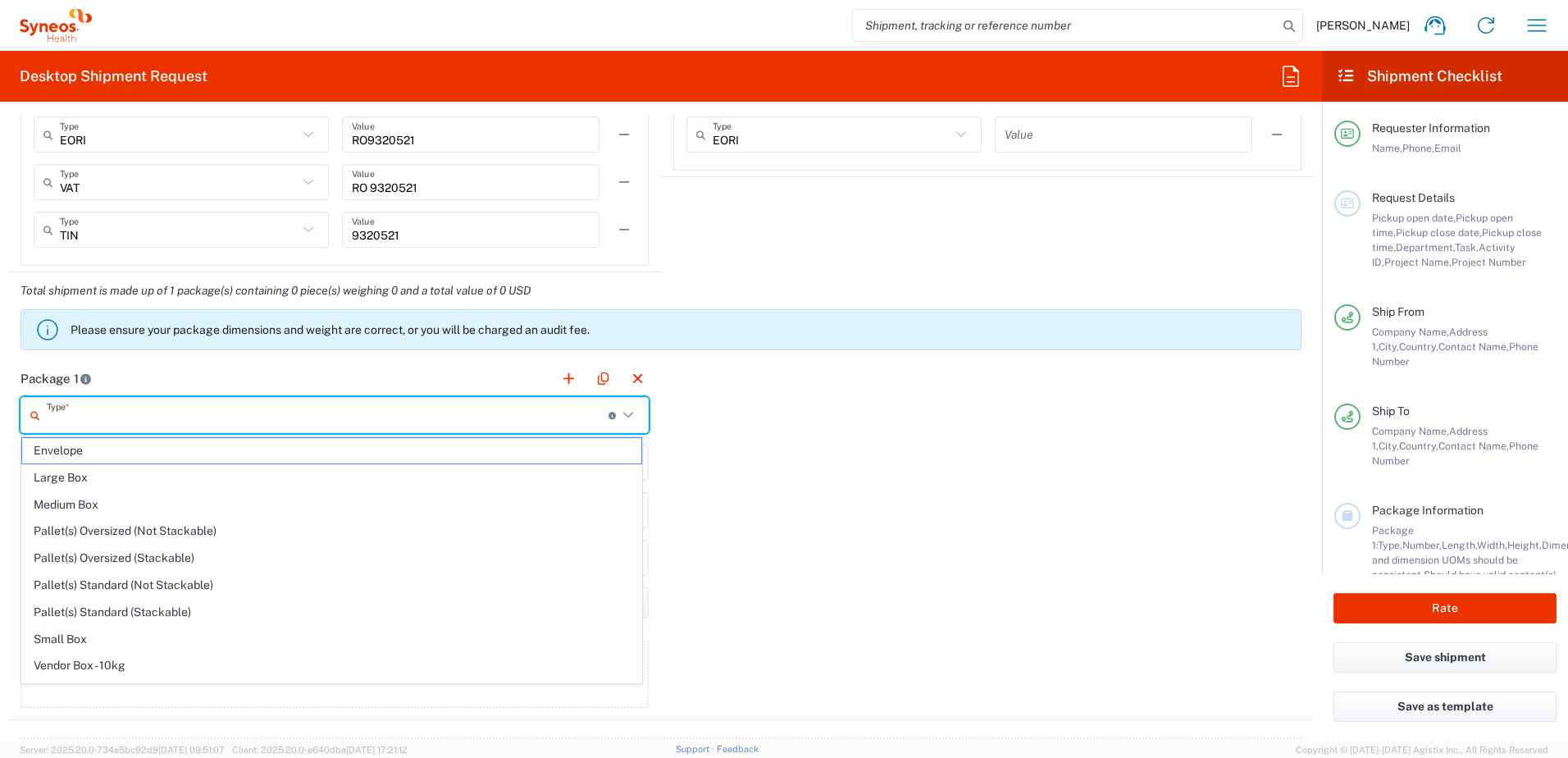
type input "in"
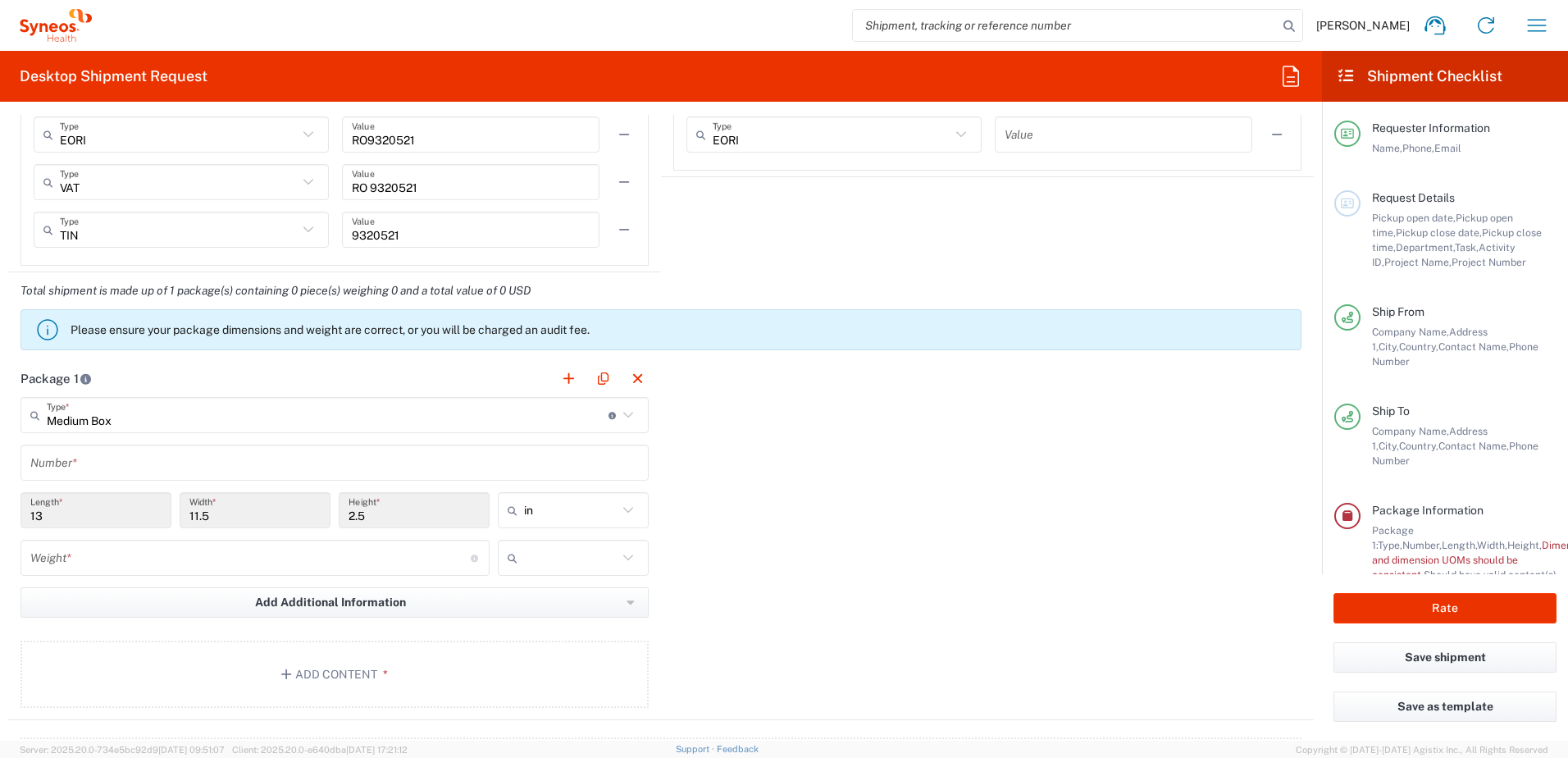
click at [148, 463] on input "text" at bounding box center [334, 463] width 608 height 28
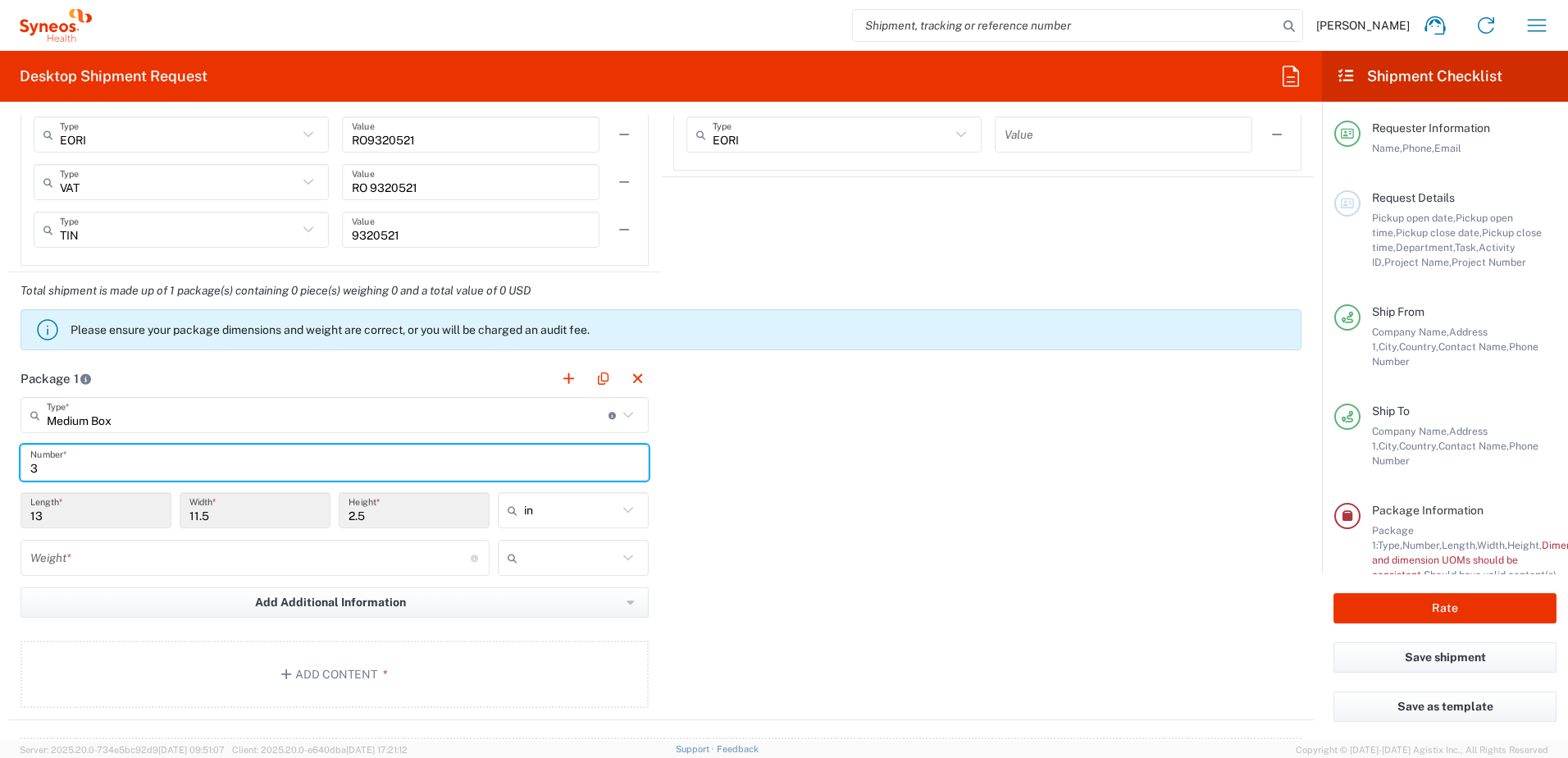
type input "3"
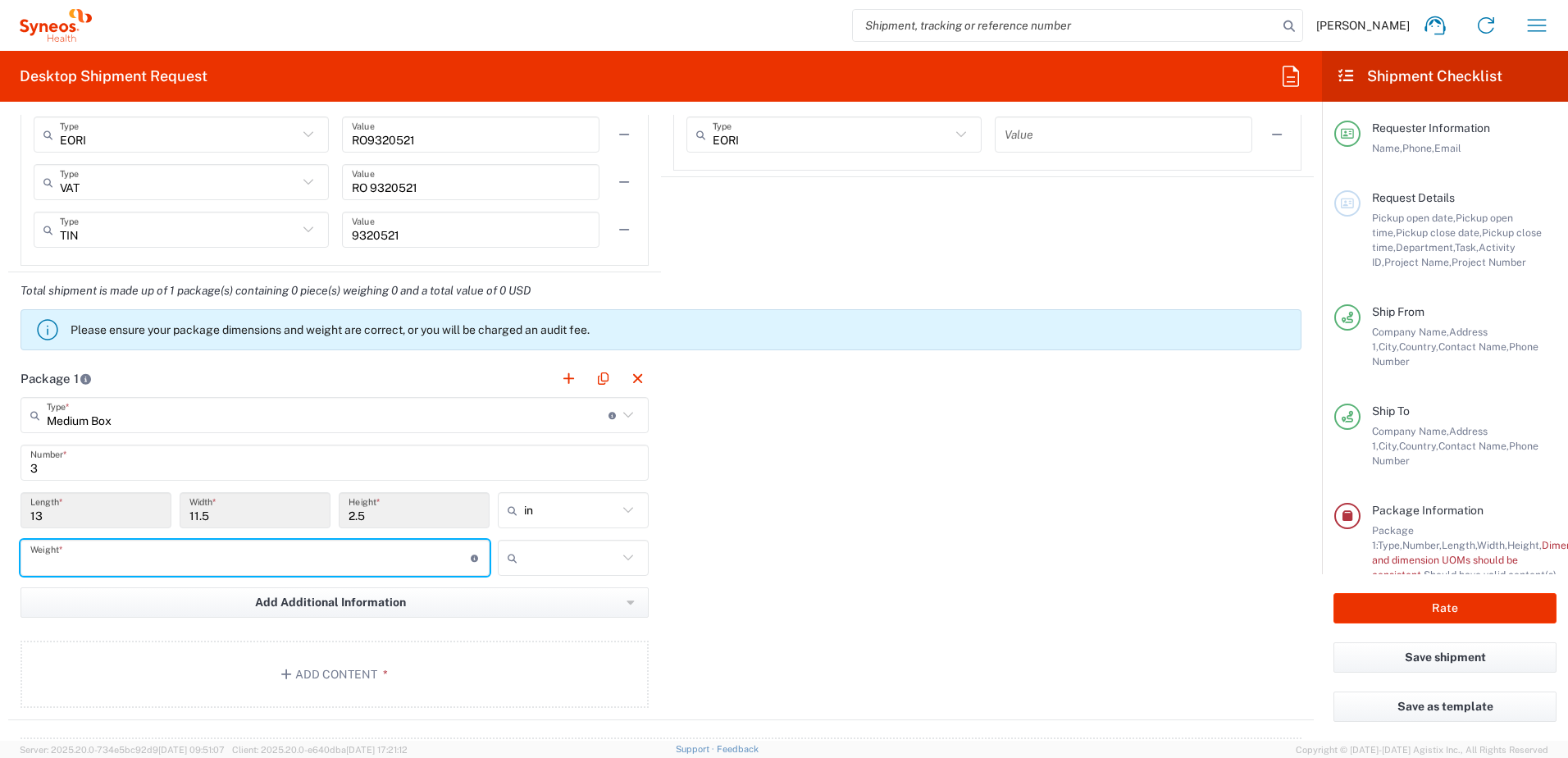
click at [144, 564] on input "number" at bounding box center [250, 558] width 440 height 28
click at [584, 520] on input "text" at bounding box center [571, 510] width 94 height 27
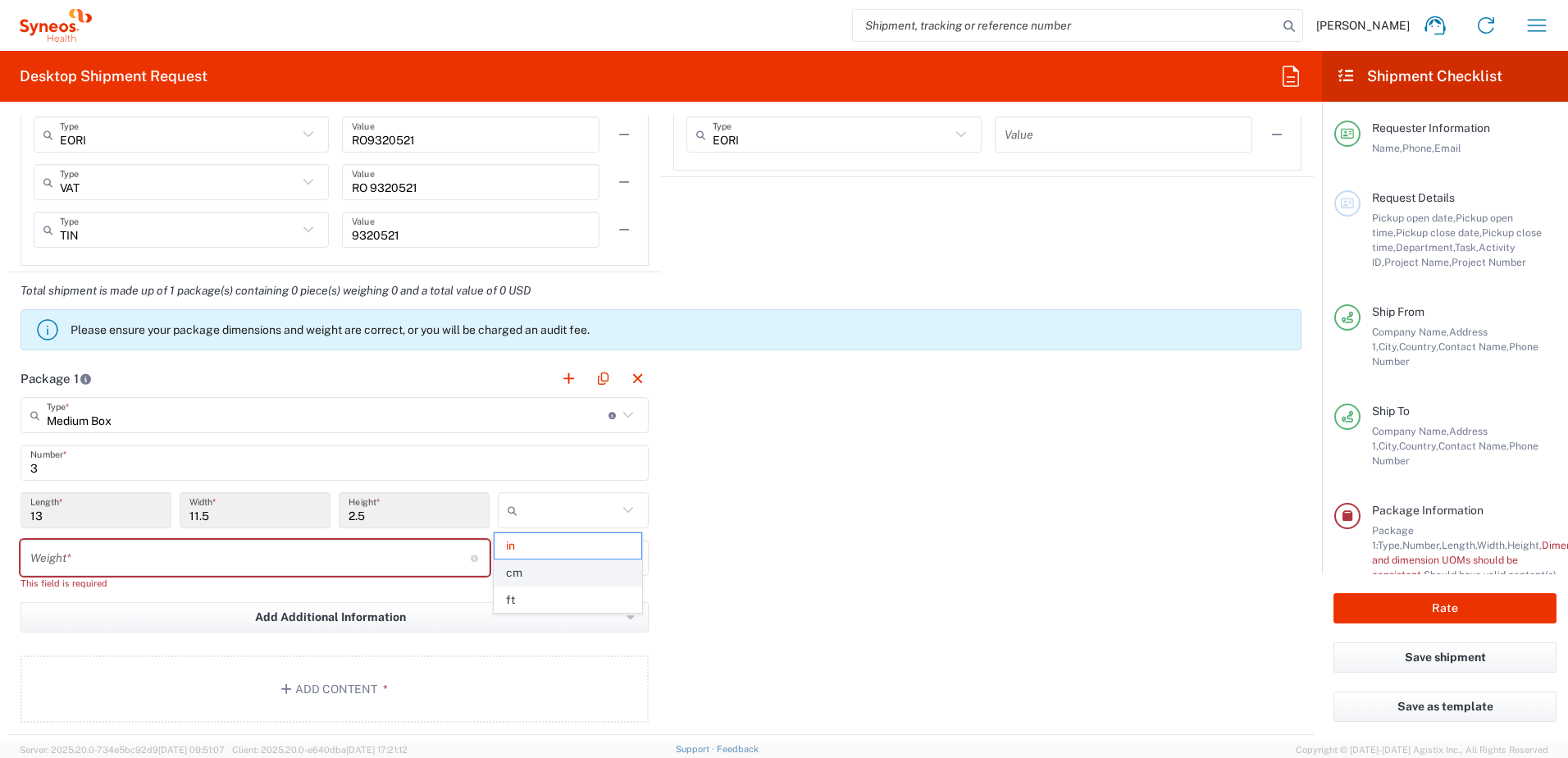
click at [565, 567] on span "cm" at bounding box center [567, 573] width 146 height 26
type input "33.02"
type input "29.21"
type input "6.35"
type input "cm"
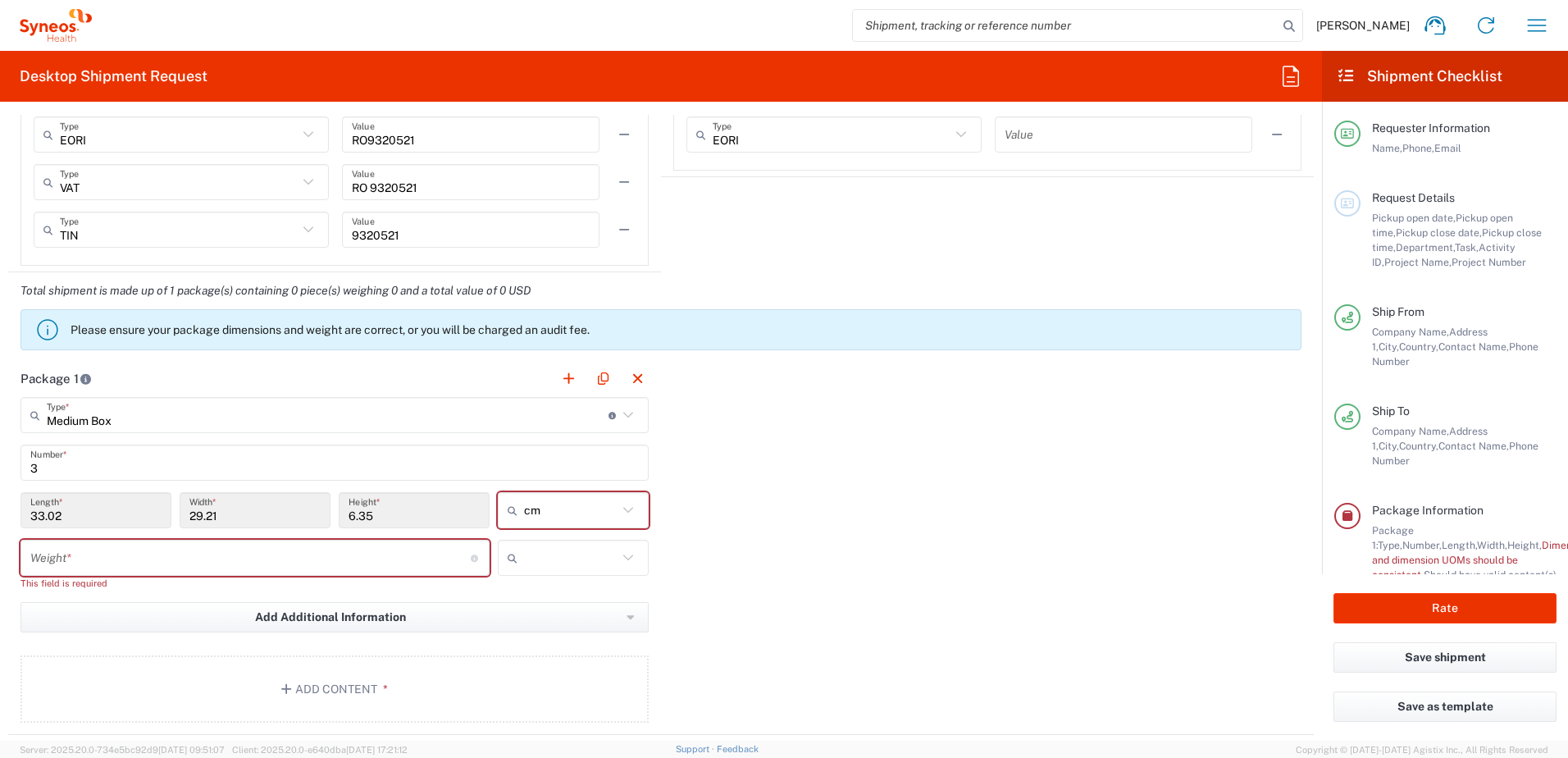
click at [627, 416] on icon at bounding box center [628, 415] width 21 height 21
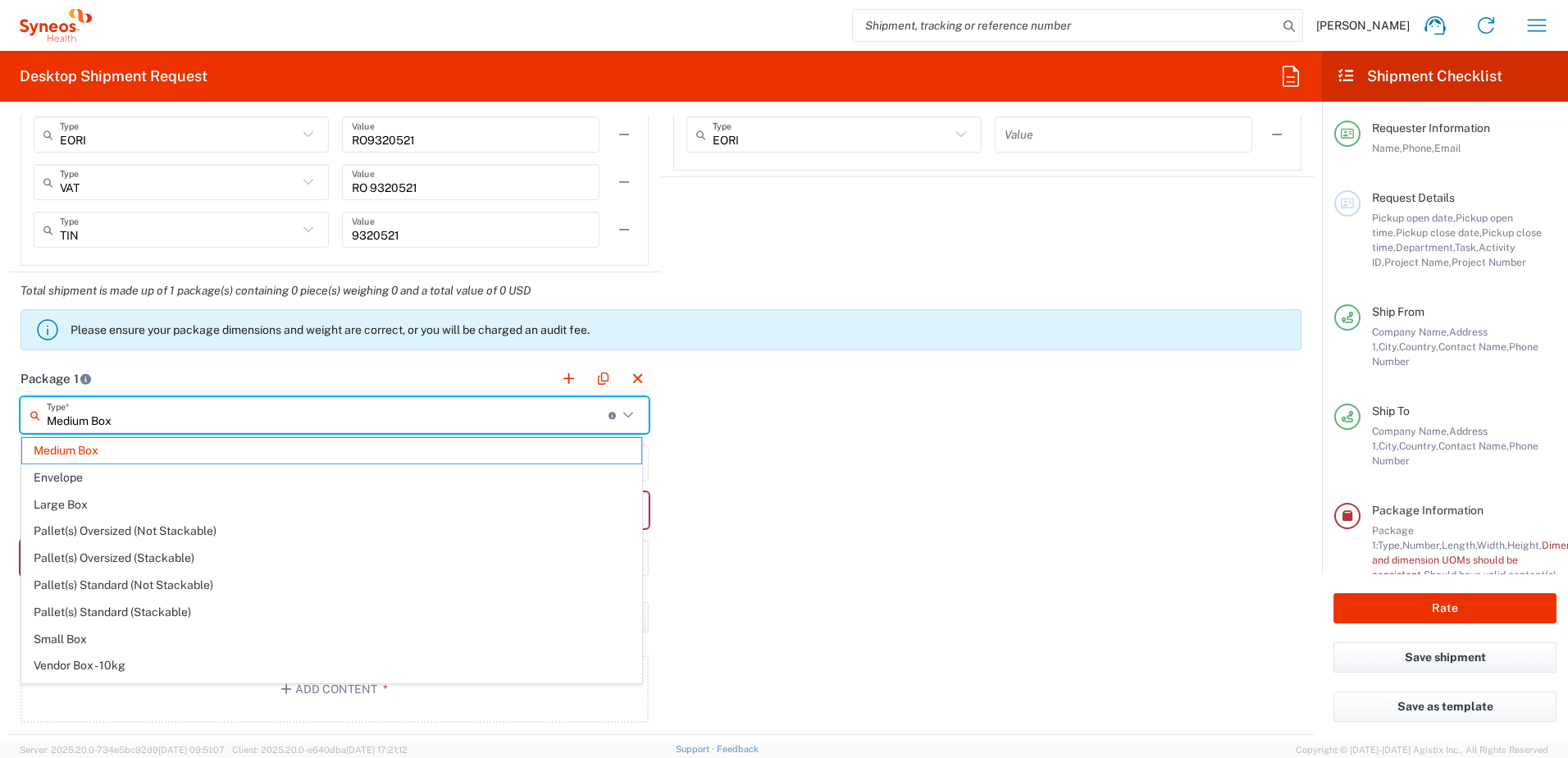
drag, startPoint x: 160, startPoint y: 424, endPoint x: -40, endPoint y: 430, distance: 200.1
click at [0, 430] on html "Mihaela Abalaesei Home Shipment estimator Shipment tracking Desktop shipment re…" at bounding box center [784, 379] width 1568 height 758
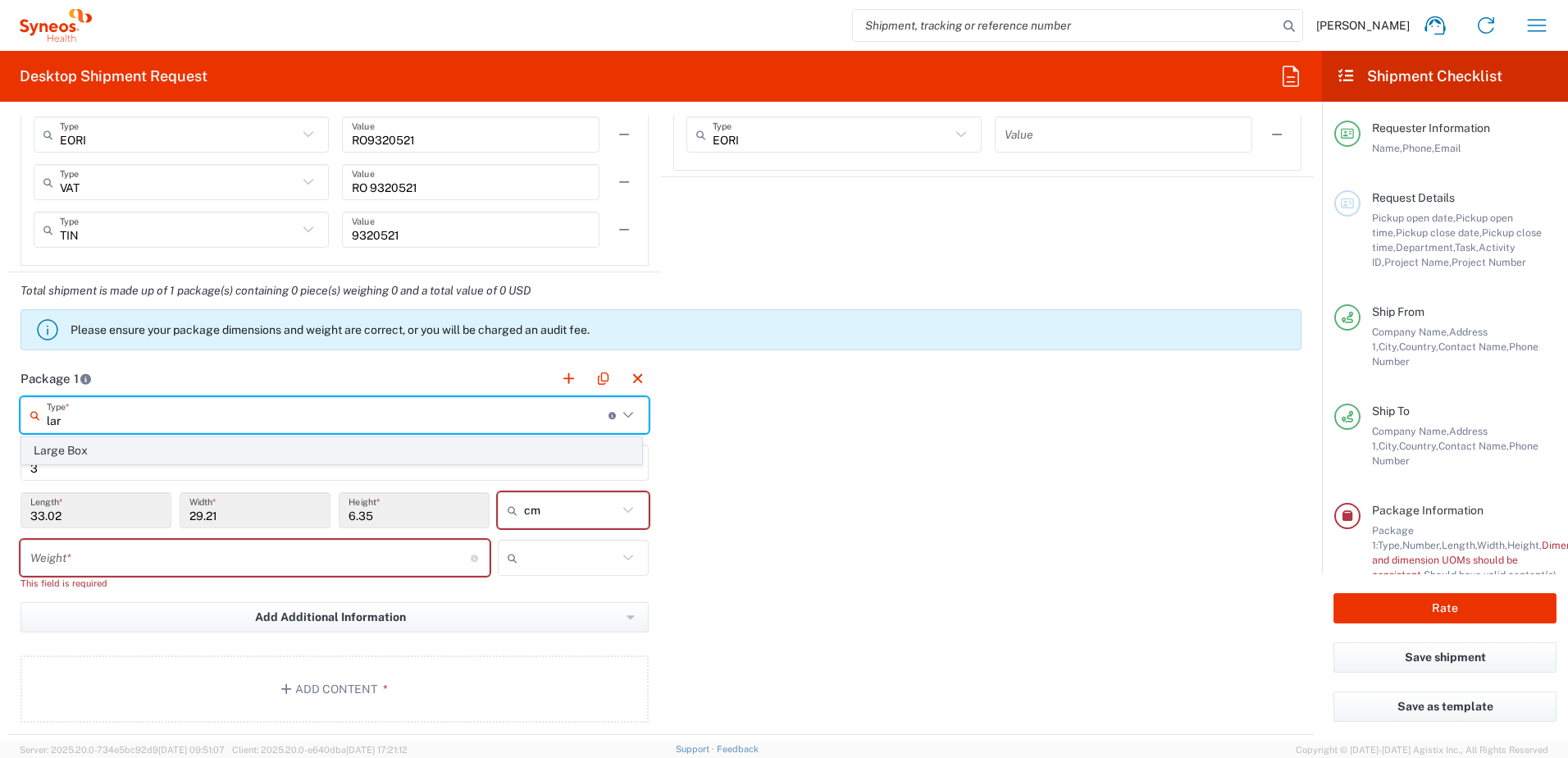
click at [106, 449] on span "Large Box" at bounding box center [332, 451] width 620 height 26
type input "Large Box"
type input "44.45"
type input "31.75"
type input "7.62"
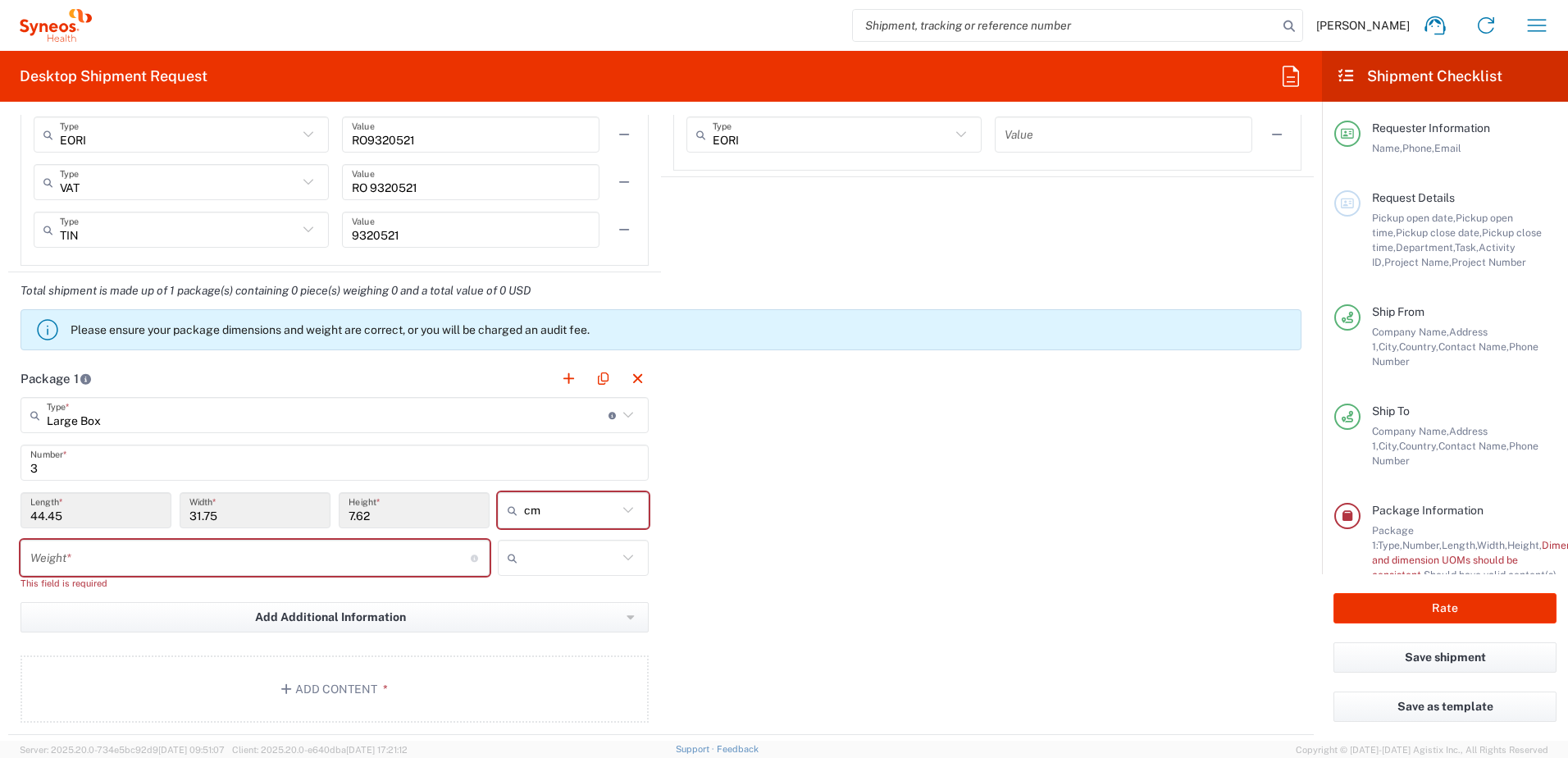
click at [97, 556] on input "number" at bounding box center [250, 558] width 440 height 28
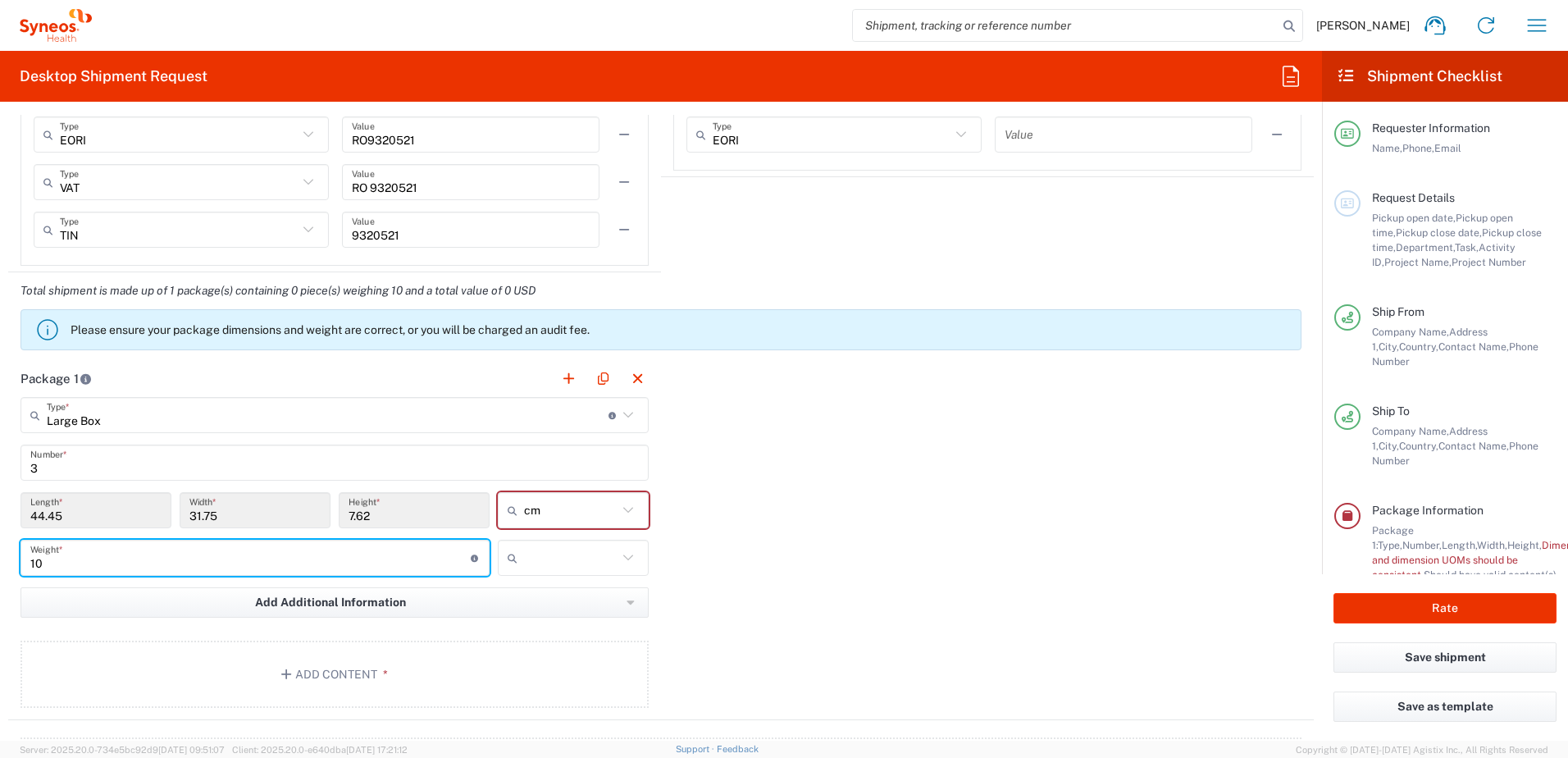
type input "10"
click at [620, 569] on div at bounding box center [573, 558] width 151 height 36
click at [623, 566] on icon at bounding box center [628, 557] width 21 height 21
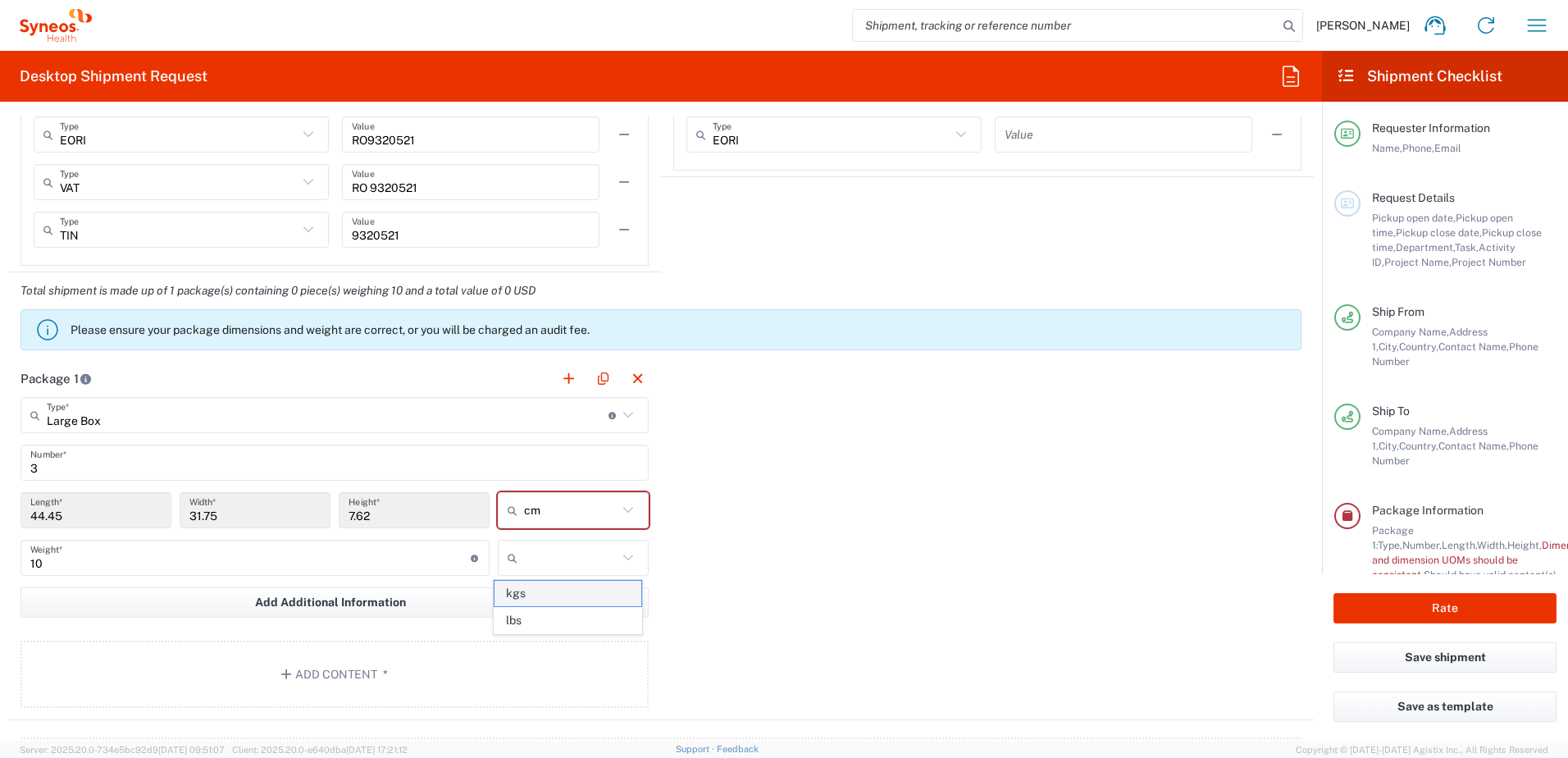
click at [537, 596] on span "kgs" at bounding box center [567, 594] width 146 height 26
type input "kgs"
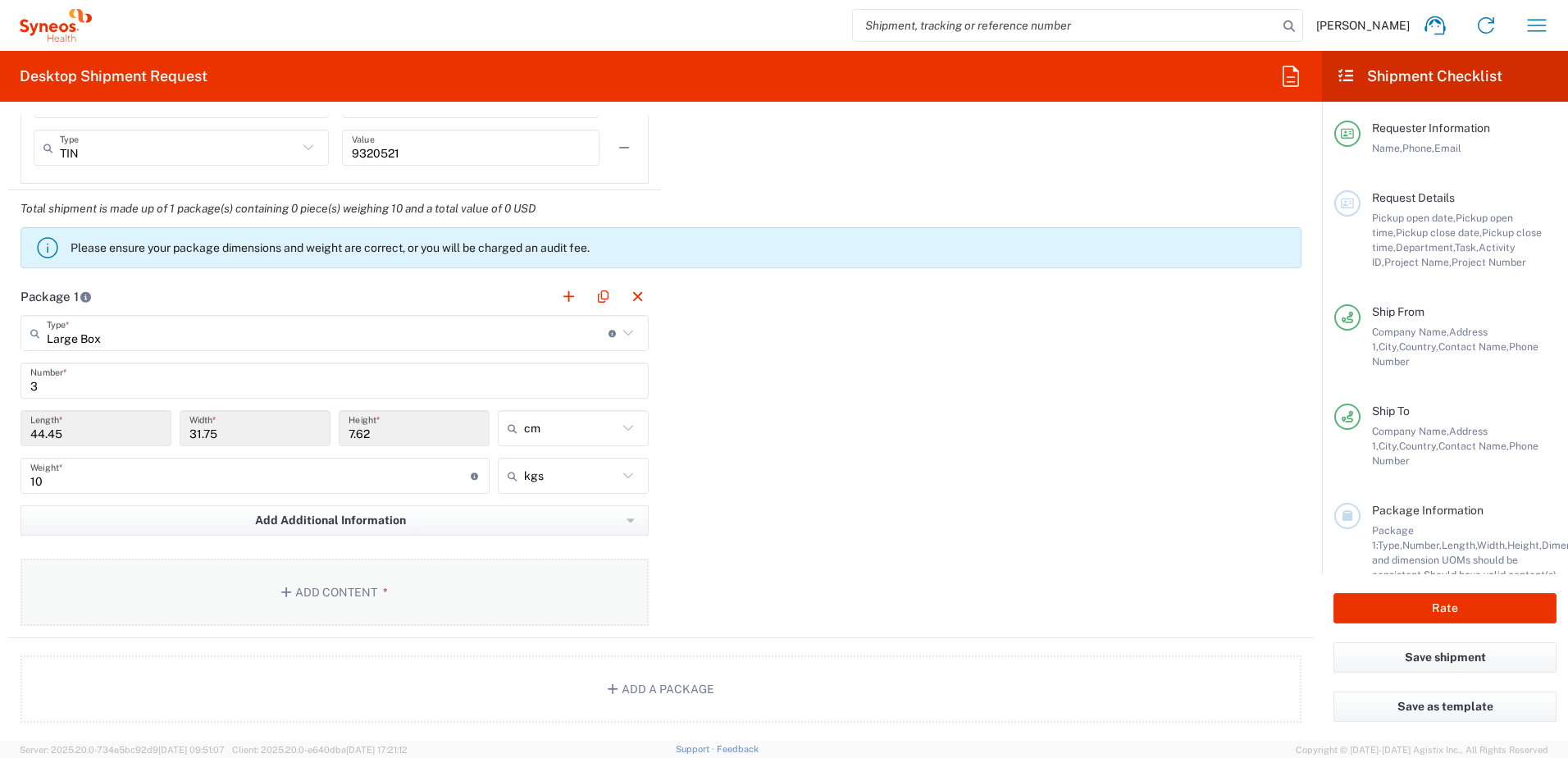
click at [329, 589] on button "Add Content *" at bounding box center [335, 592] width 628 height 67
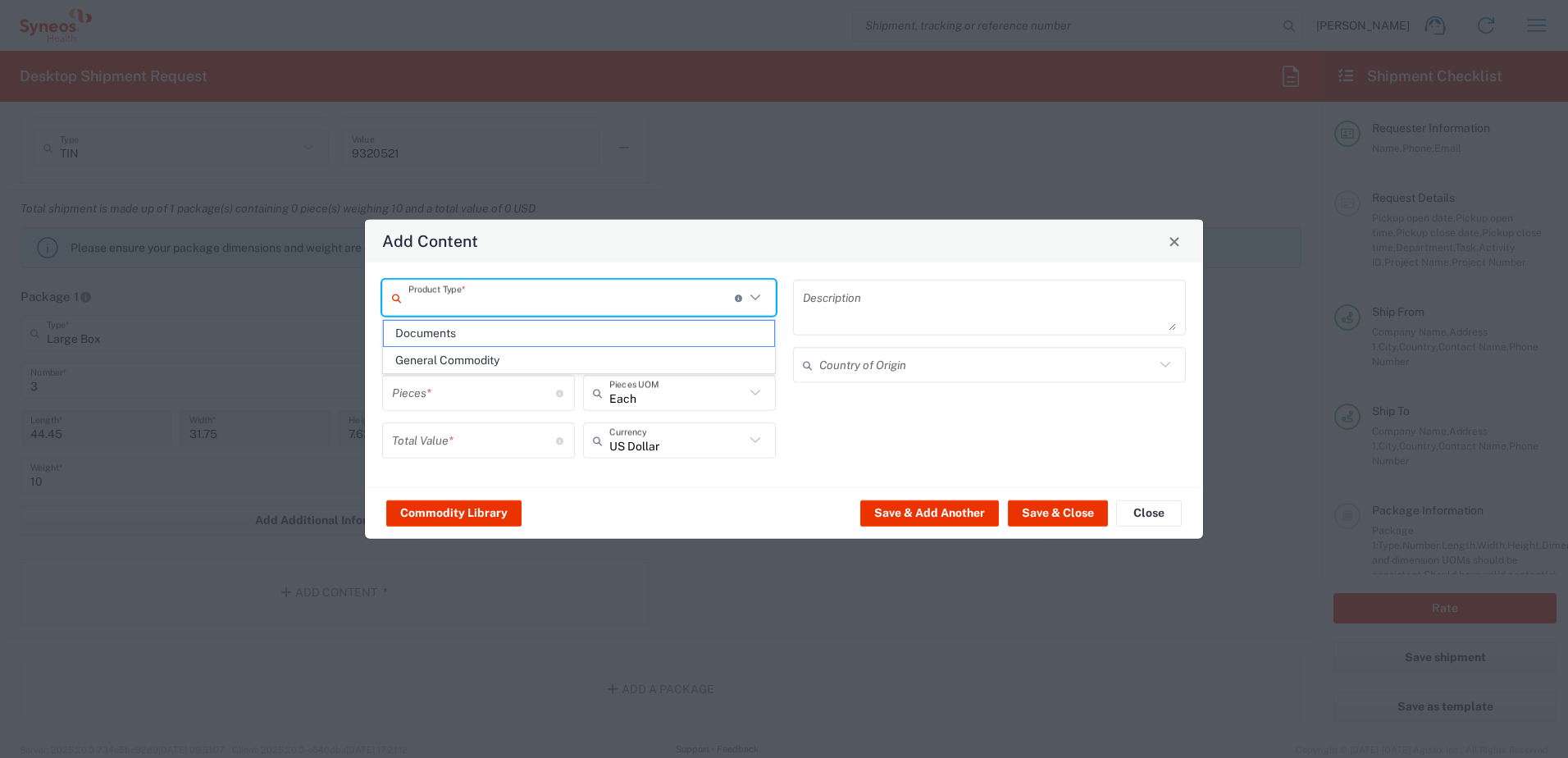
click at [590, 305] on input "text" at bounding box center [572, 297] width 326 height 28
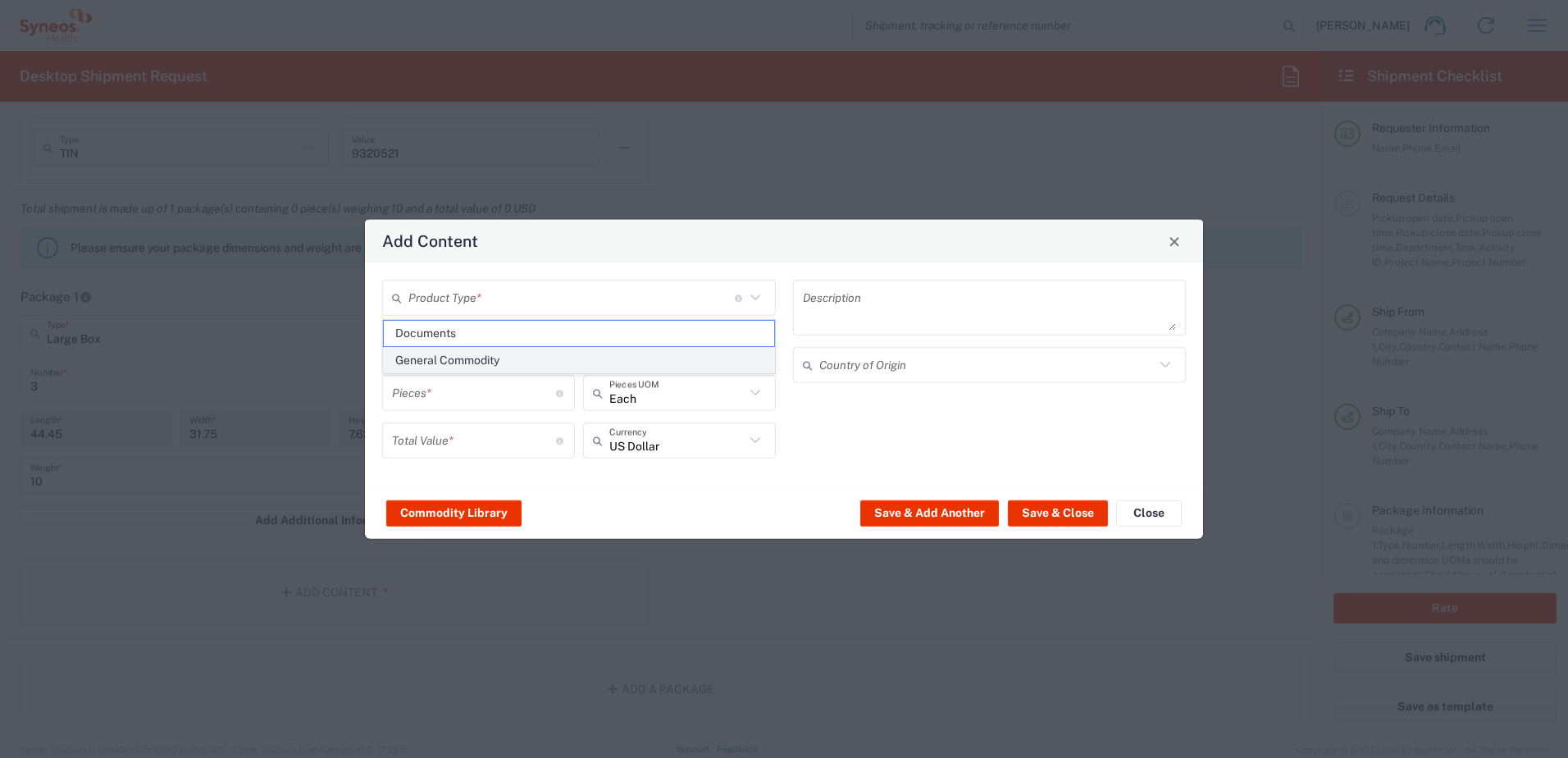
click at [518, 362] on span "General Commodity" at bounding box center [578, 361] width 390 height 26
type input "General Commodity"
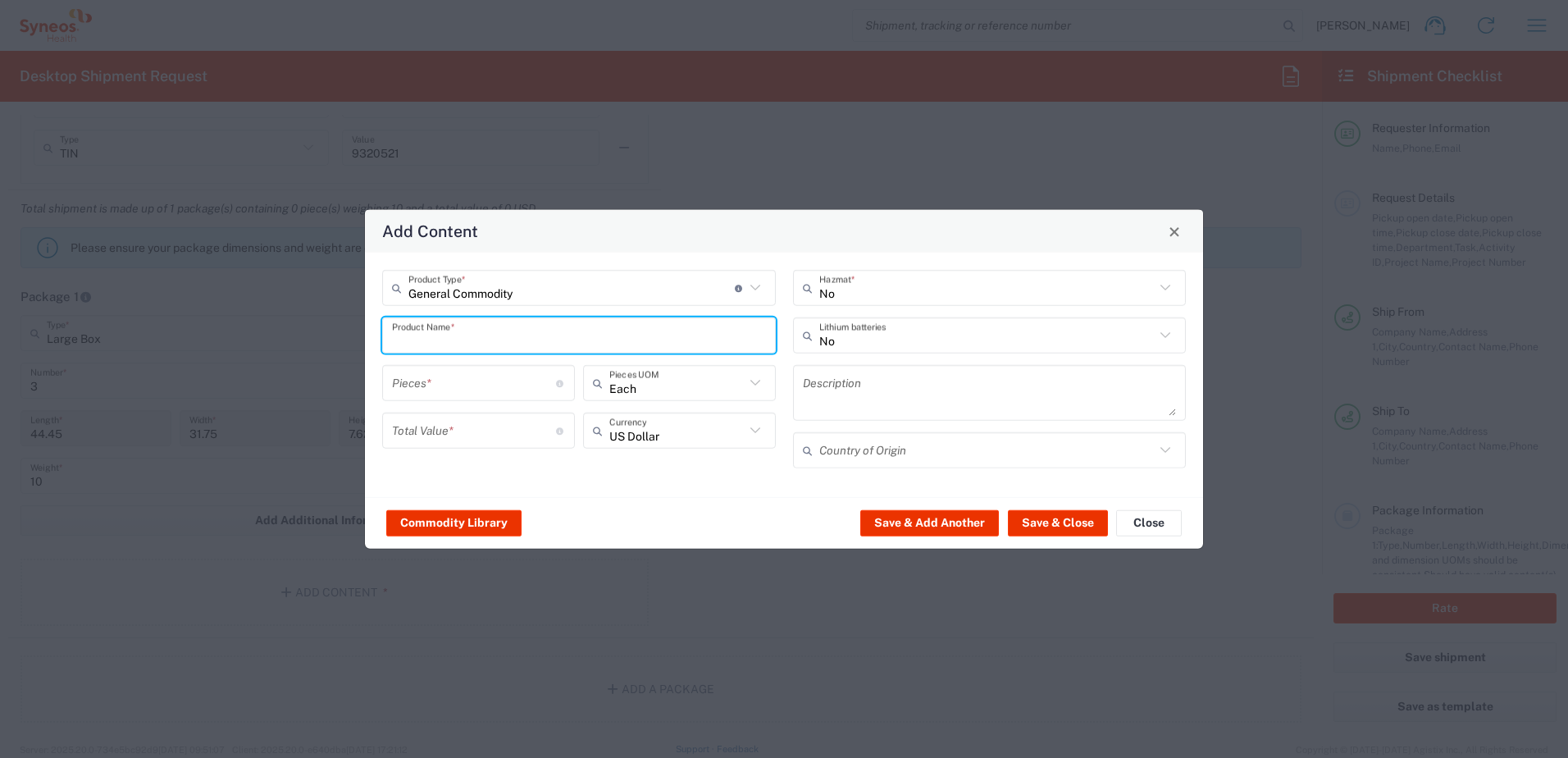
click at [501, 341] on input "text" at bounding box center [579, 335] width 374 height 28
type input "IT Devices"
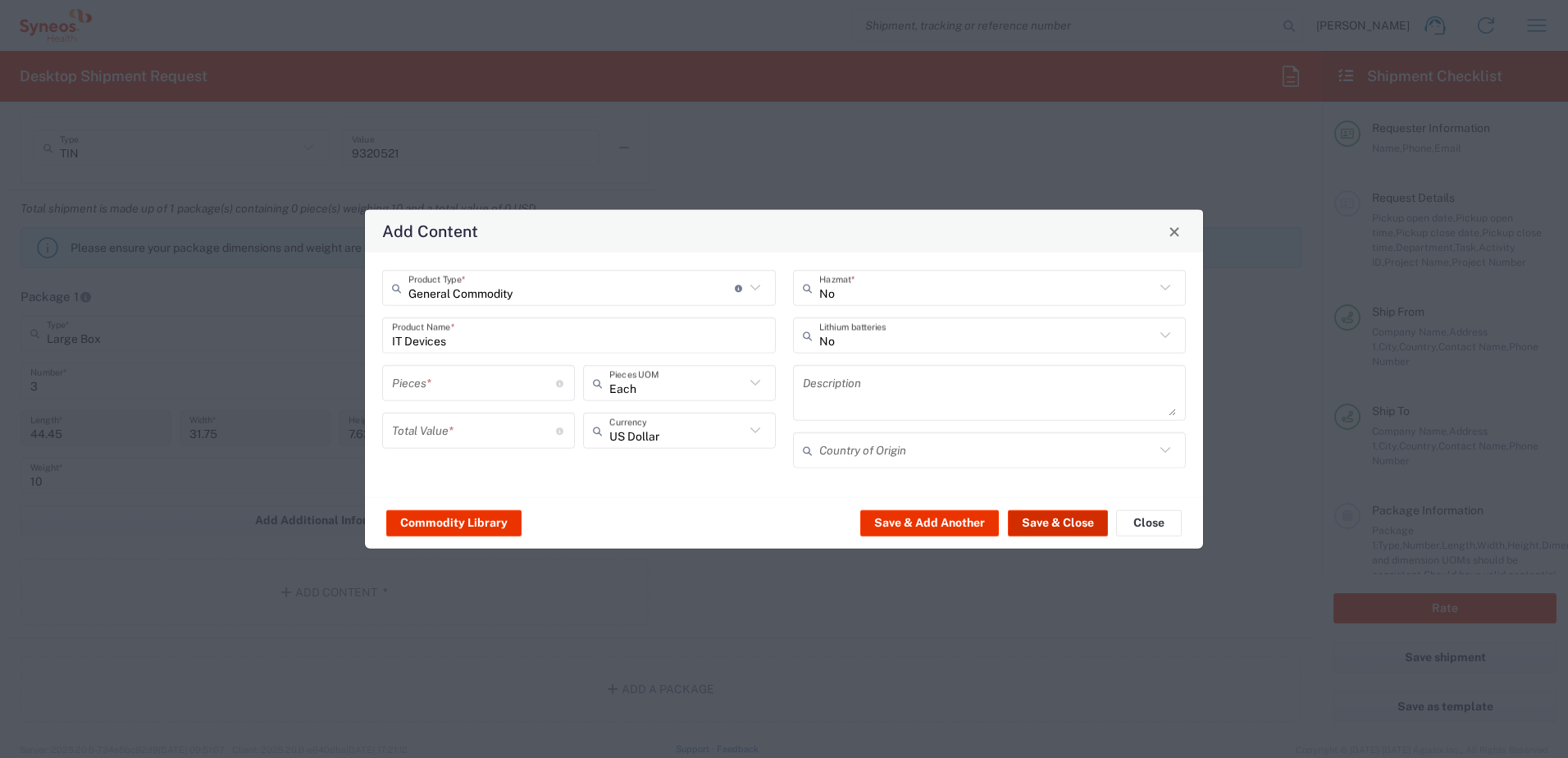
click at [1082, 519] on button "Save & Close" at bounding box center [1058, 522] width 100 height 27
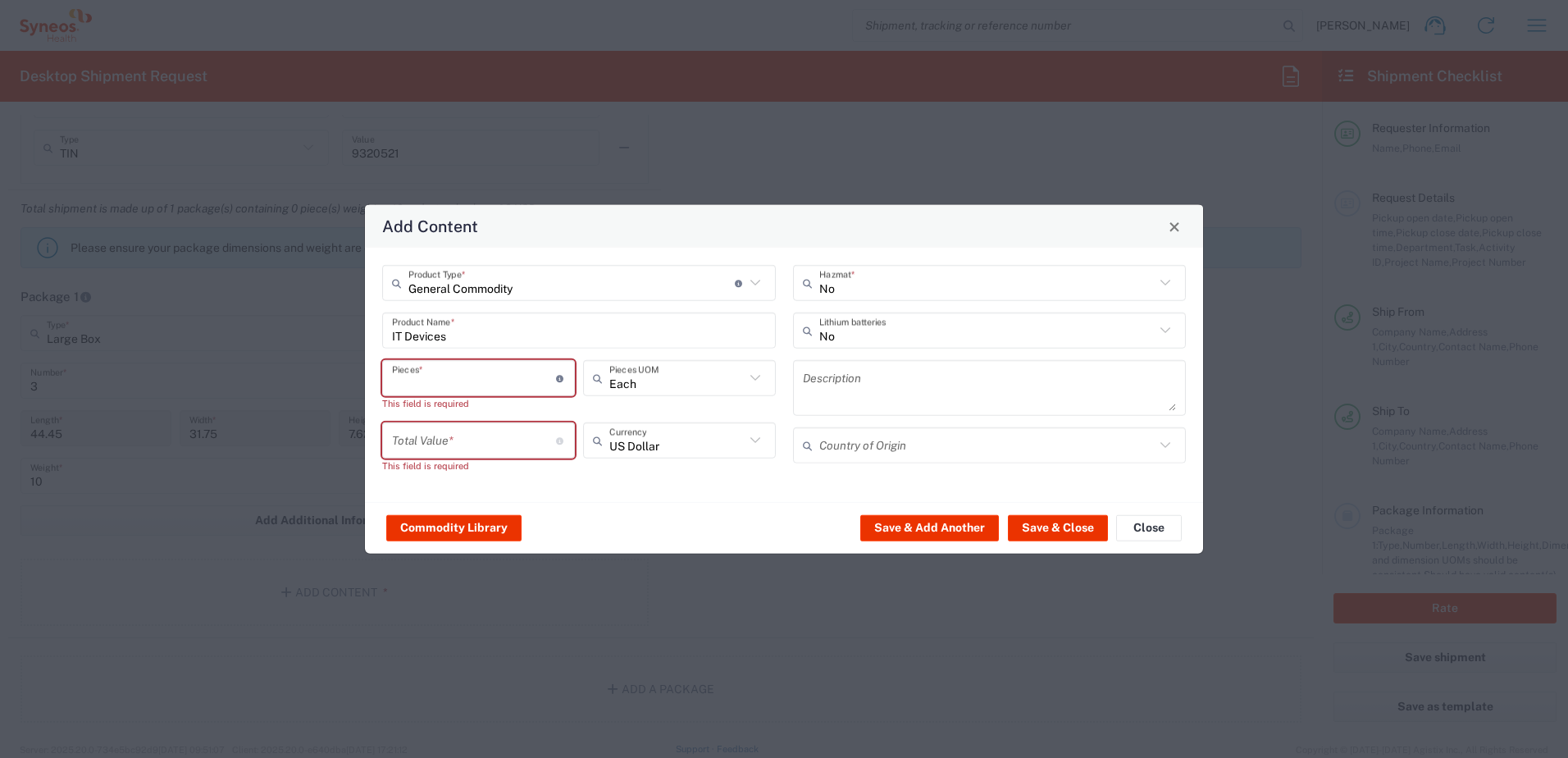
click at [457, 385] on input "number" at bounding box center [474, 377] width 164 height 28
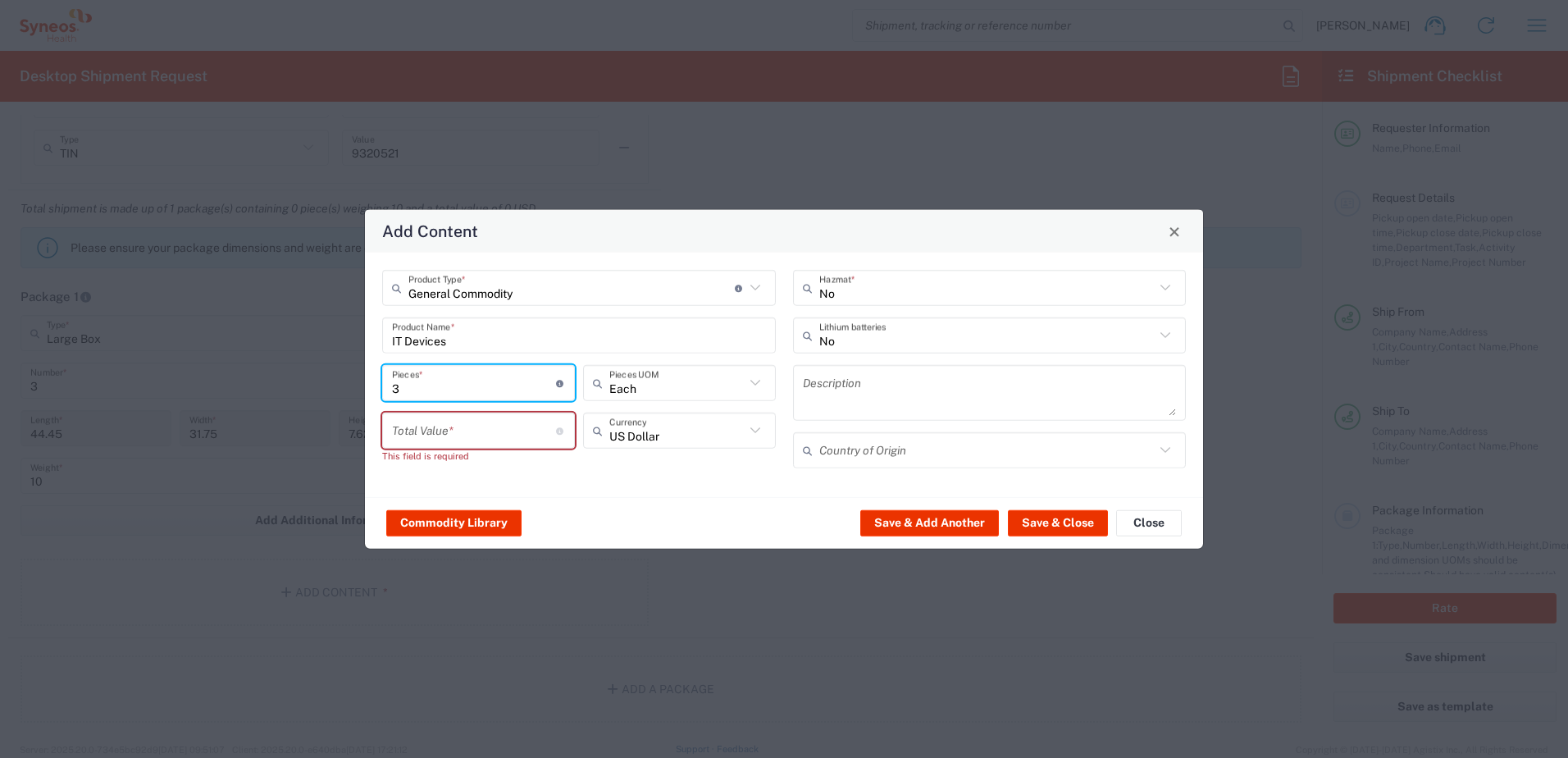
type input "3"
click at [512, 434] on input "number" at bounding box center [474, 430] width 164 height 28
click at [430, 432] on input "number" at bounding box center [474, 430] width 164 height 28
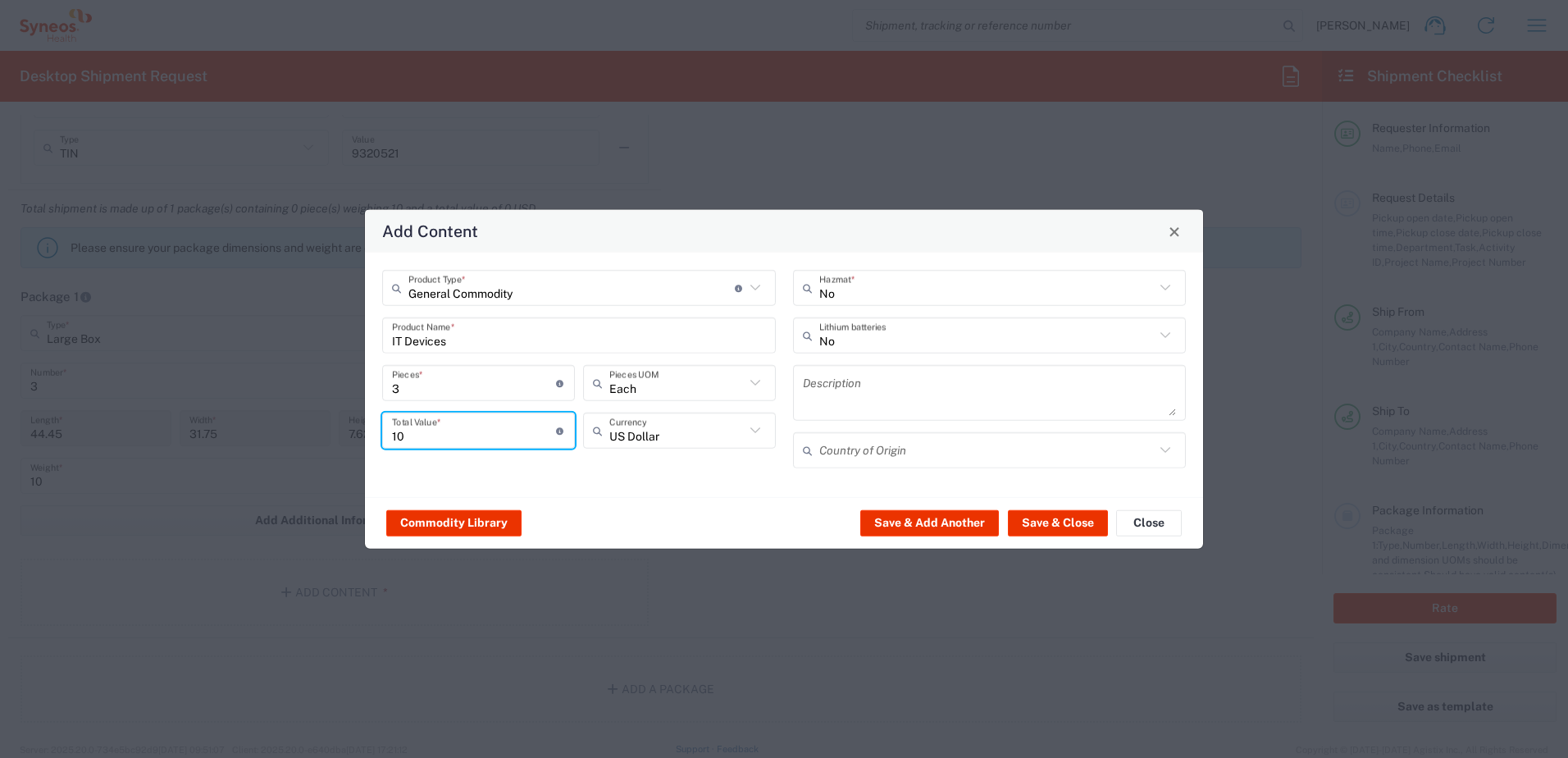
type input "10"
click at [627, 480] on div "General Commodity Product Type * Document: Paper document generated internally …" at bounding box center [784, 374] width 838 height 245
click at [1085, 523] on button "Save & Close" at bounding box center [1058, 522] width 100 height 27
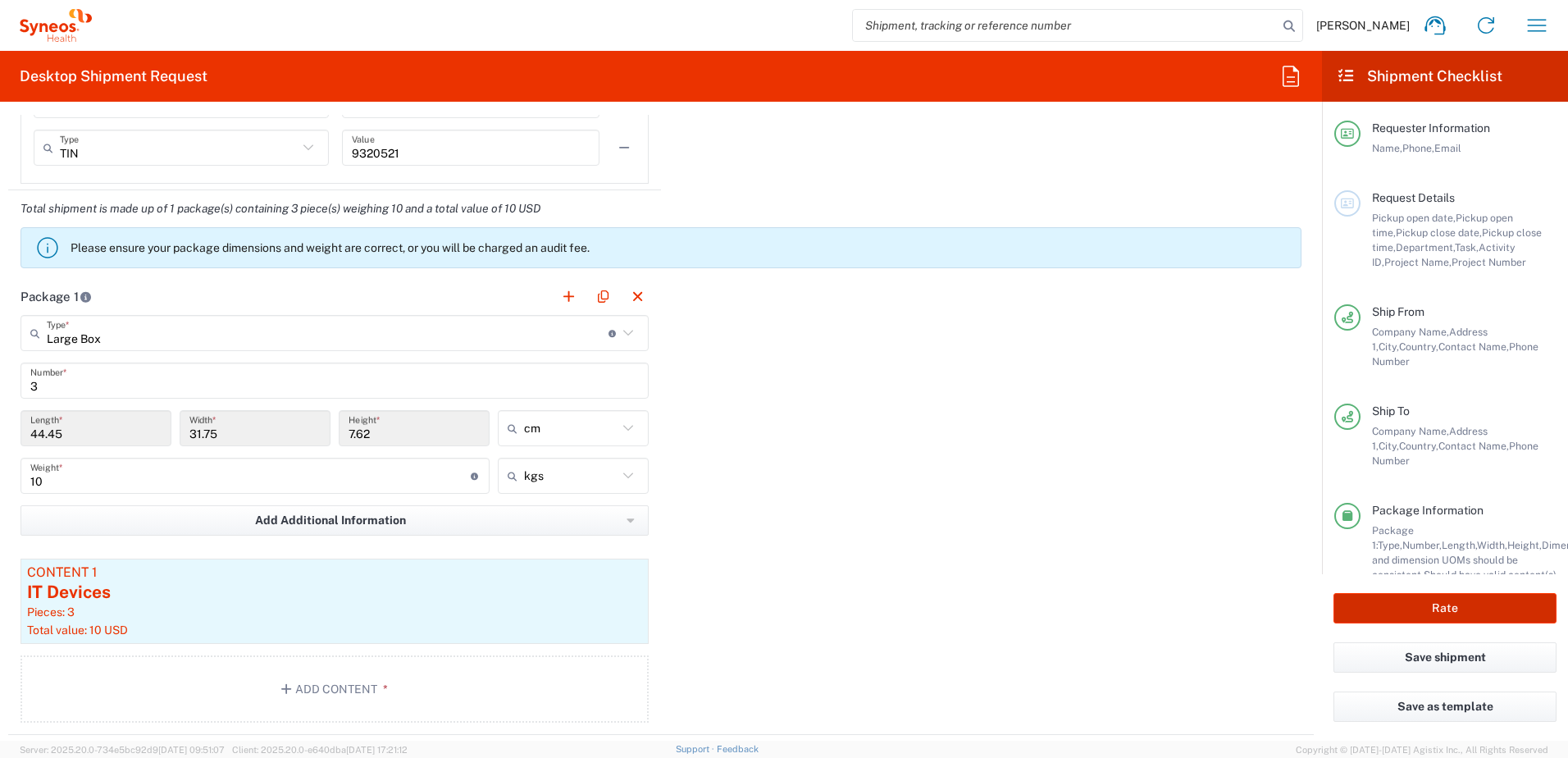
click at [1486, 608] on button "Rate" at bounding box center [1445, 608] width 223 height 30
type input "**6183 DEPARTMENTAL EXPENSE"
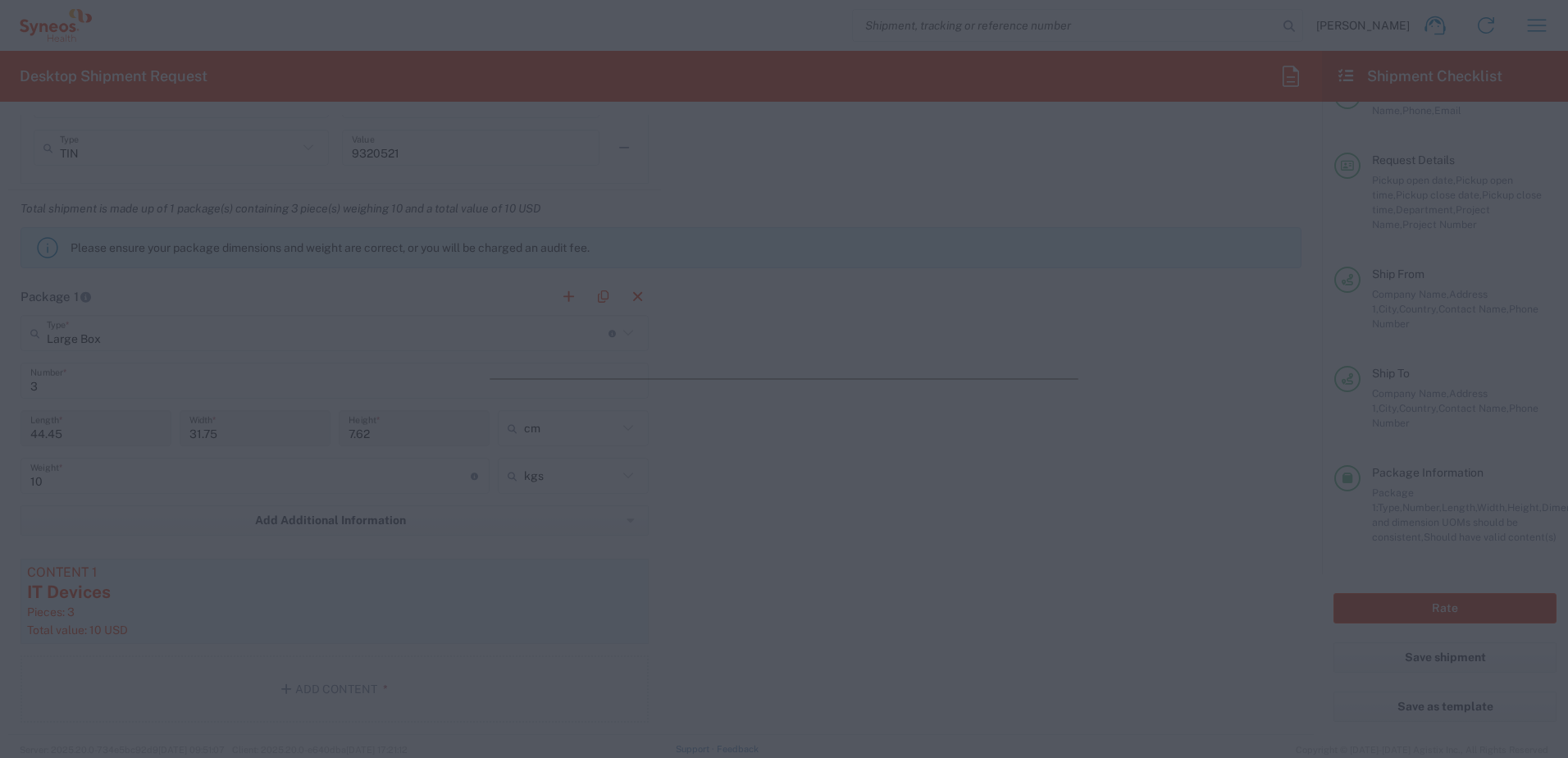
scroll to position [58, 0]
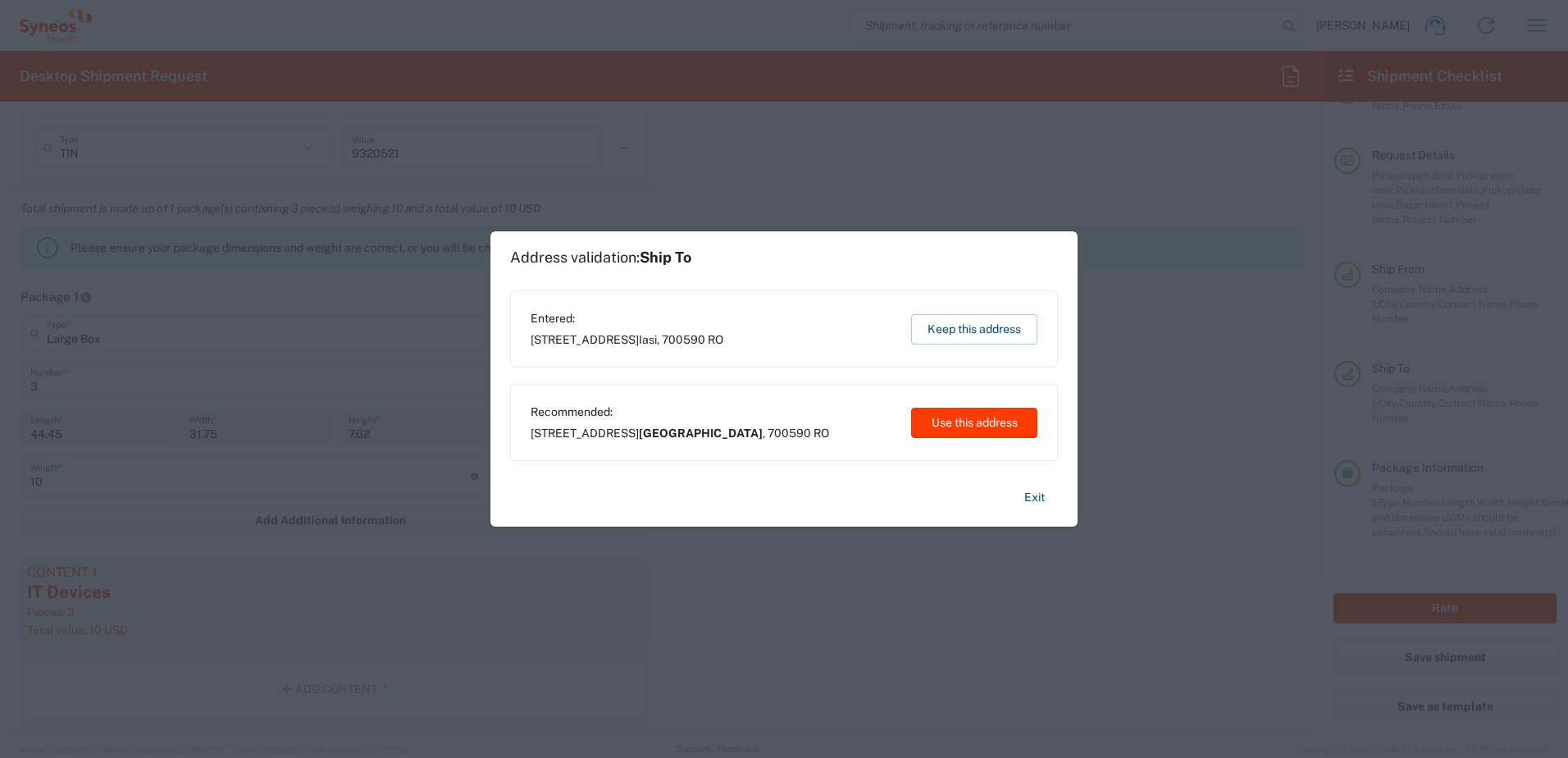
click at [1003, 422] on button "Use this address" at bounding box center [974, 422] width 126 height 30
type input "Iași"
type input "Romania"
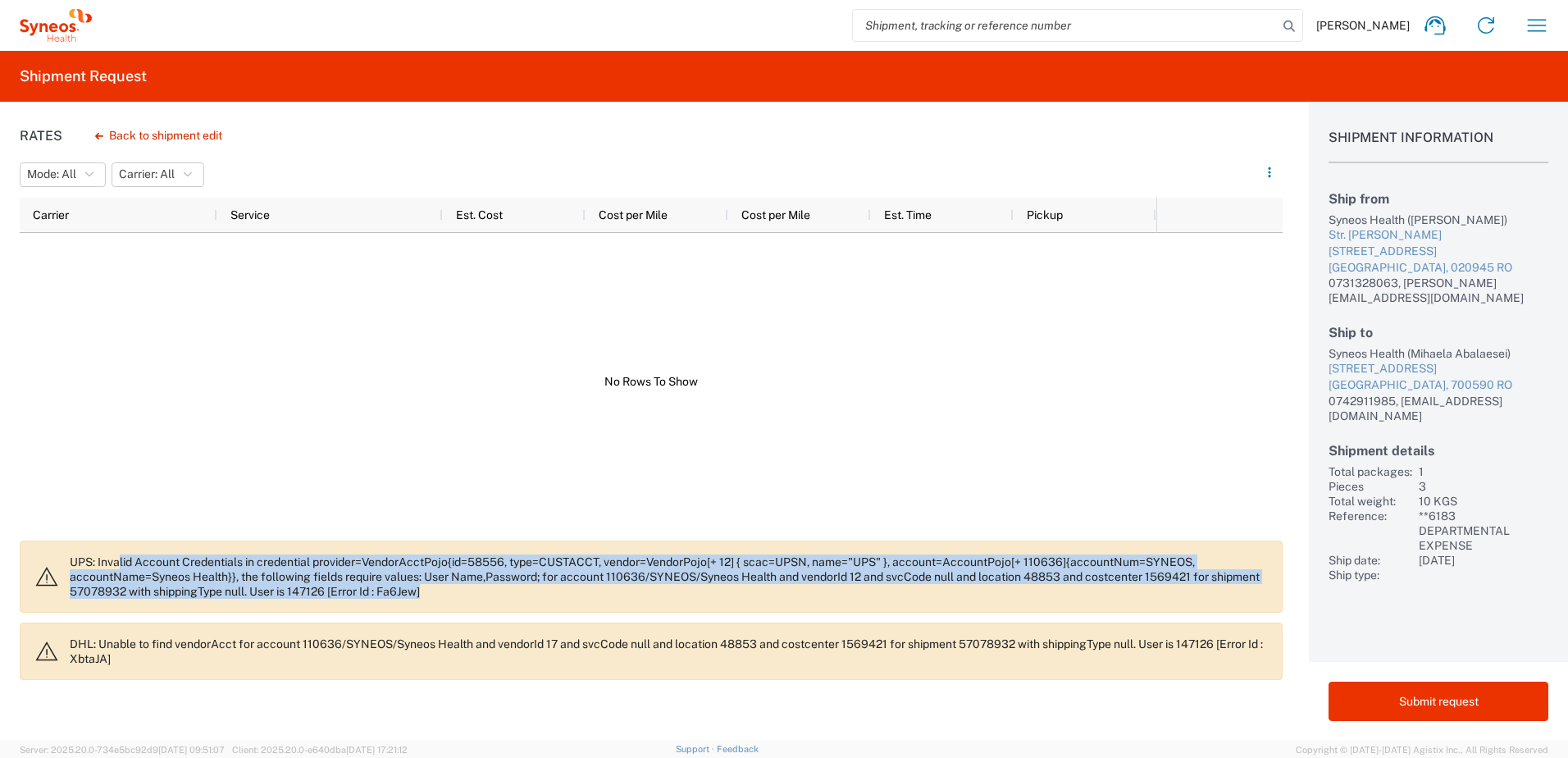
drag, startPoint x: 185, startPoint y: 570, endPoint x: 857, endPoint y: 587, distance: 672.2
click at [857, 587] on p "UPS: Invalid Account Credentials in credential provider=VendorAcctPojo{id=58556…" at bounding box center [669, 577] width 1199 height 45
drag, startPoint x: 857, startPoint y: 587, endPoint x: 850, endPoint y: 592, distance: 8.6
click at [850, 592] on p "UPS: Invalid Account Credentials in credential provider=VendorAcctPojo{id=58556…" at bounding box center [669, 577] width 1199 height 45
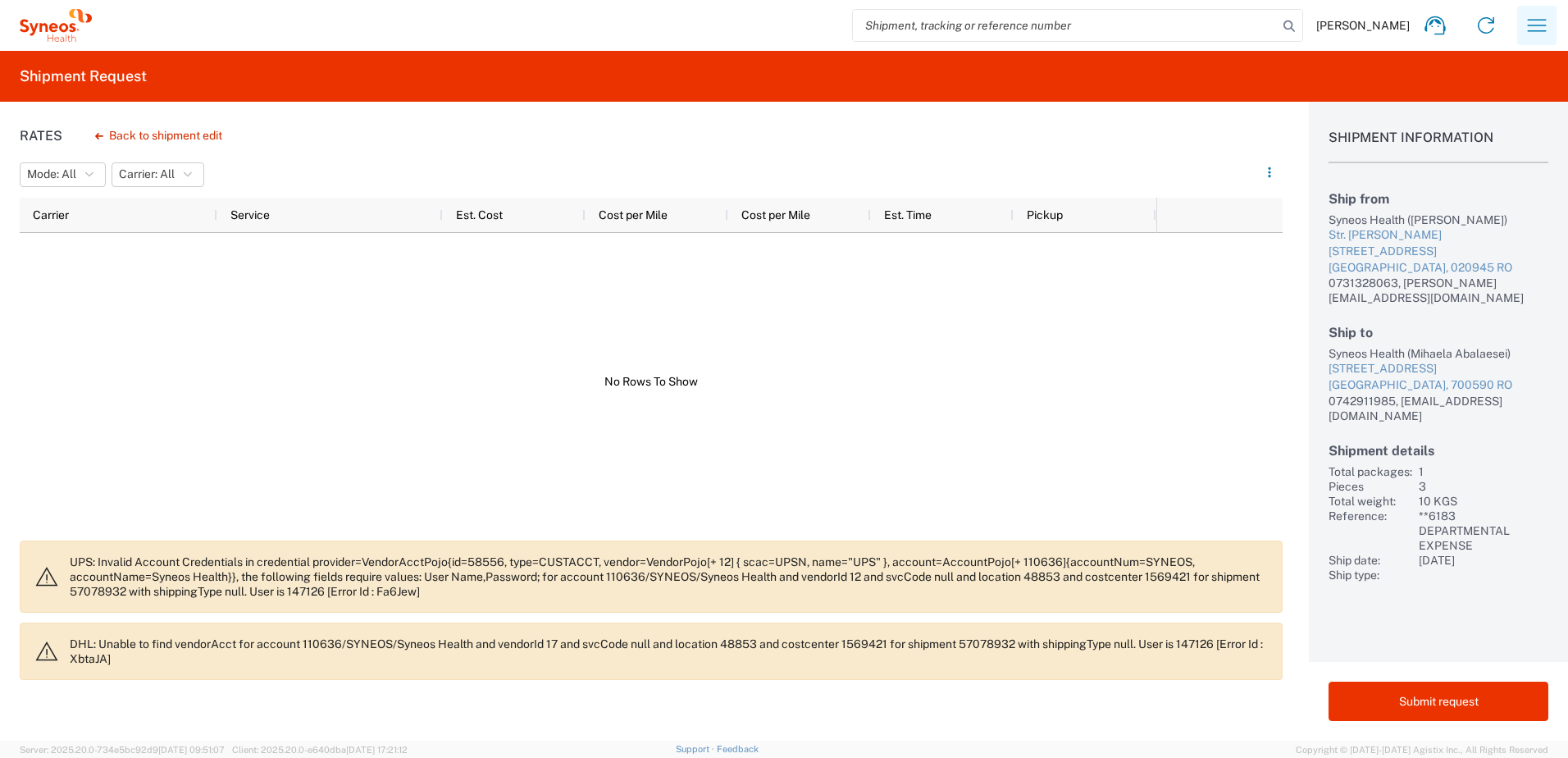
click at [1543, 27] on icon "button" at bounding box center [1537, 25] width 27 height 27
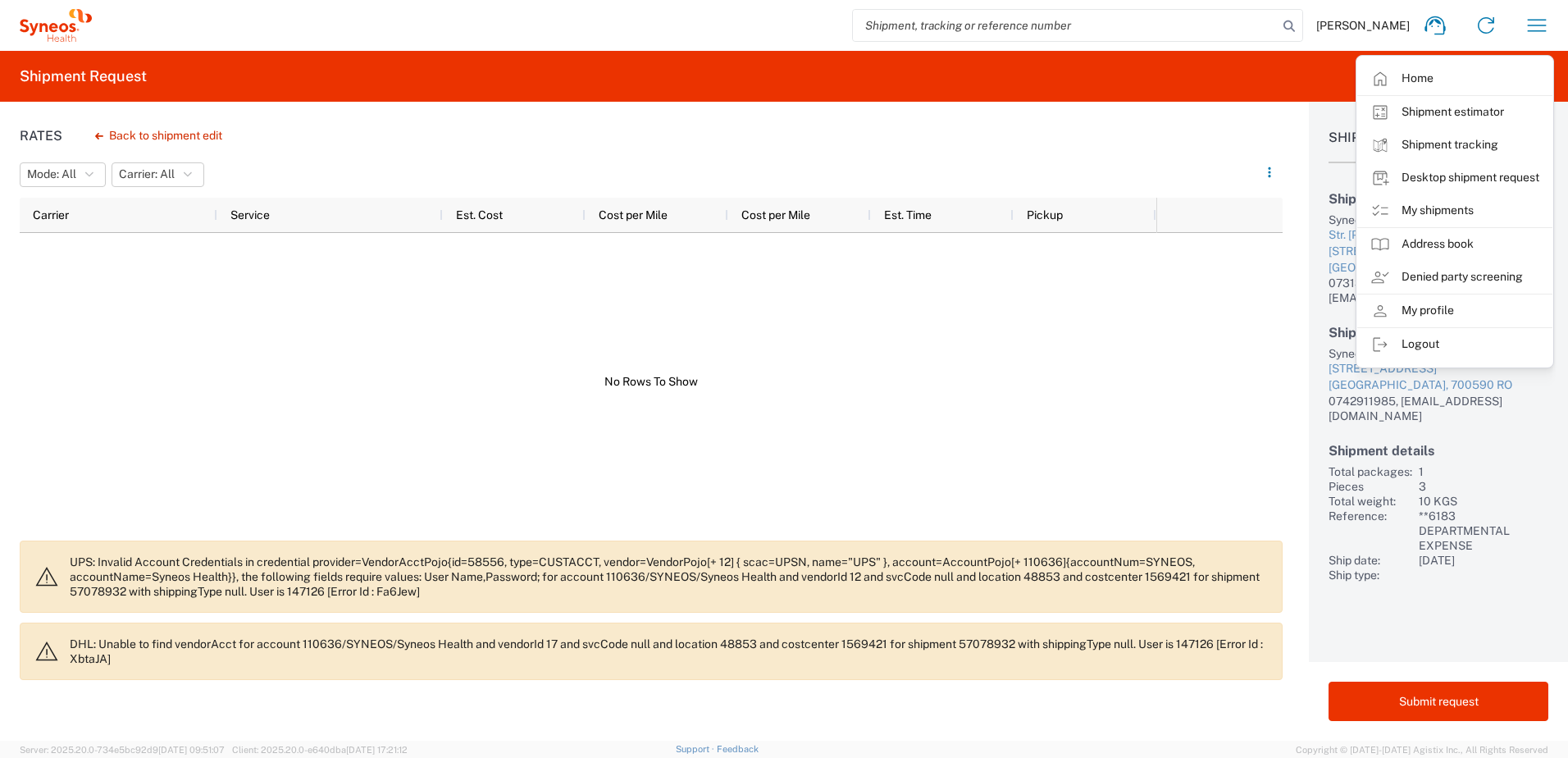
click at [1101, 397] on div at bounding box center [588, 381] width 1137 height 298
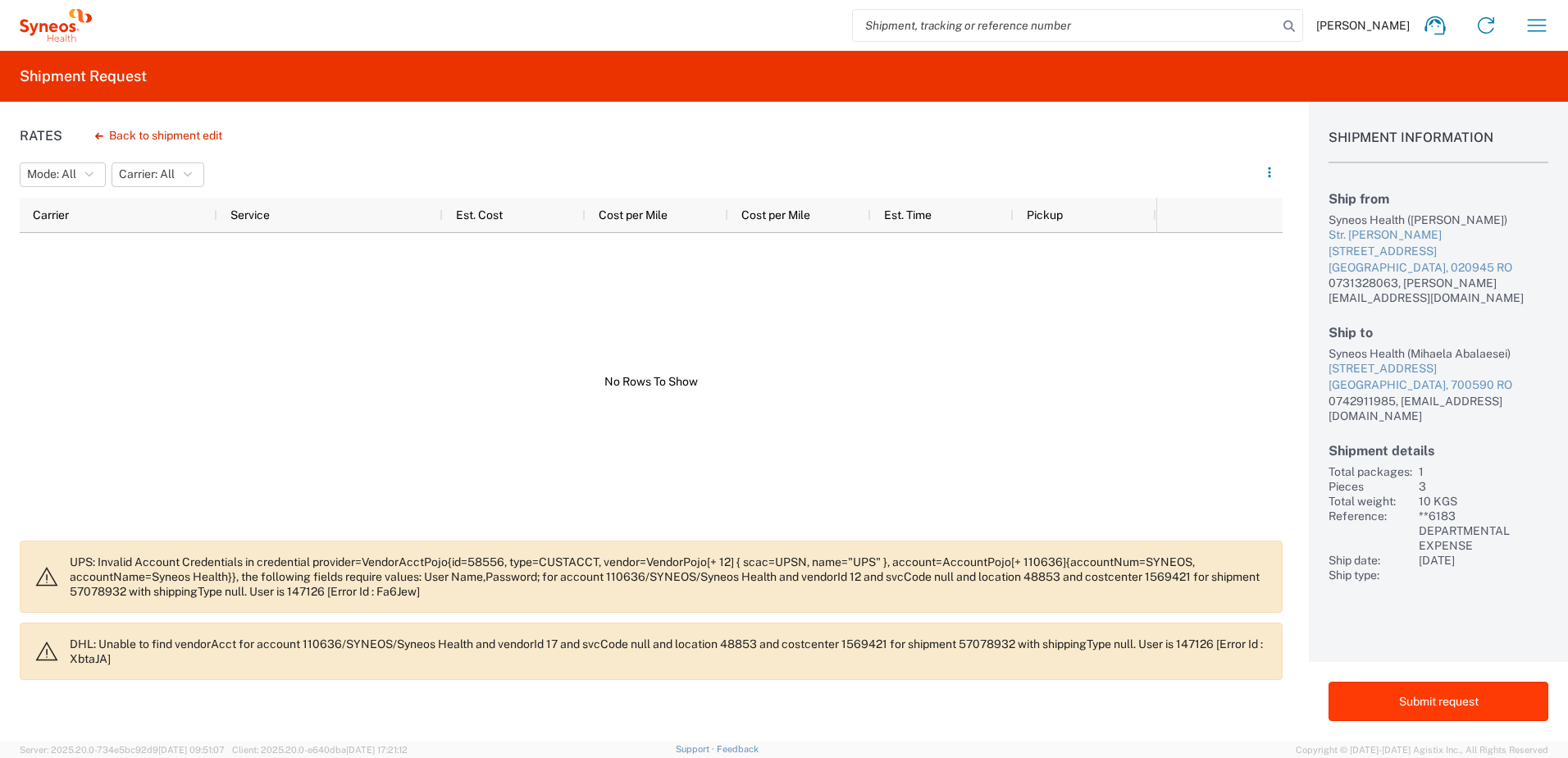
click at [1475, 703] on button "Submit request" at bounding box center [1438, 701] width 220 height 39
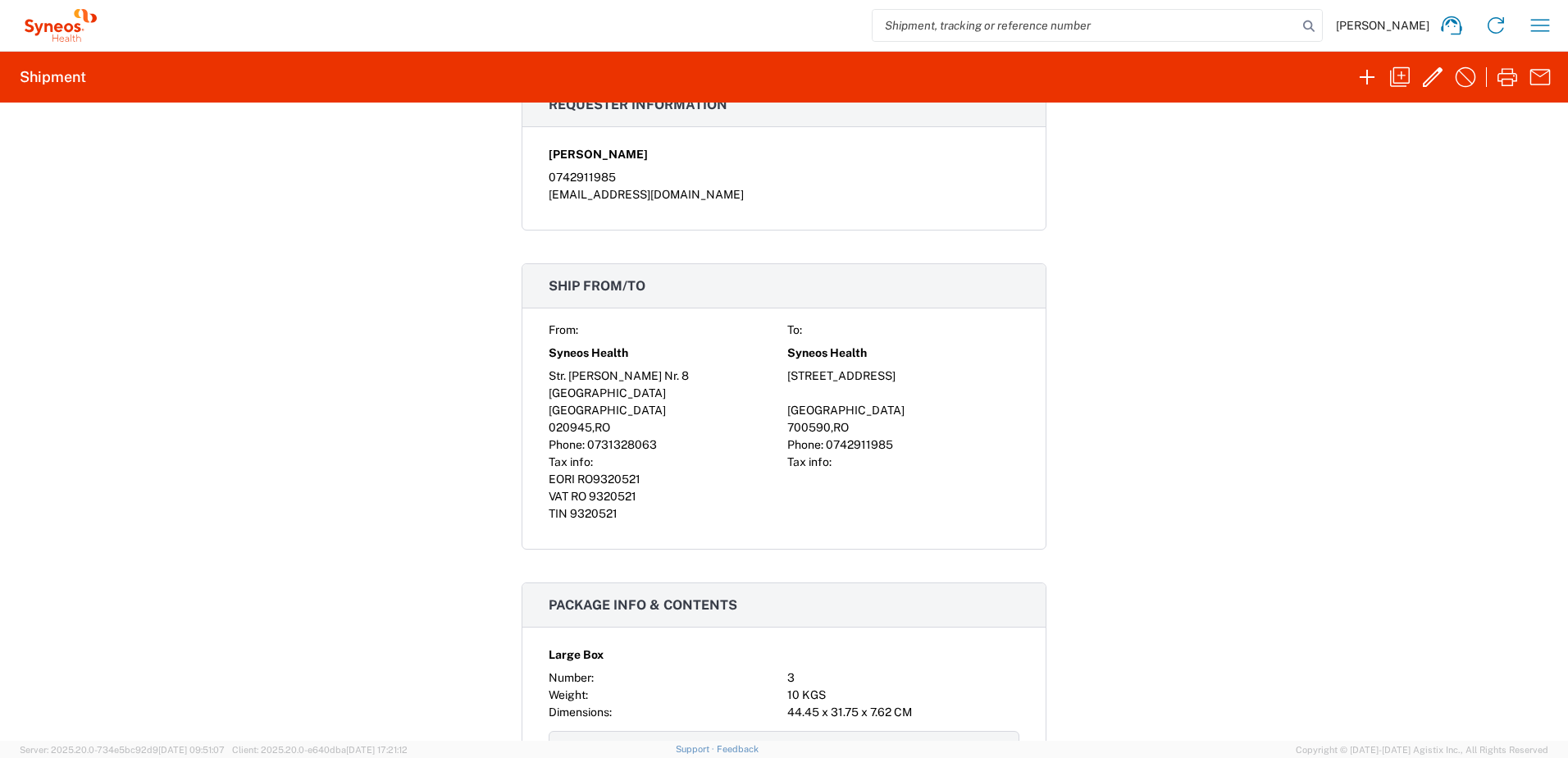
scroll to position [657, 0]
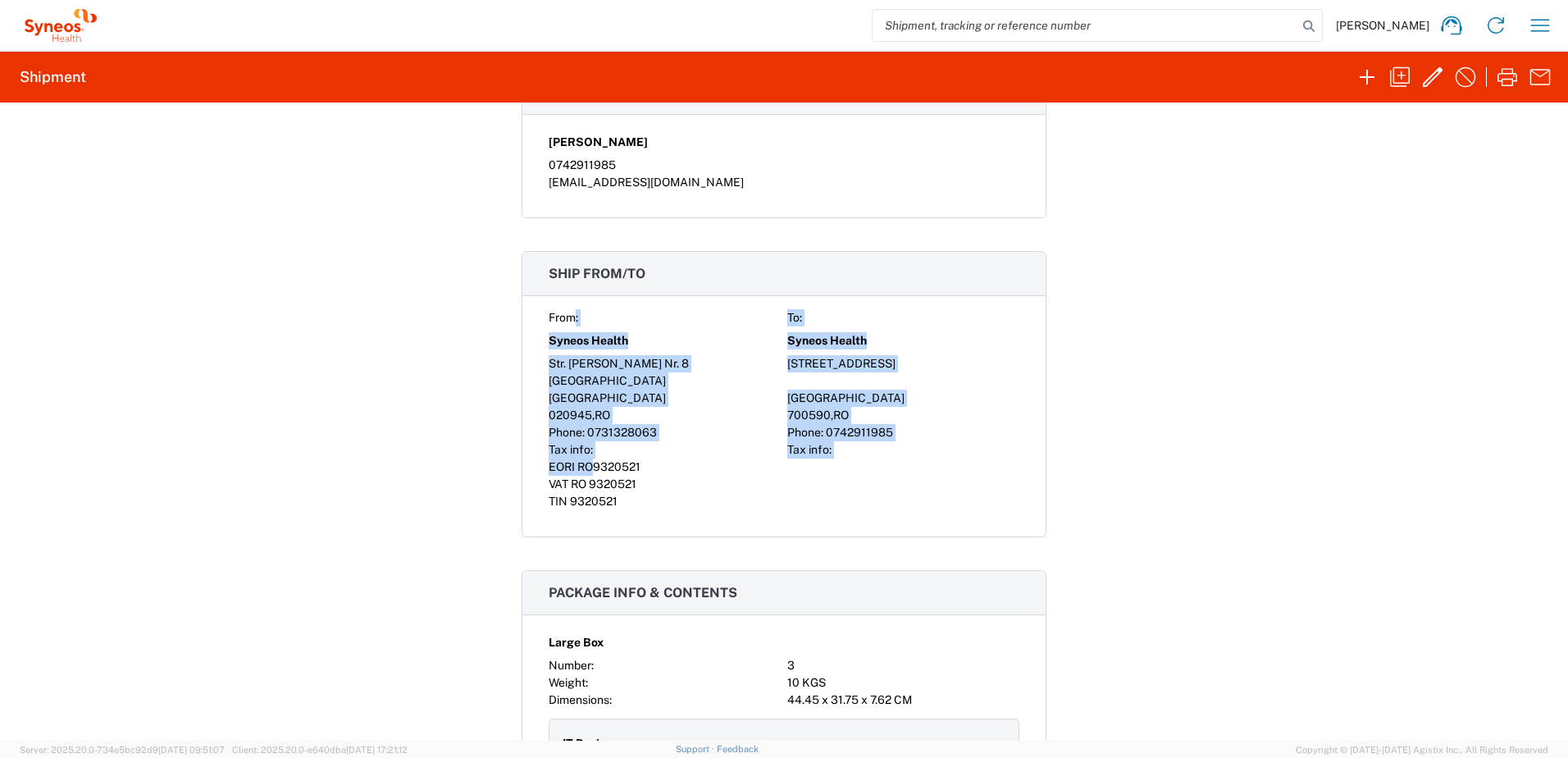
drag, startPoint x: 568, startPoint y: 318, endPoint x: 590, endPoint y: 476, distance: 159.5
click at [590, 476] on div "From: To: Syneos Health Syneos Health Str. Tudor Arghezi Nr. 8 Strada Musatini,…" at bounding box center [784, 409] width 471 height 201
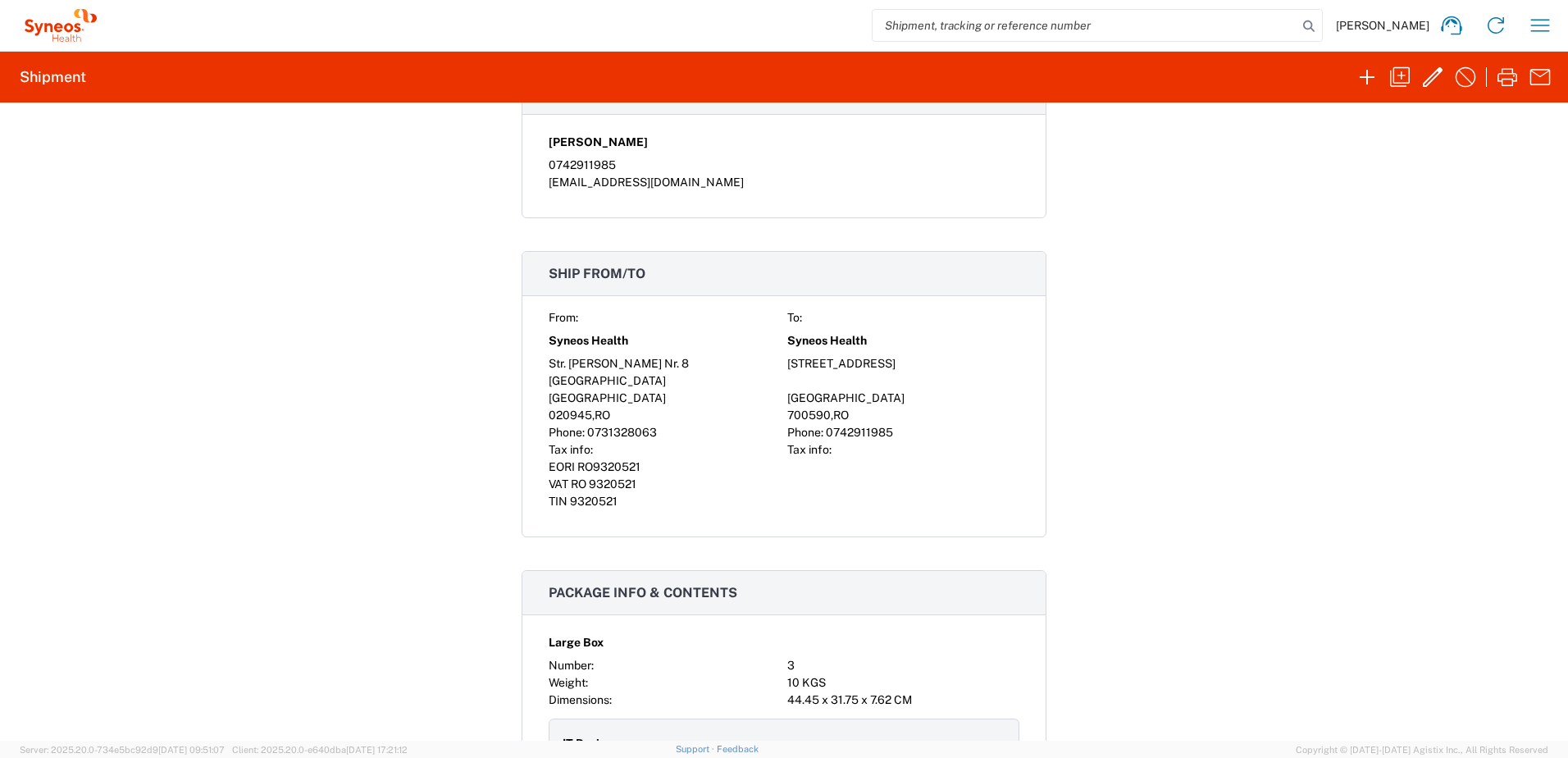
drag, startPoint x: 590, startPoint y: 476, endPoint x: 636, endPoint y: 526, distance: 67.9
click at [636, 510] on div "TIN 9320521" at bounding box center [664, 501] width 232 height 17
click at [917, 366] on div "Strada Musatini, Nr 37, Bl P3, Sc A, Et 3, Ap. 14" at bounding box center [903, 364] width 232 height 17
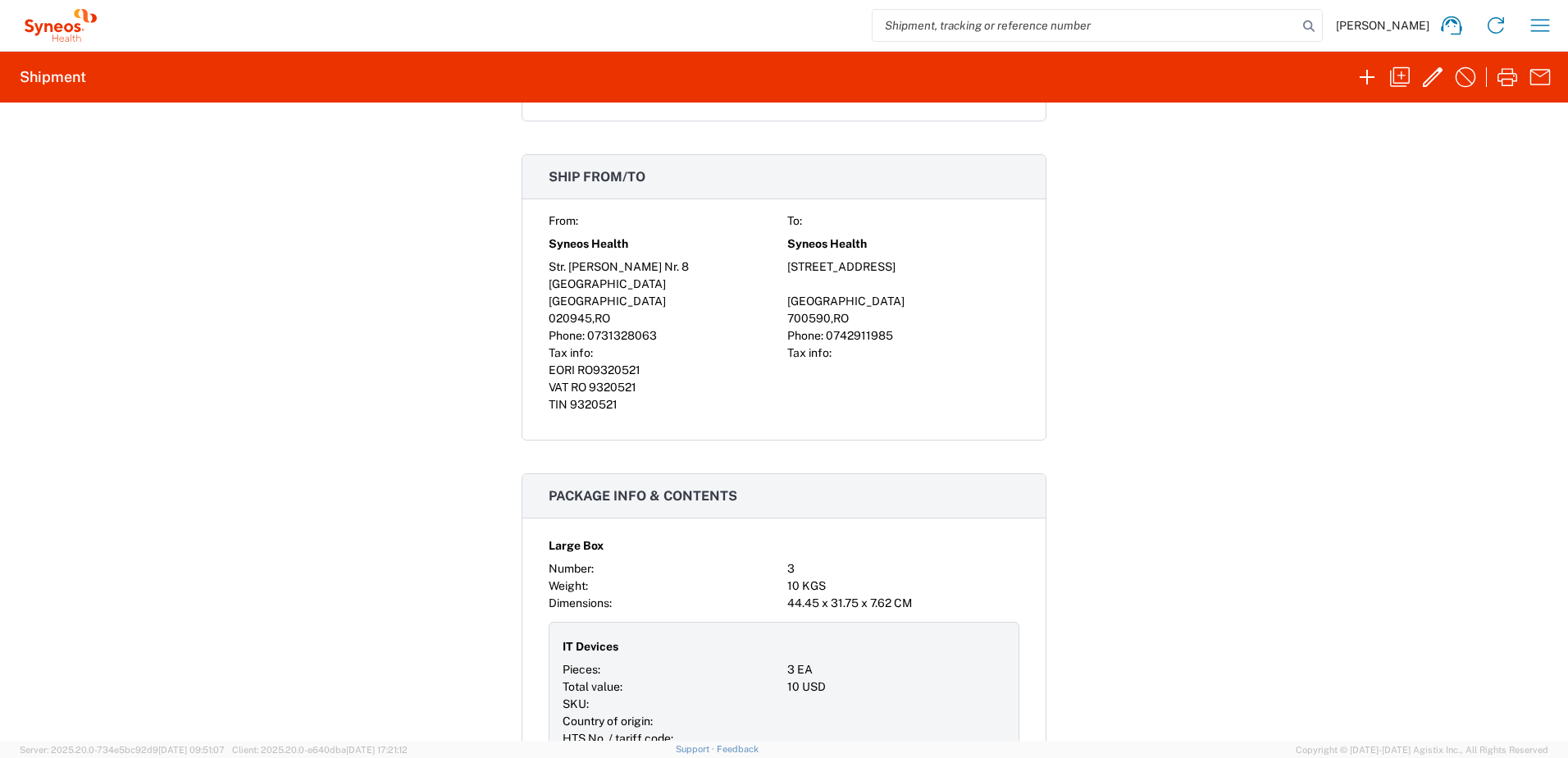
scroll to position [902, 0]
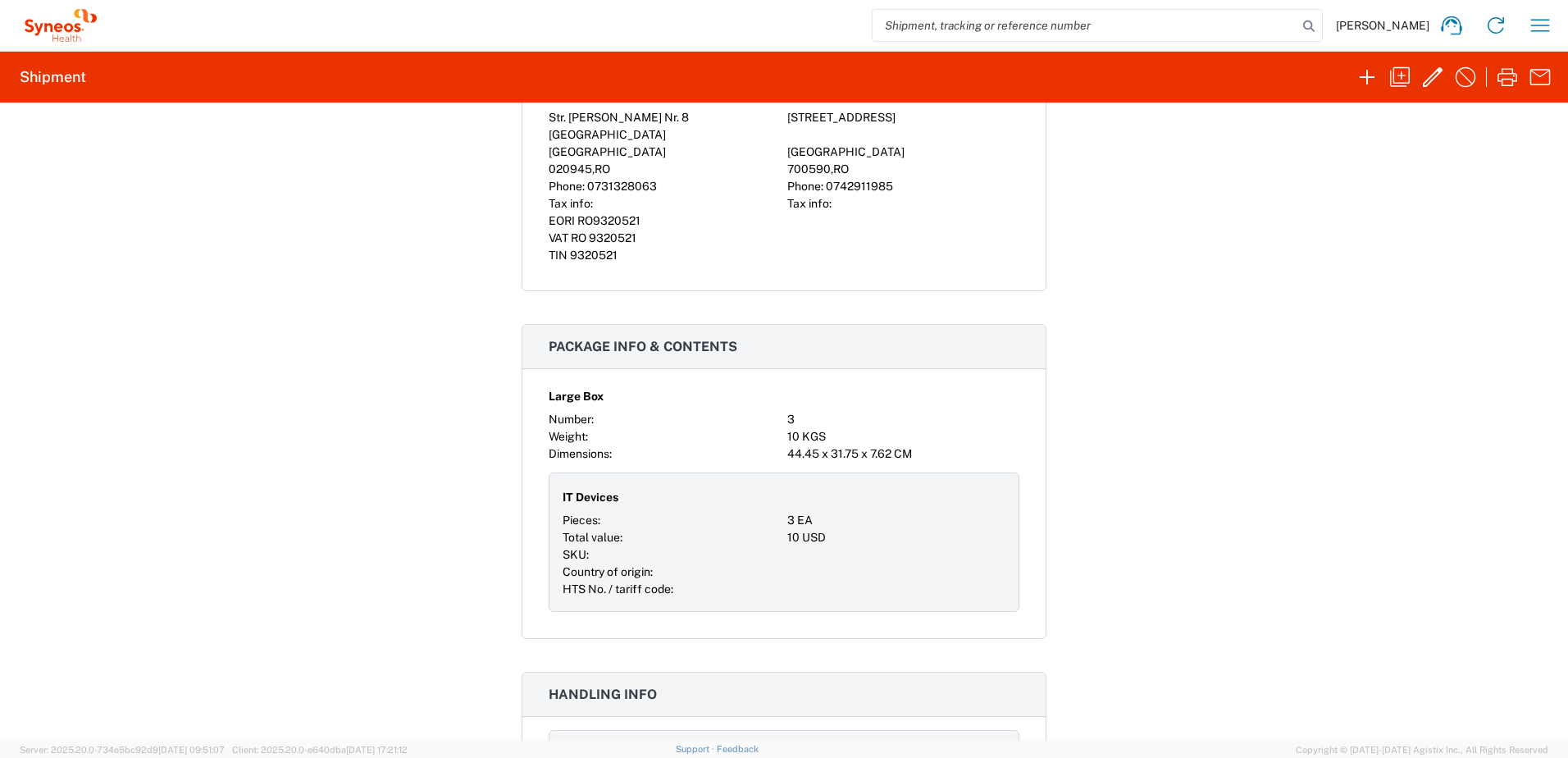
click at [798, 428] on div "3" at bounding box center [903, 420] width 232 height 17
drag, startPoint x: 840, startPoint y: 445, endPoint x: 889, endPoint y: 453, distance: 49.6
click at [840, 428] on div "3" at bounding box center [903, 420] width 232 height 17
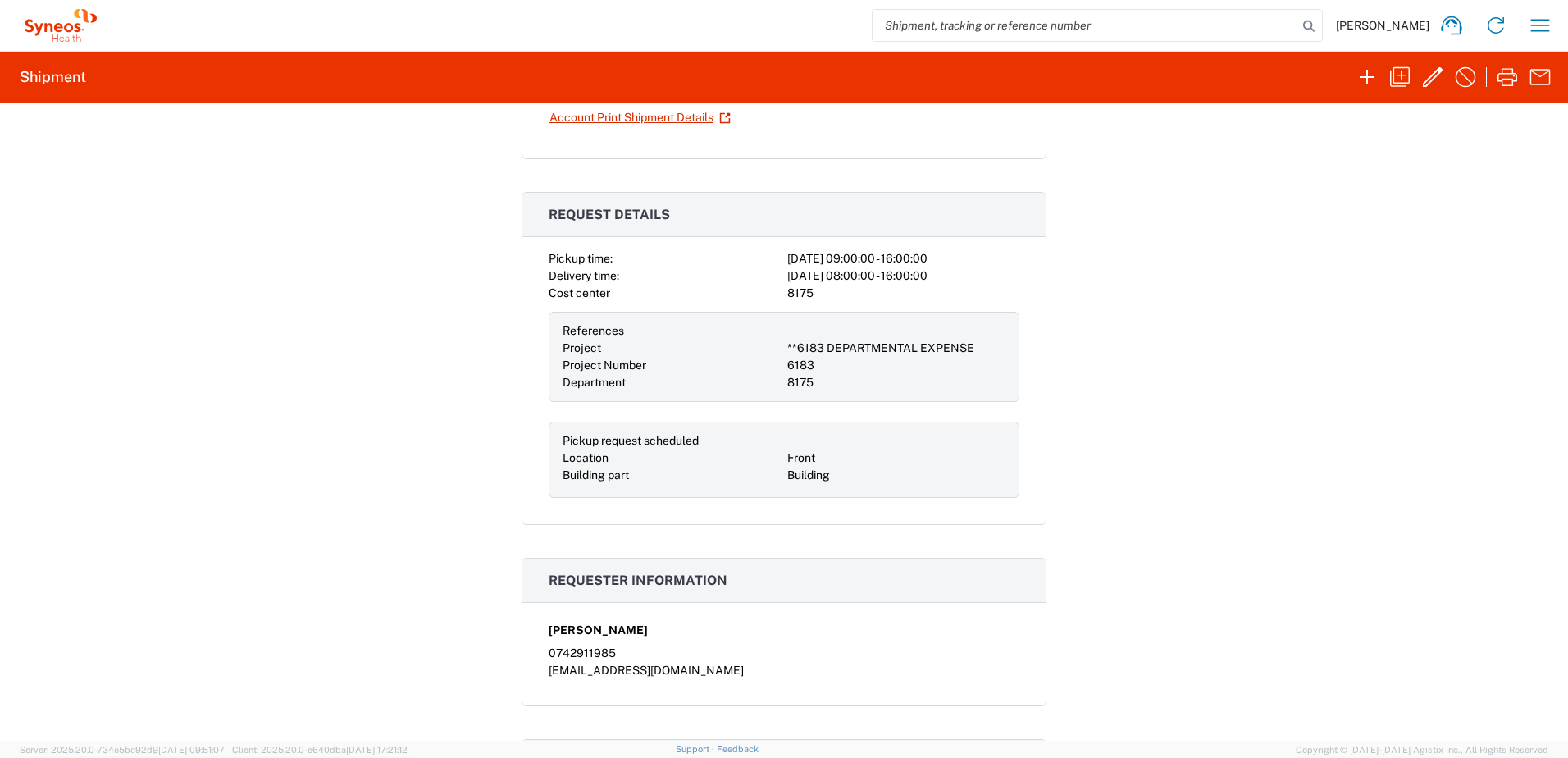
scroll to position [0, 0]
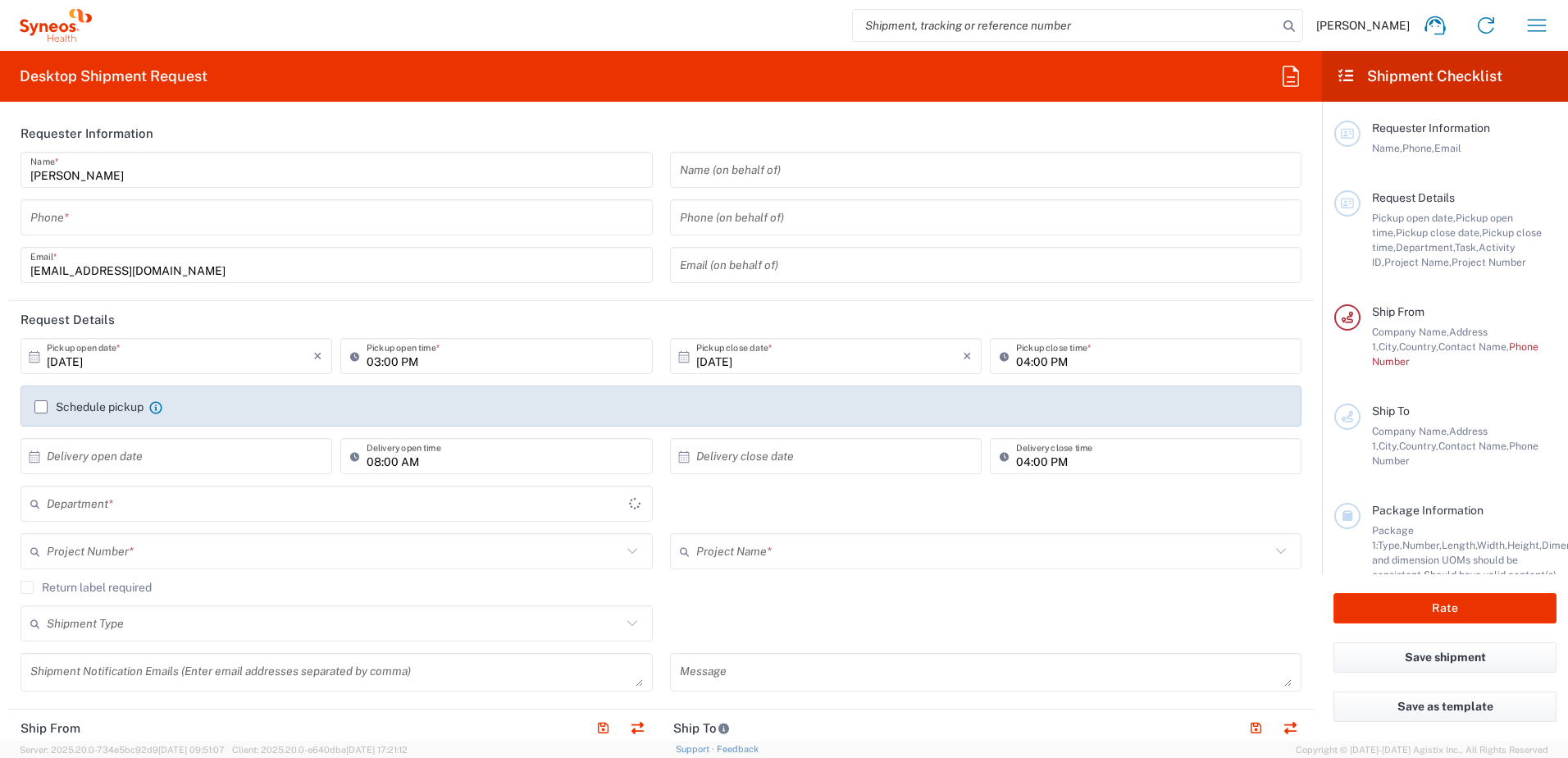
type input "8175"
type input "[GEOGRAPHIC_DATA]"
type input "Syneos Health Romania S.R.L"
click at [1526, 24] on icon "button" at bounding box center [1537, 25] width 27 height 27
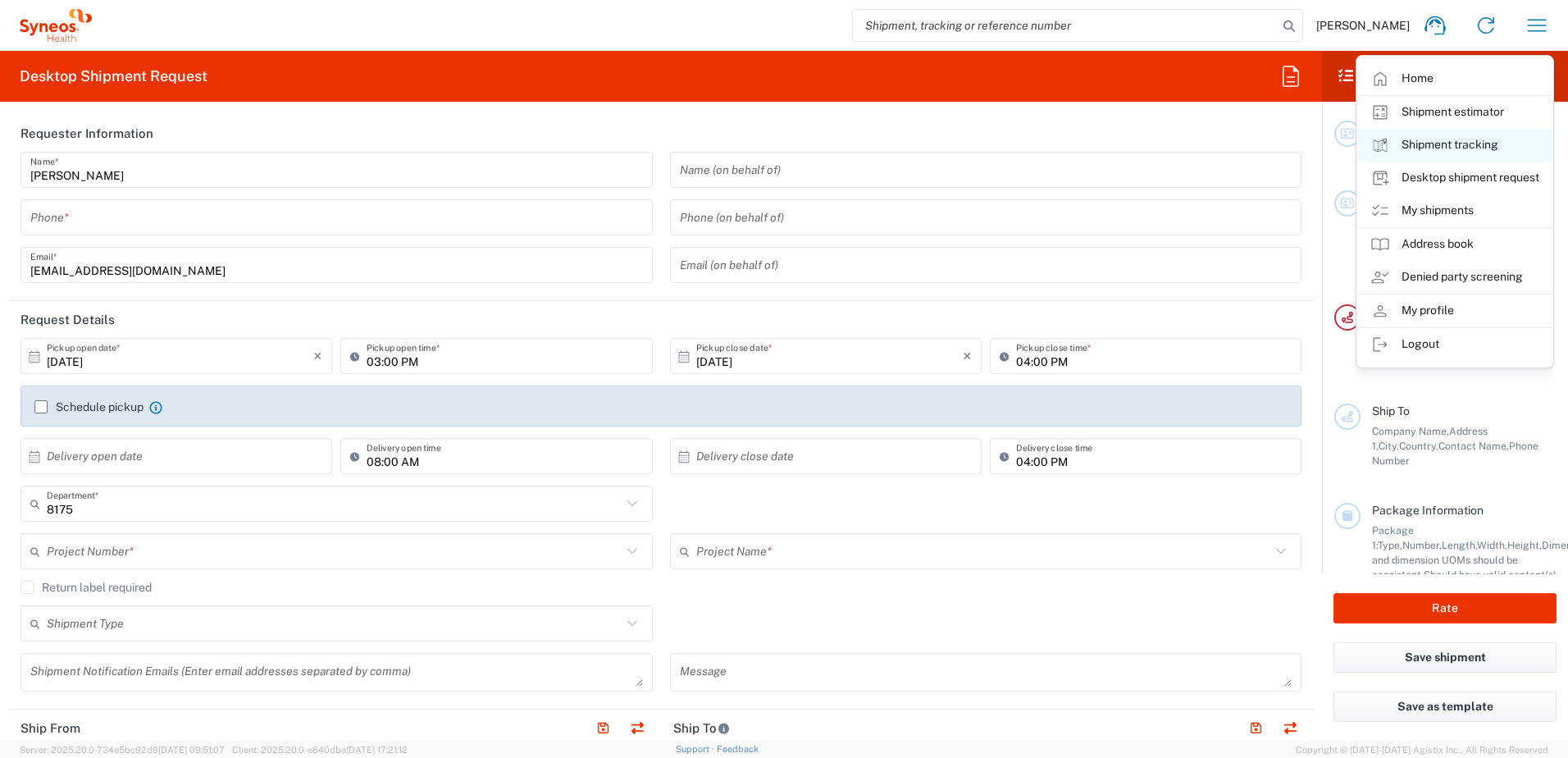
click at [1466, 142] on link "Shipment tracking" at bounding box center [1455, 145] width 195 height 33
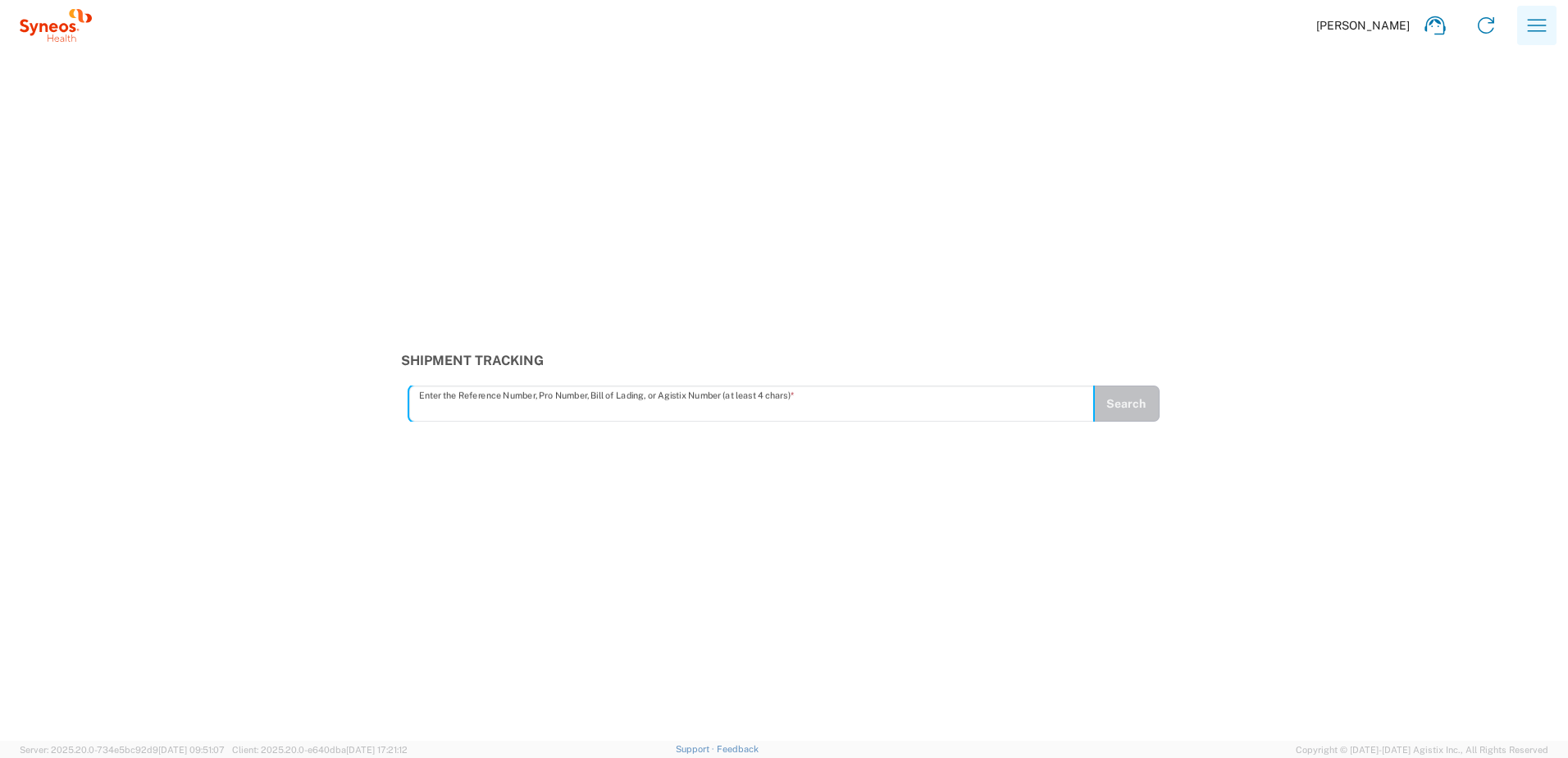
click at [1550, 15] on button "button" at bounding box center [1537, 26] width 39 height 39
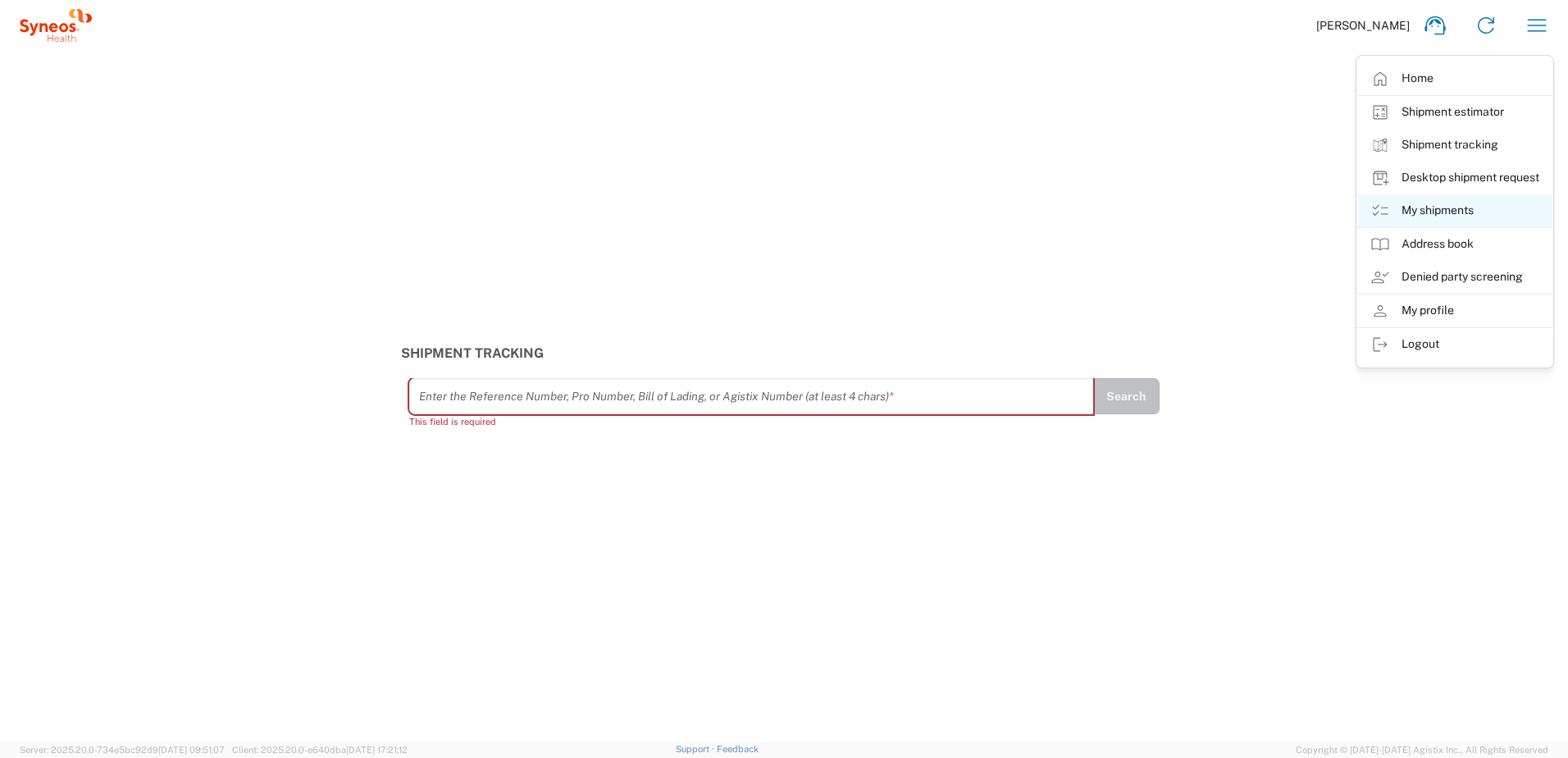
click at [1444, 210] on link "My shipments" at bounding box center [1455, 210] width 195 height 33
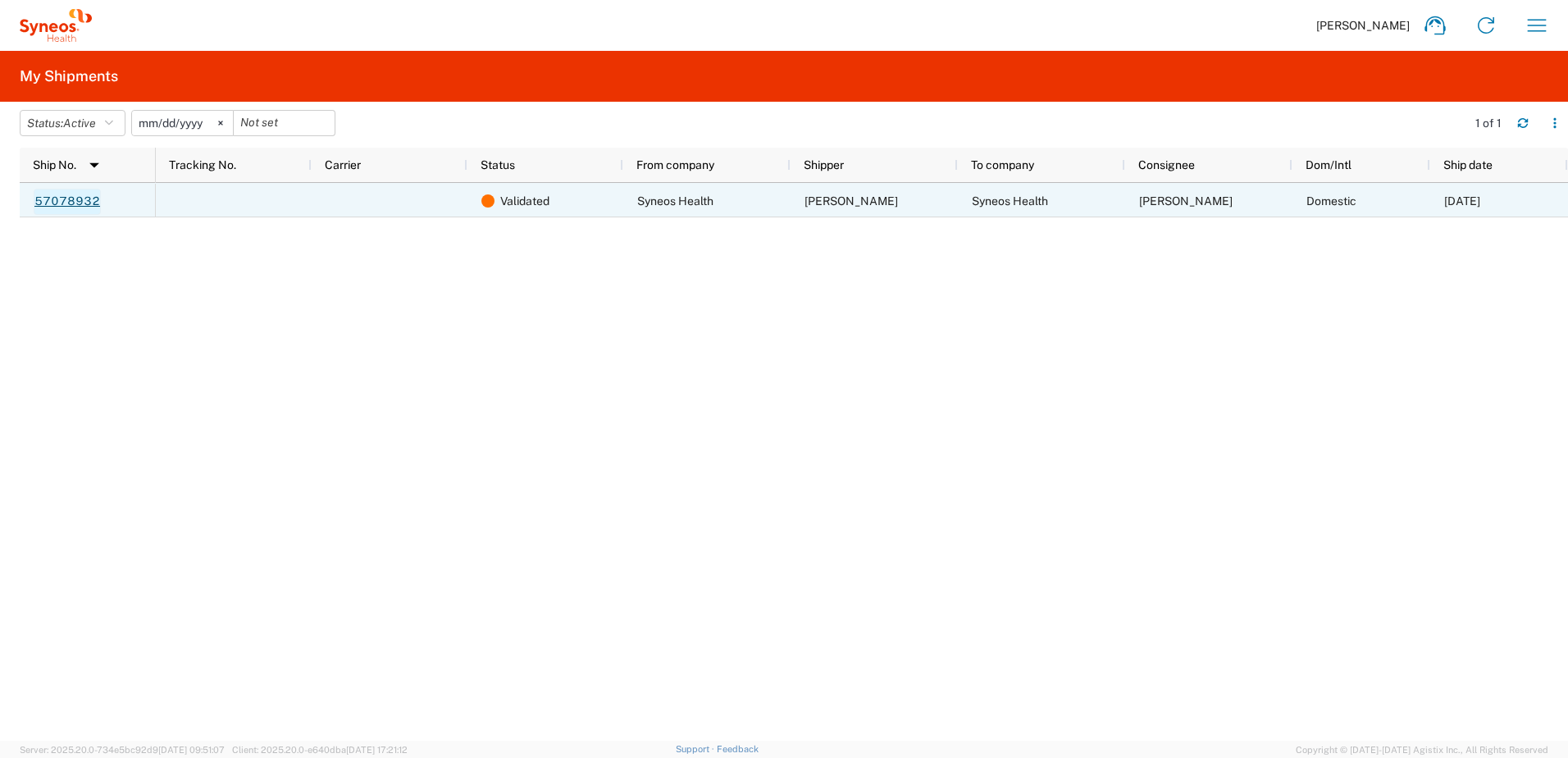
click at [52, 198] on link "57078932" at bounding box center [67, 202] width 67 height 27
